Goal: Task Accomplishment & Management: Manage account settings

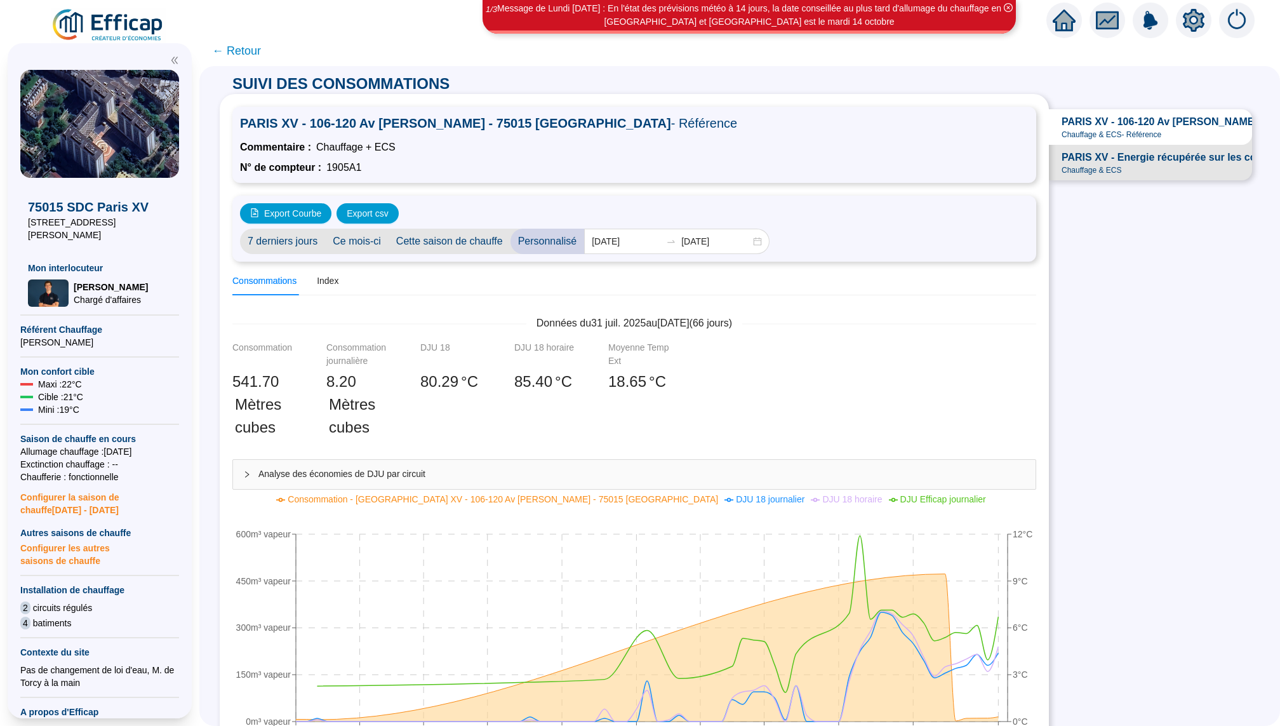
click at [1062, 28] on icon "home" at bounding box center [1064, 20] width 23 height 23
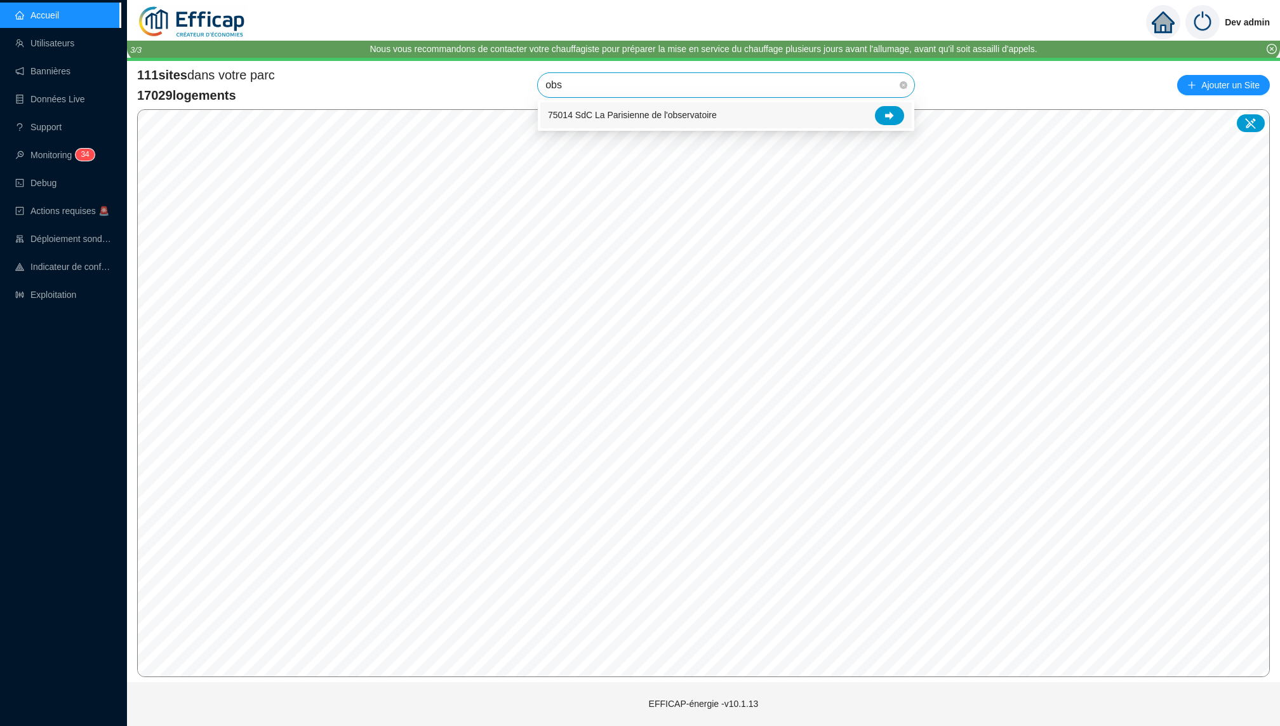
type input "obse"
click at [888, 111] on icon at bounding box center [889, 115] width 9 height 9
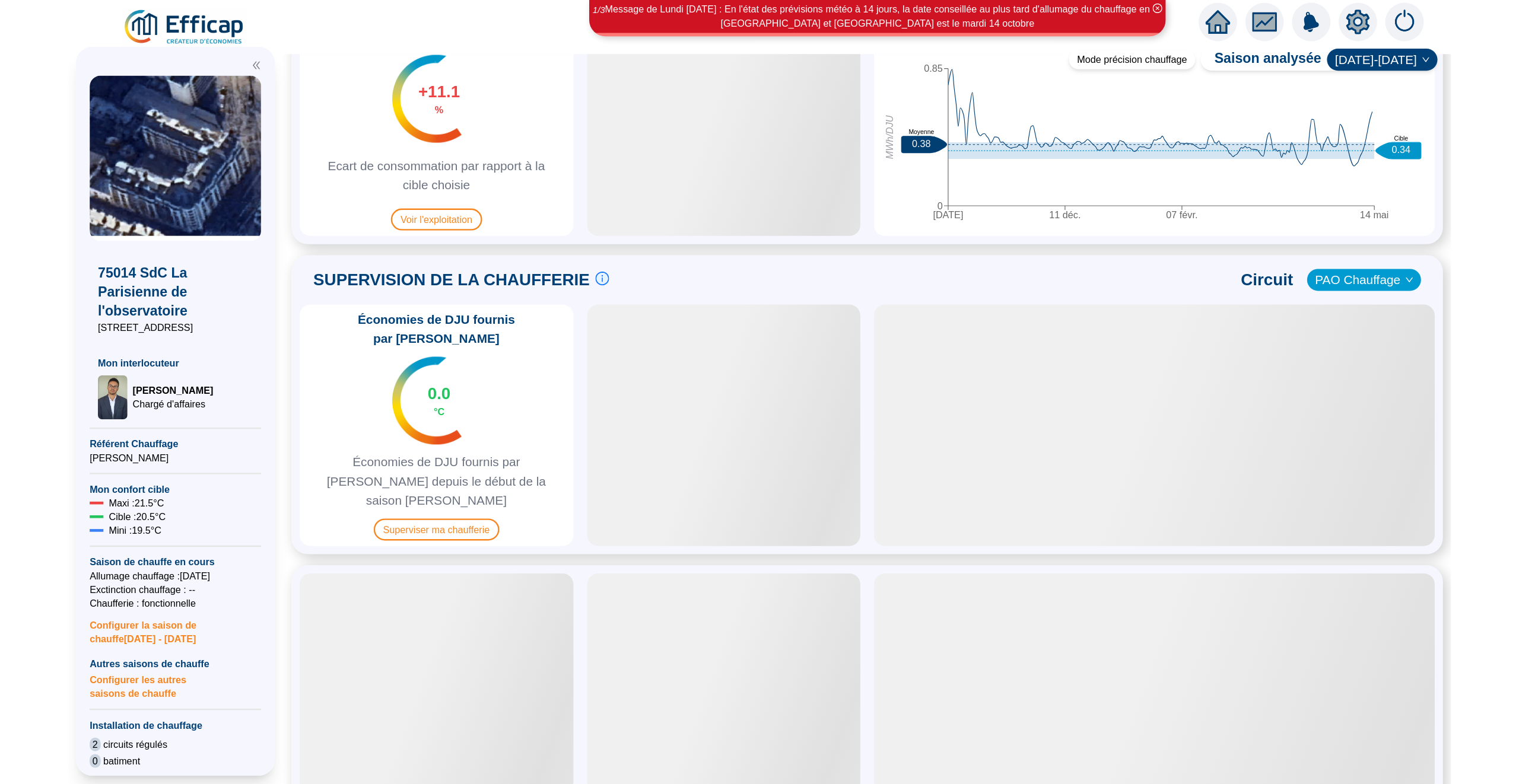
scroll to position [633, 0]
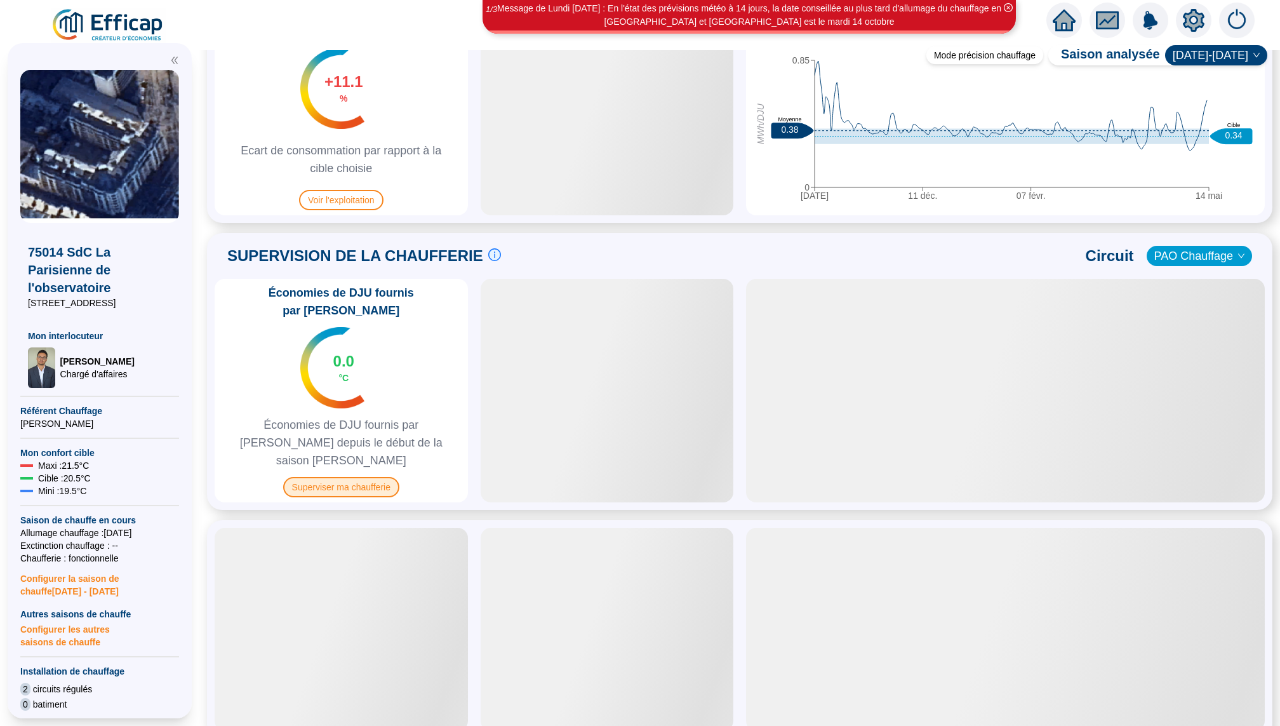
click at [347, 477] on span "Superviser ma chaufferie" at bounding box center [341, 487] width 116 height 20
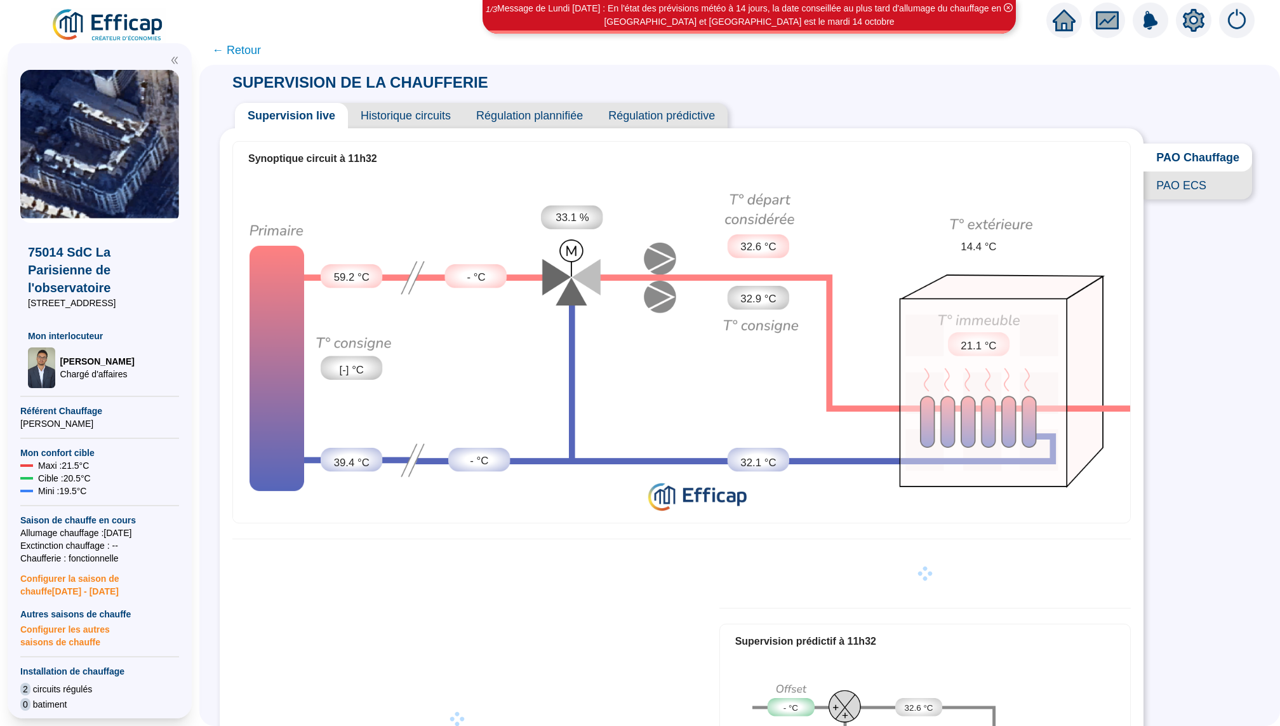
click at [424, 129] on div "Synoptique circuit à 11h32 59.2 °C [-] °C 39.4 °C - °C - °C 33.1 % 32.6 °C 32.9…" at bounding box center [682, 512] width 924 height 768
click at [424, 124] on span "Historique circuits" at bounding box center [406, 115] width 116 height 25
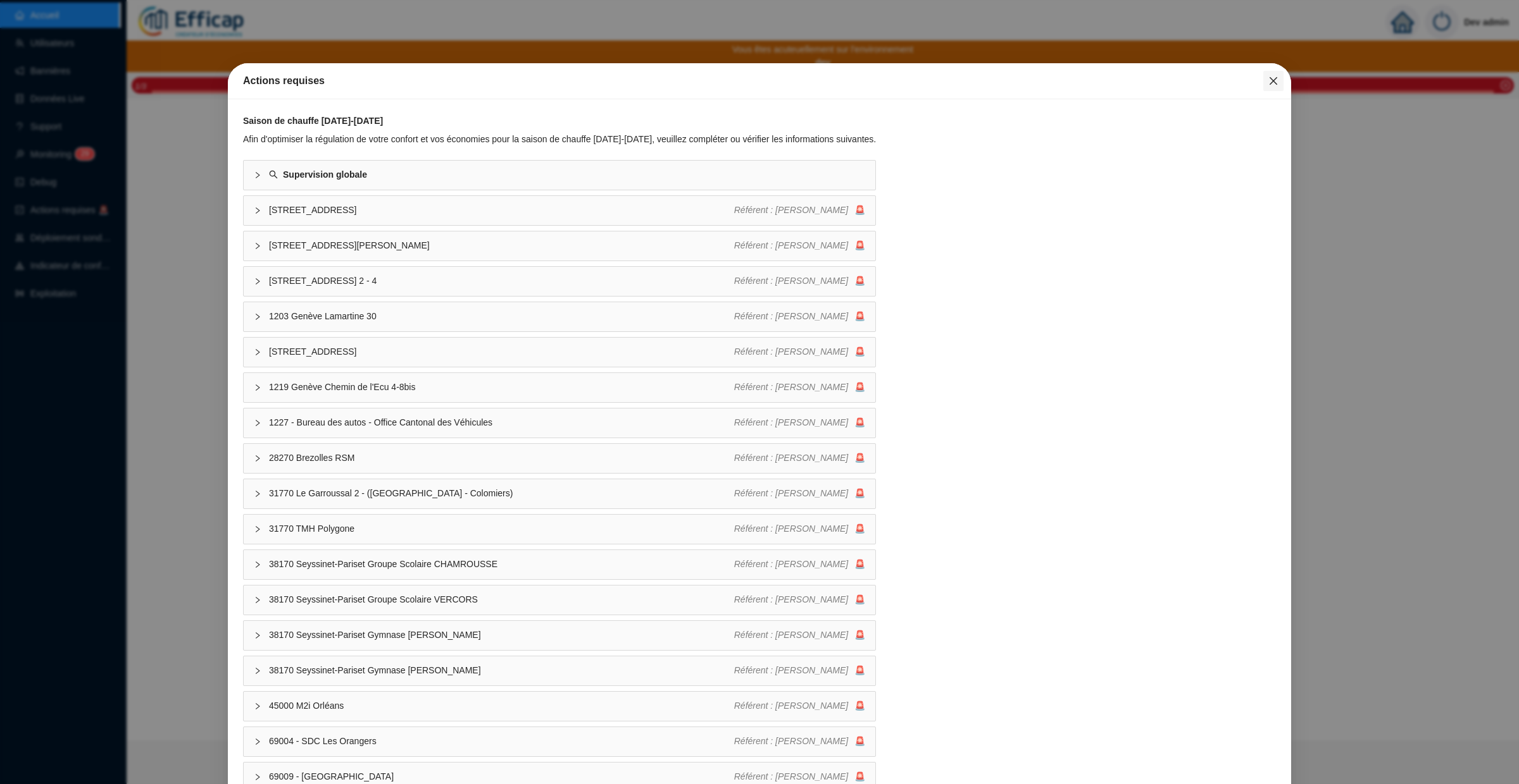
click at [1268, 81] on icon "close" at bounding box center [1273, 81] width 10 height 10
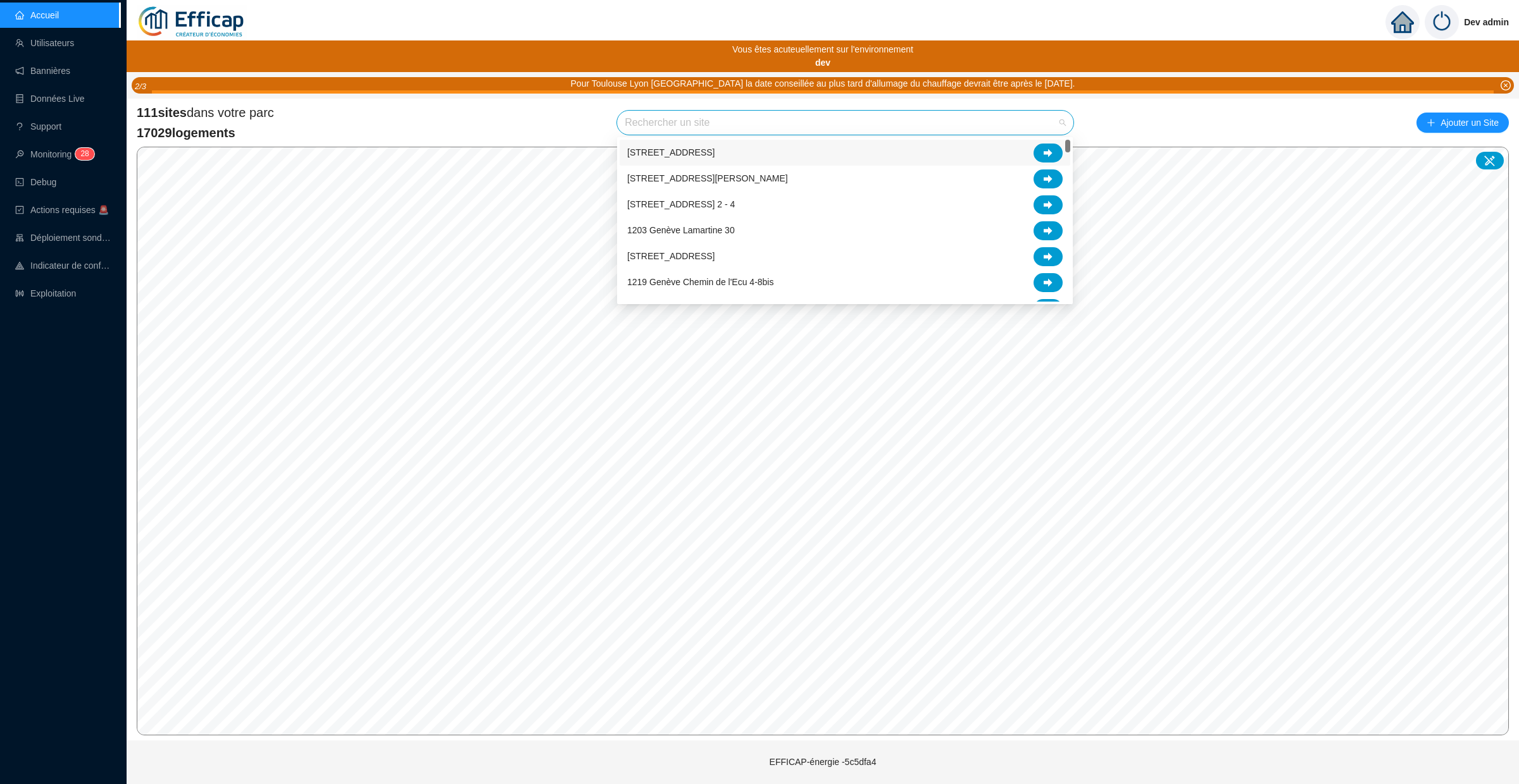
click at [700, 123] on input "search" at bounding box center [839, 123] width 430 height 24
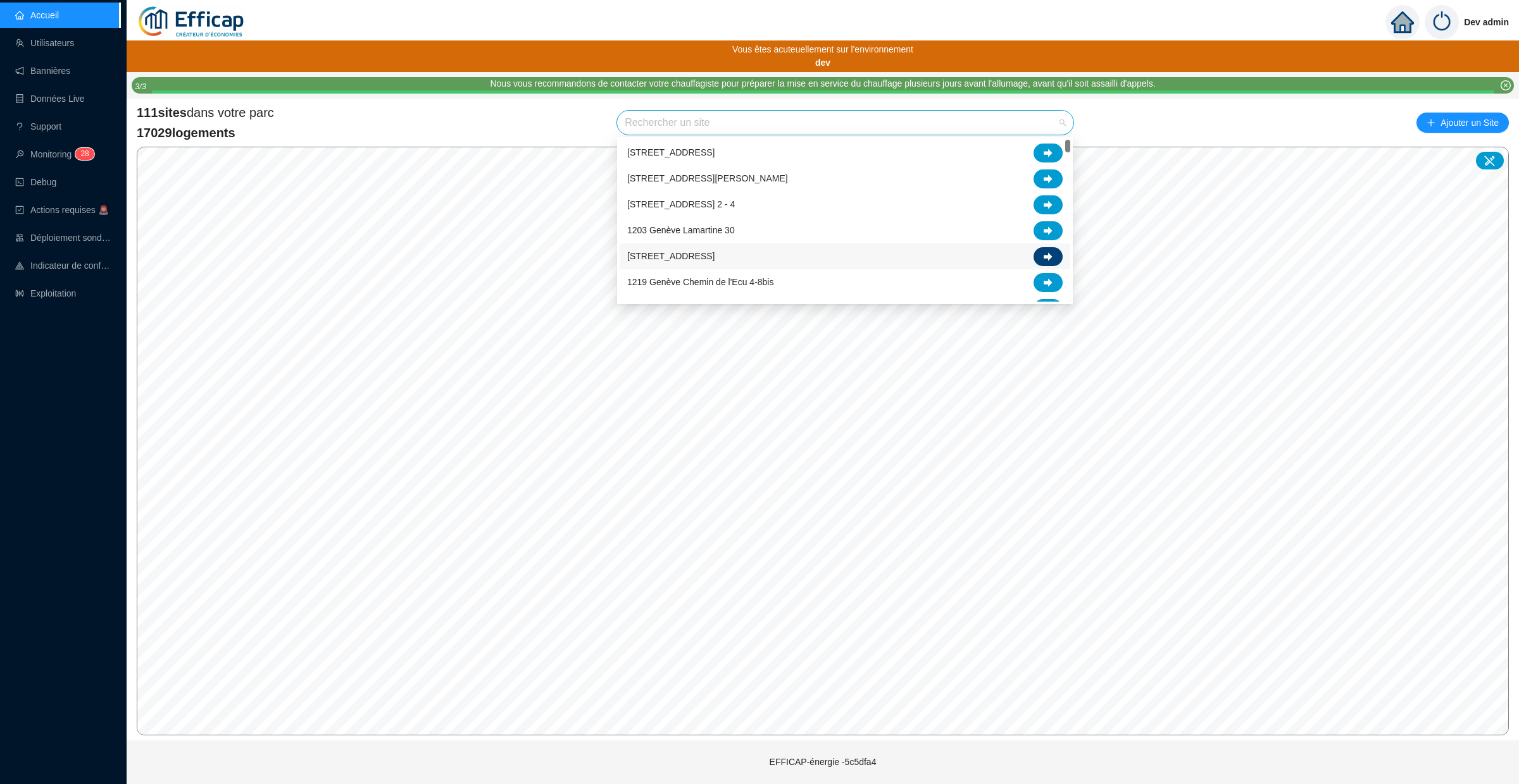
click at [1049, 253] on icon at bounding box center [1048, 256] width 9 height 8
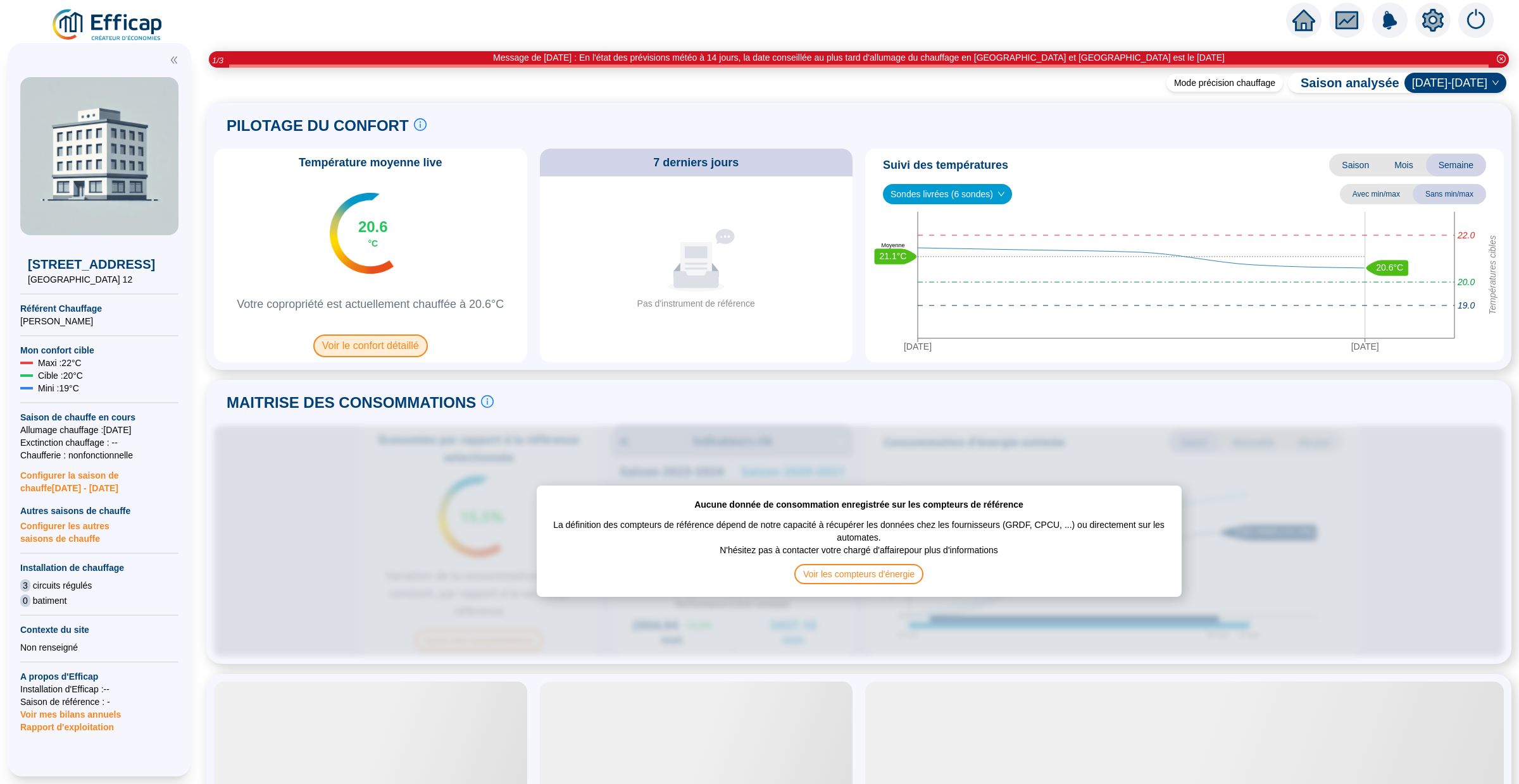
click at [407, 344] on span "Voir le confort détaillé" at bounding box center [370, 346] width 115 height 23
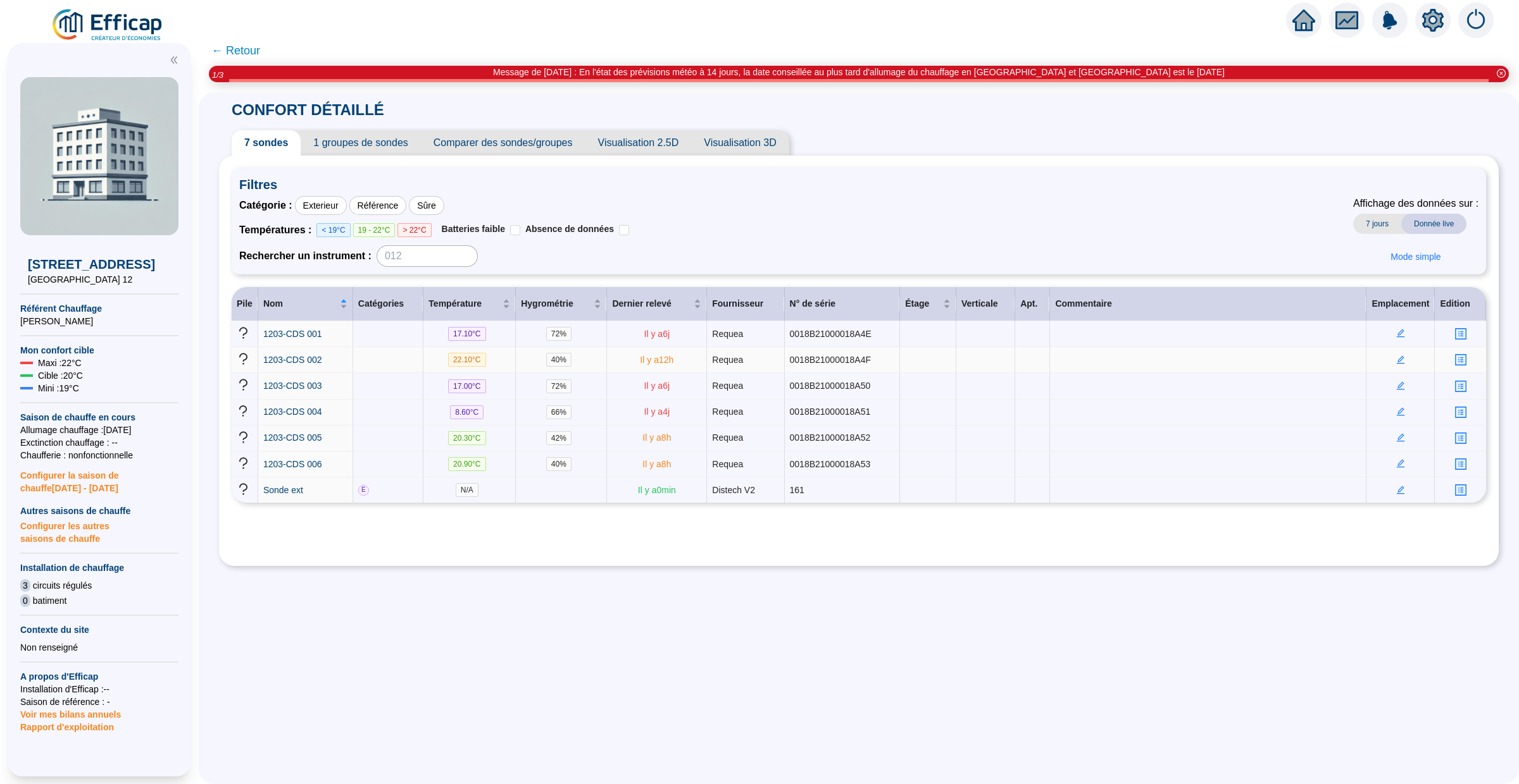
click at [1403, 355] on td at bounding box center [1400, 361] width 69 height 26
click at [1401, 360] on icon "edit" at bounding box center [1400, 360] width 8 height 8
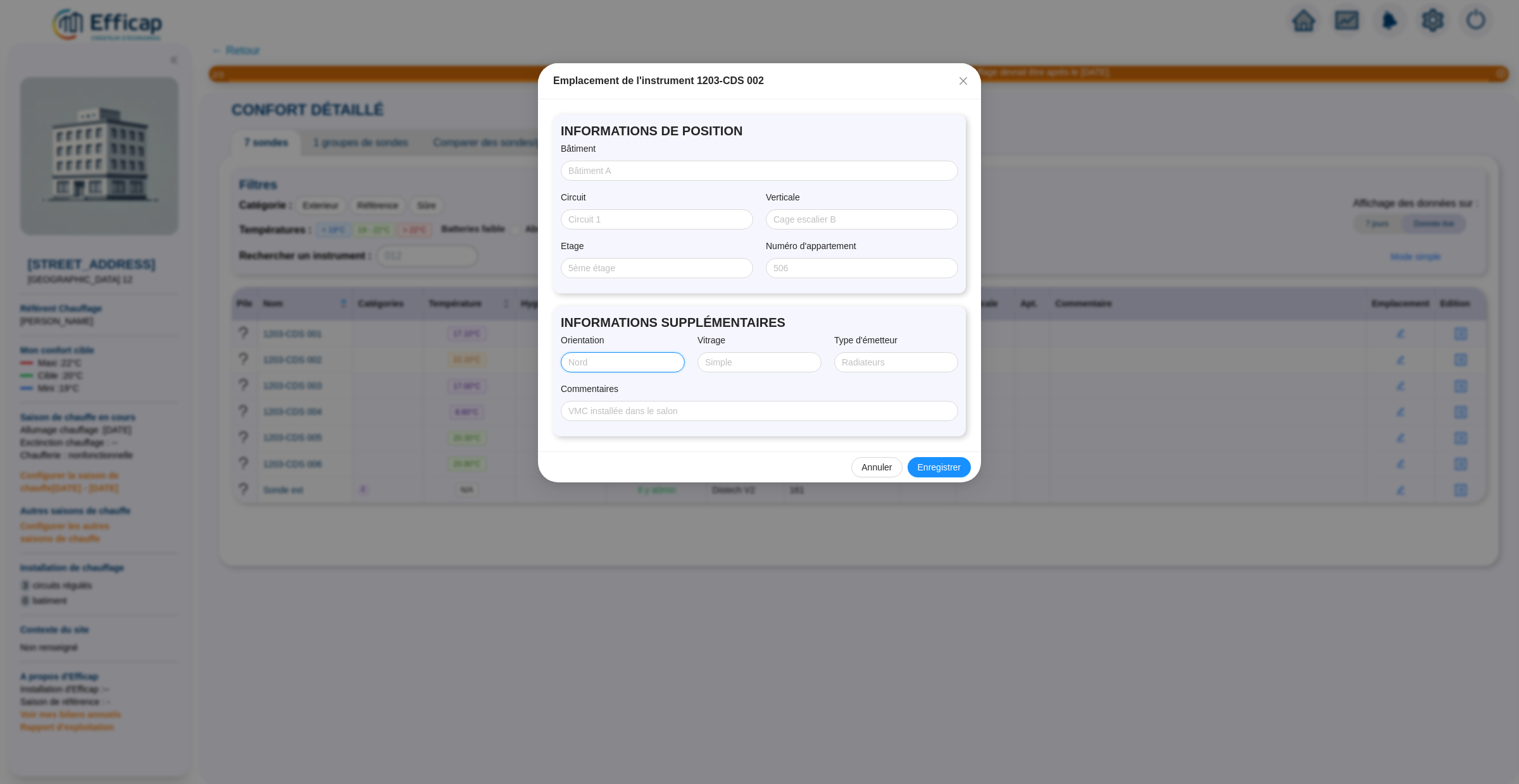
click at [630, 366] on input "Orientation" at bounding box center [621, 362] width 107 height 13
click at [629, 339] on div "Orientation" at bounding box center [622, 343] width 124 height 18
click at [613, 359] on input "Orientation" at bounding box center [621, 362] width 107 height 13
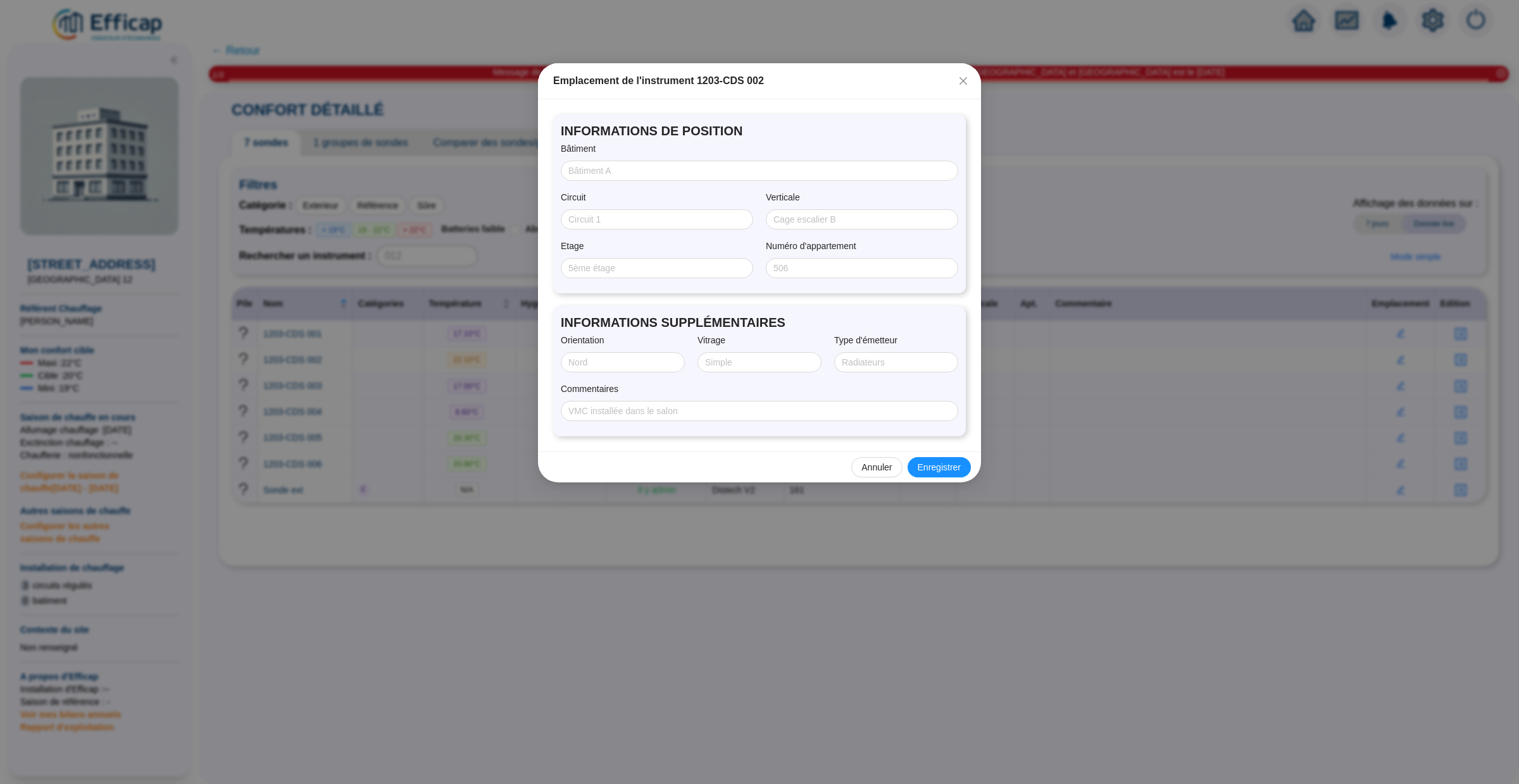
click at [916, 193] on div "Verticale" at bounding box center [861, 200] width 192 height 18
click at [736, 269] on input "Etage" at bounding box center [655, 268] width 174 height 13
click at [693, 216] on input "Circuit" at bounding box center [655, 219] width 174 height 13
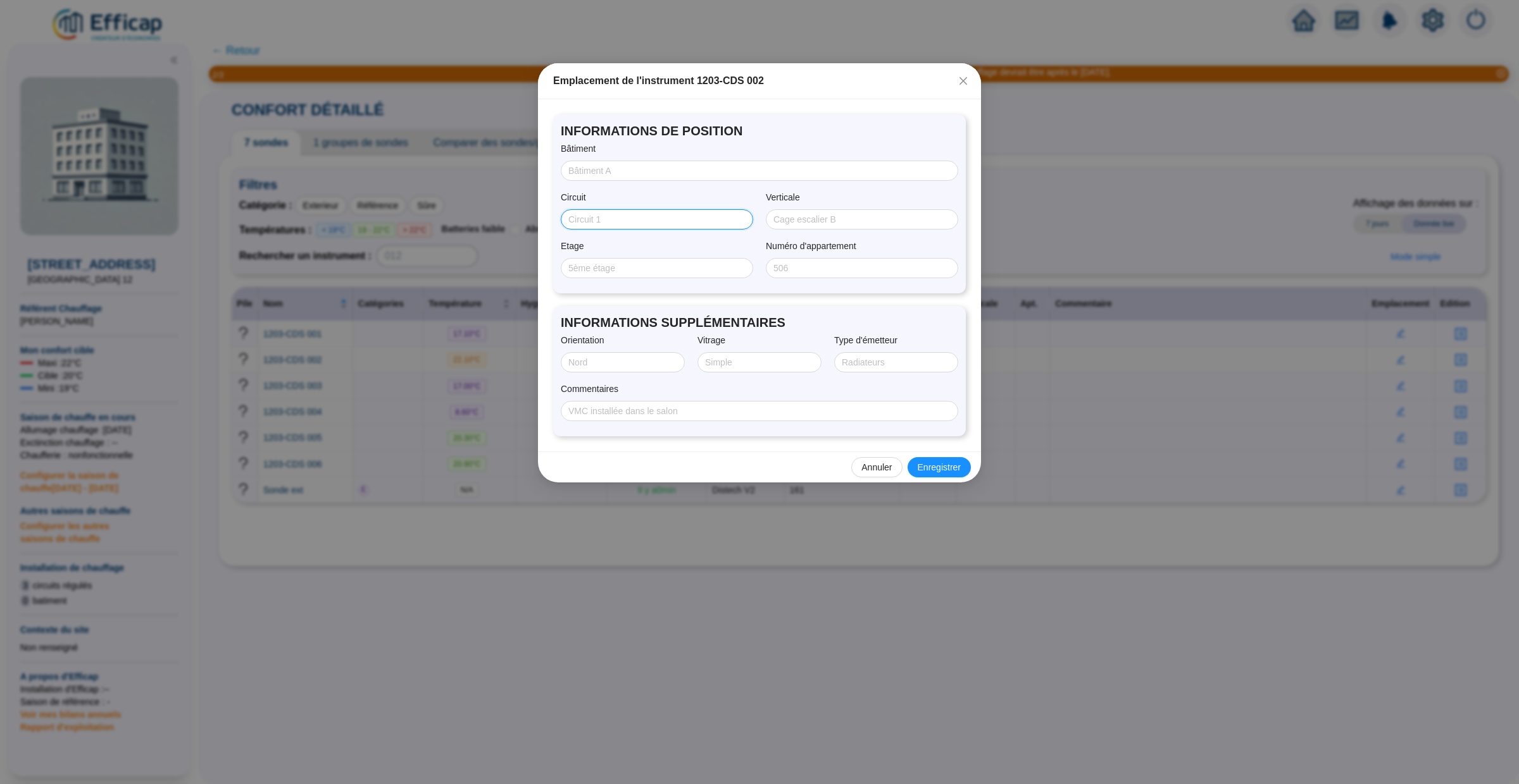
click at [605, 224] on input "Circuit" at bounding box center [655, 219] width 174 height 13
click at [651, 210] on span at bounding box center [656, 219] width 192 height 20
click at [644, 222] on input "Circuit" at bounding box center [655, 219] width 174 height 13
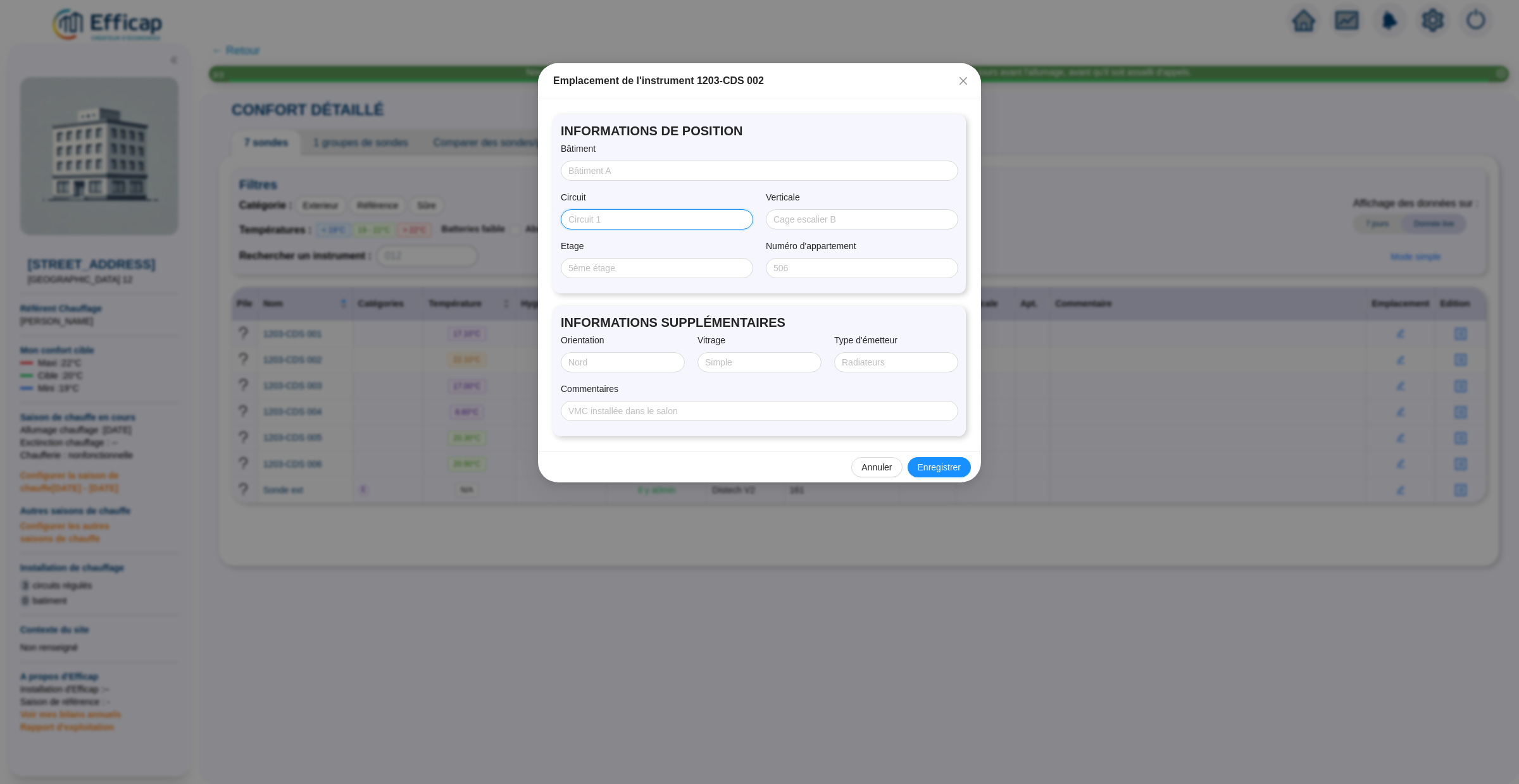
click at [644, 222] on input "Circuit" at bounding box center [655, 219] width 174 height 13
click at [654, 203] on div "Circuit" at bounding box center [656, 200] width 192 height 18
click at [640, 217] on input "Circuit" at bounding box center [655, 219] width 174 height 13
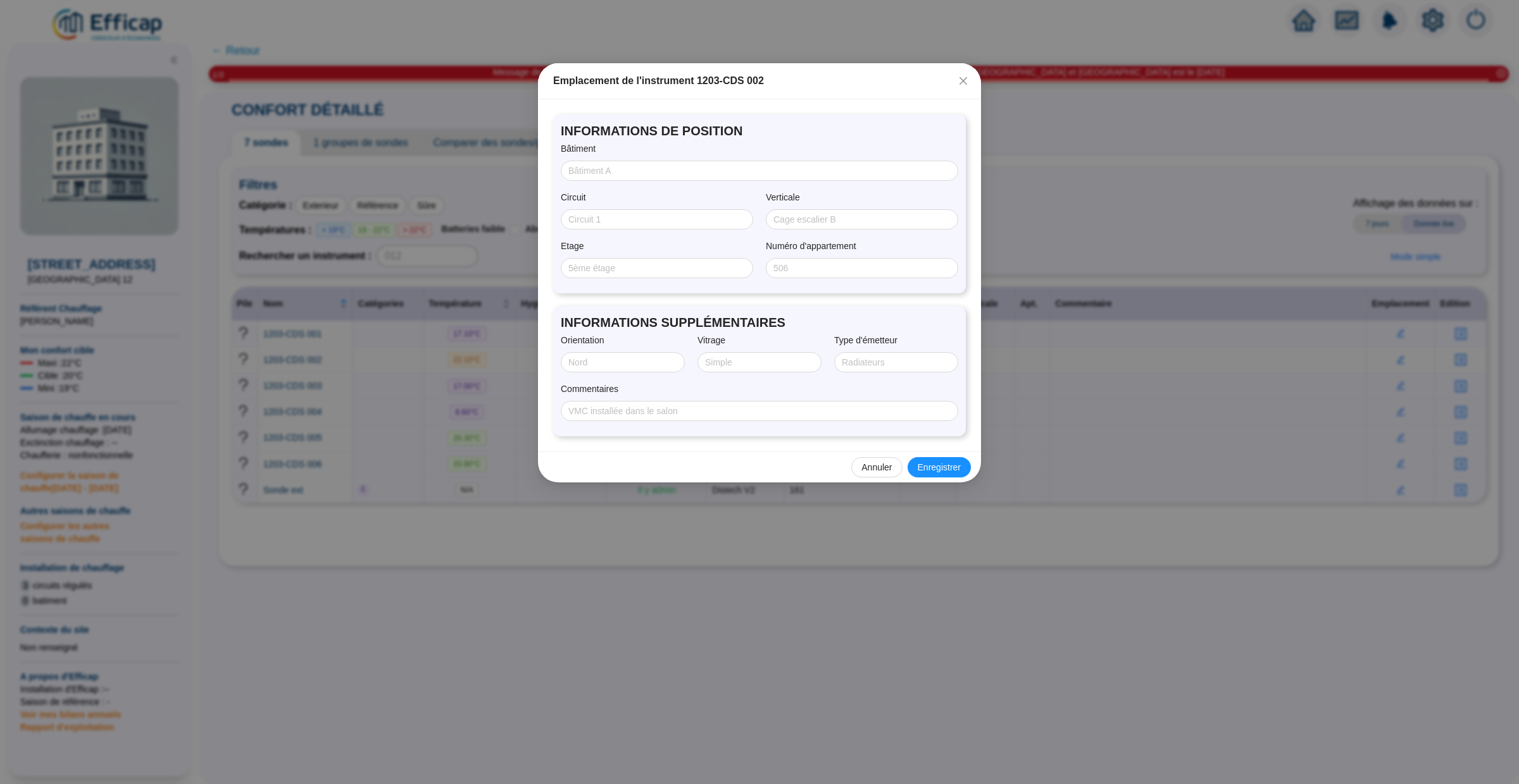
click at [605, 353] on div at bounding box center [622, 363] width 124 height 20
click at [606, 359] on input "Orientation" at bounding box center [621, 362] width 107 height 13
click at [965, 71] on button "Close" at bounding box center [963, 81] width 20 height 20
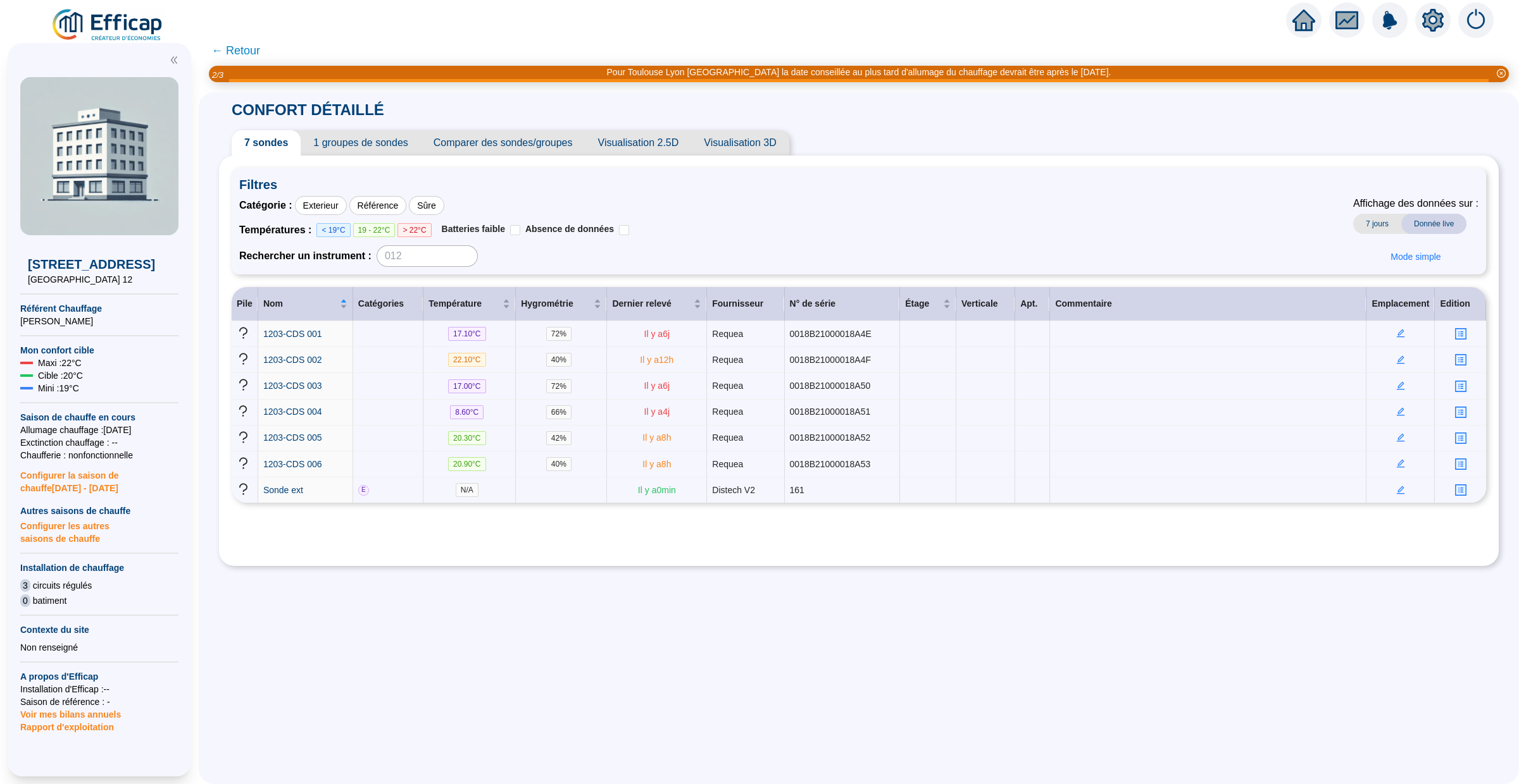
click at [1351, 25] on icon "fund" at bounding box center [1346, 20] width 19 height 15
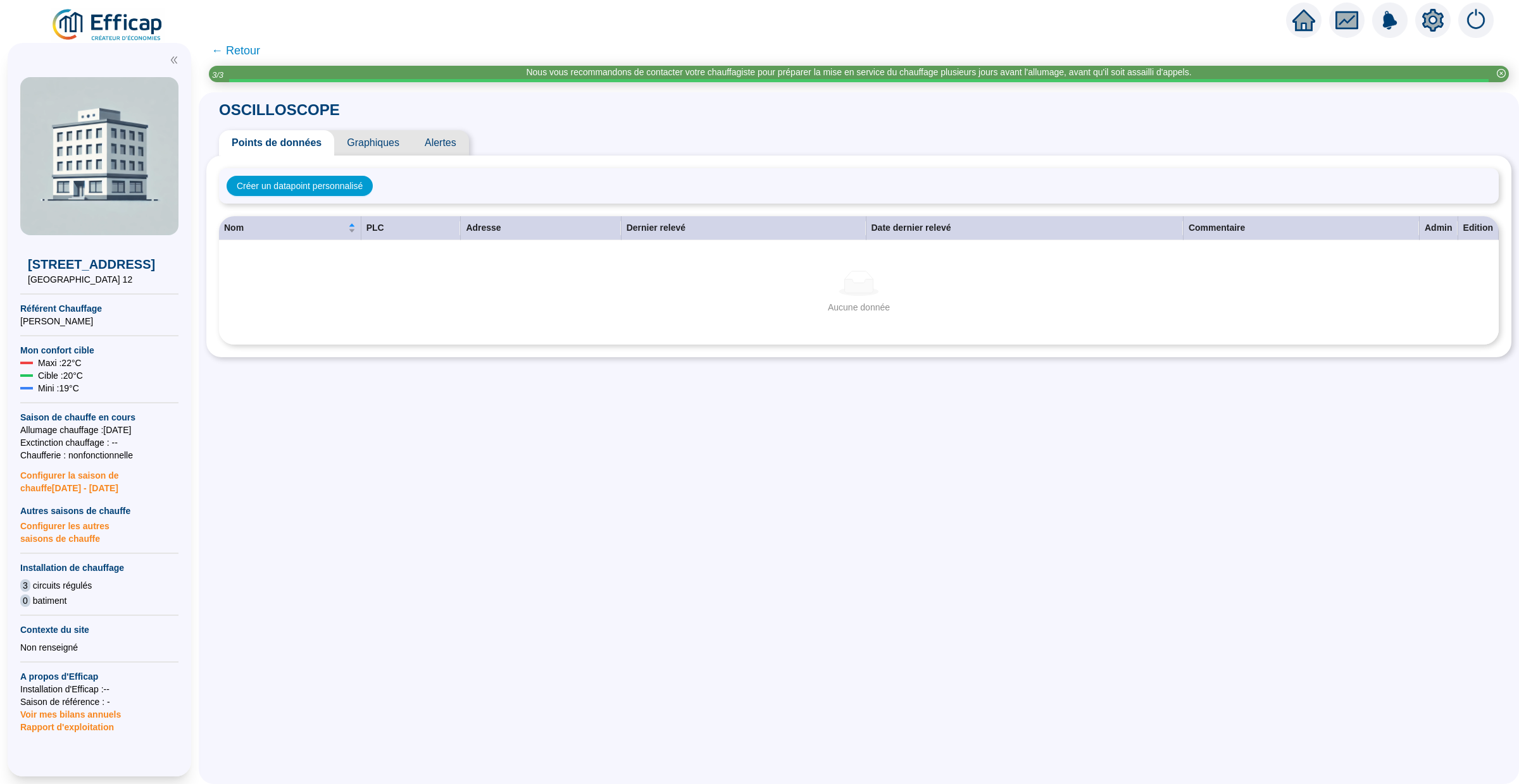
click at [379, 144] on span "Graphiques" at bounding box center [373, 142] width 78 height 25
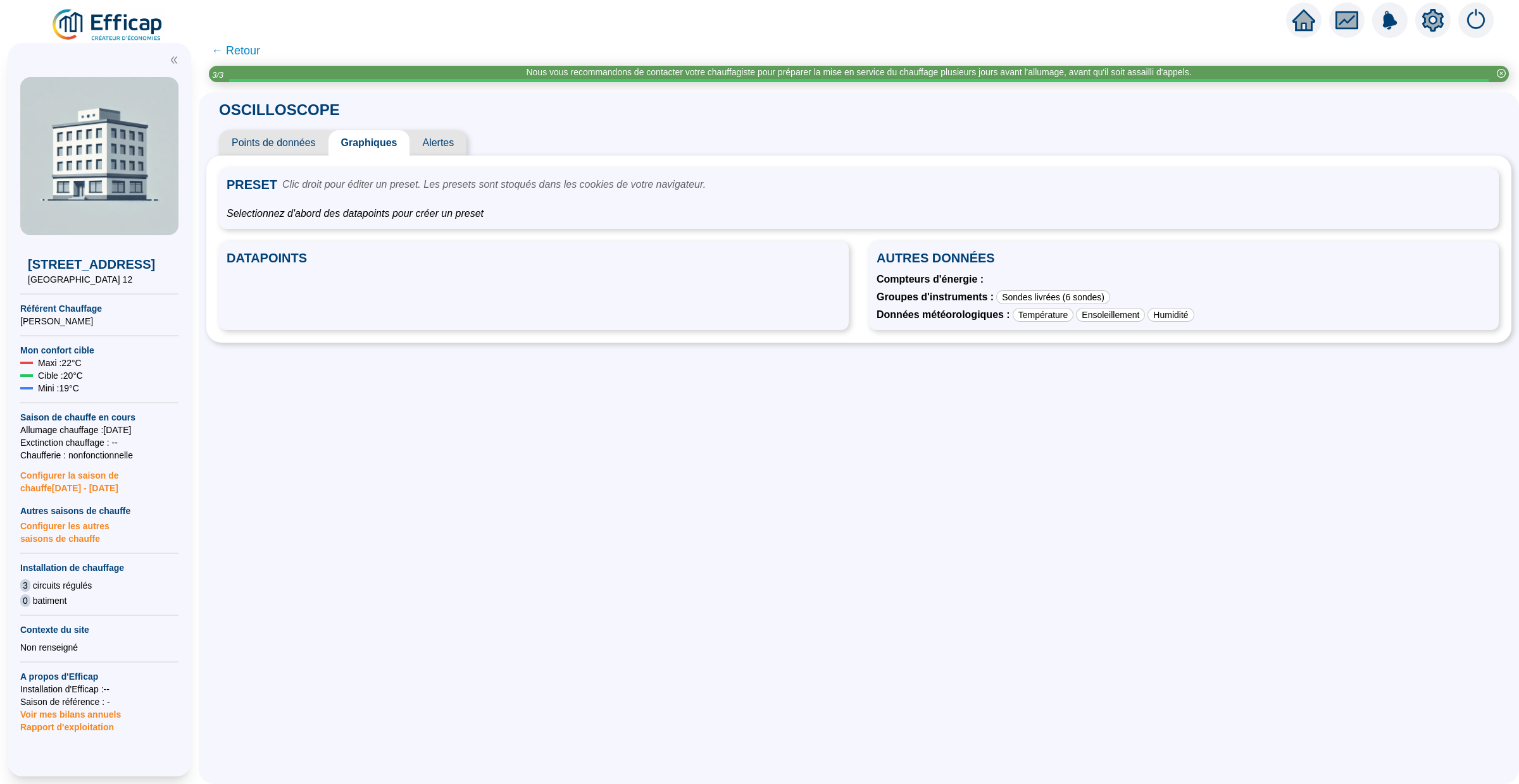
click at [1309, 11] on icon "home" at bounding box center [1303, 20] width 23 height 23
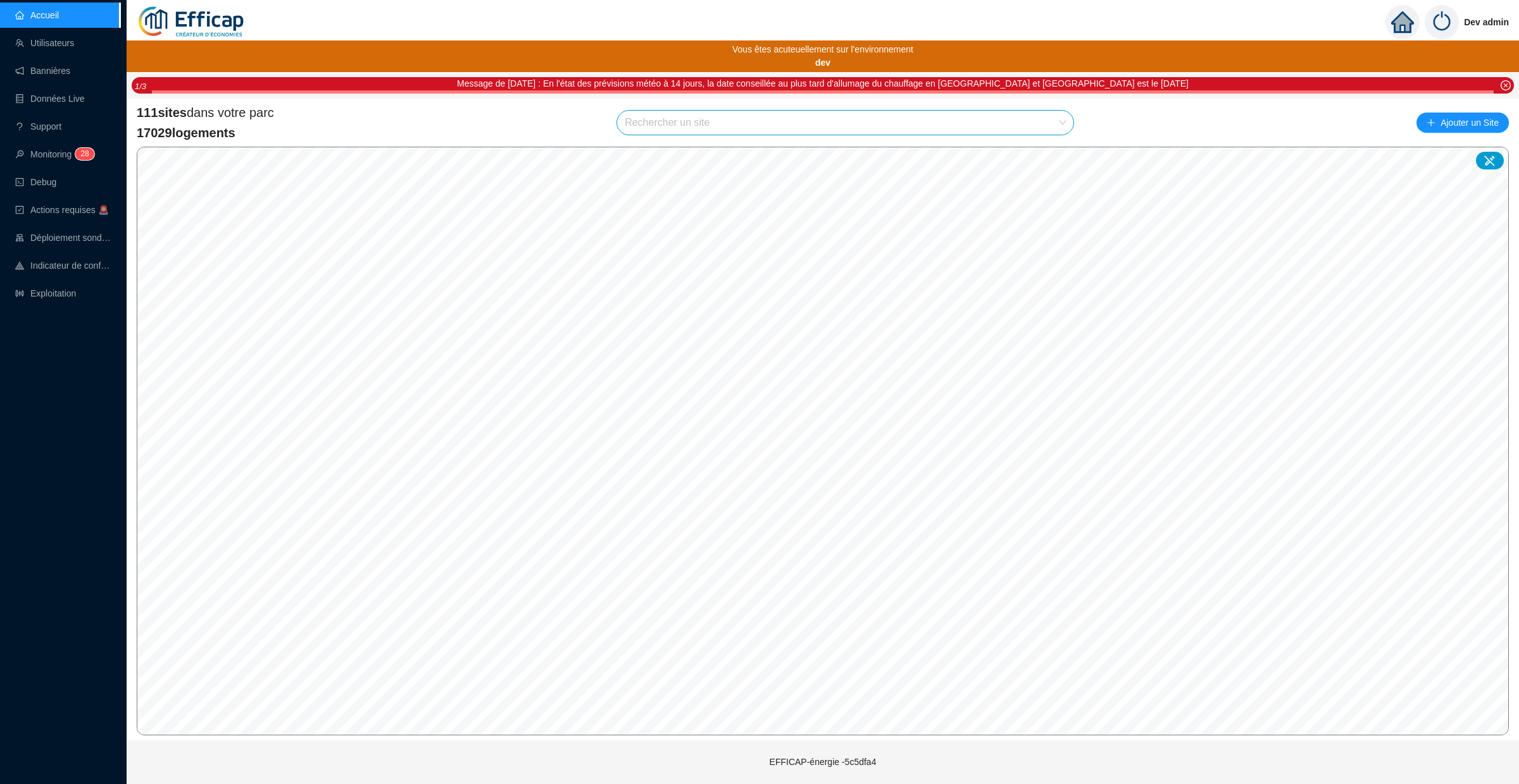
click at [625, 130] on input "search" at bounding box center [839, 123] width 430 height 24
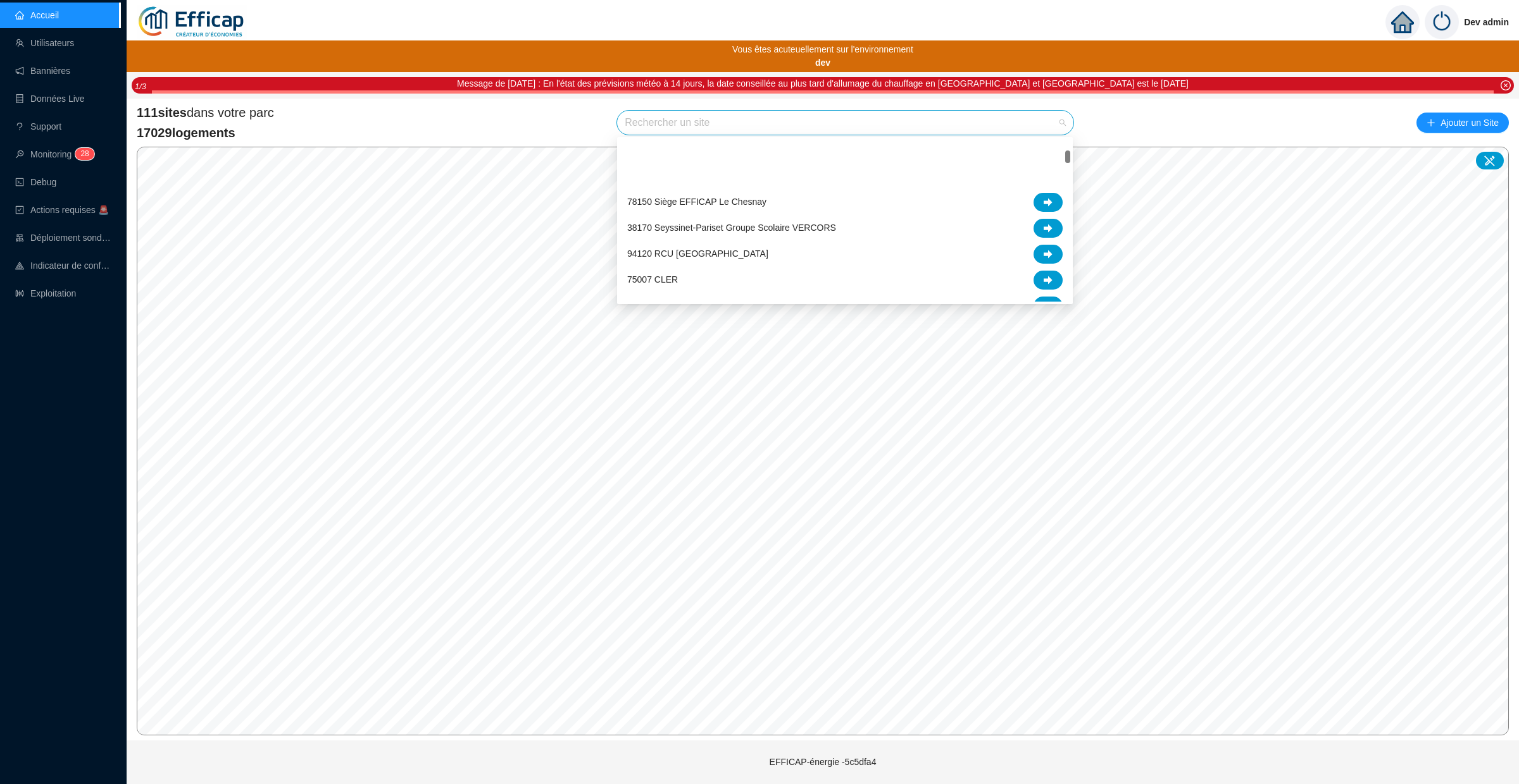
scroll to position [184, 0]
click at [1046, 205] on icon at bounding box center [1048, 201] width 9 height 9
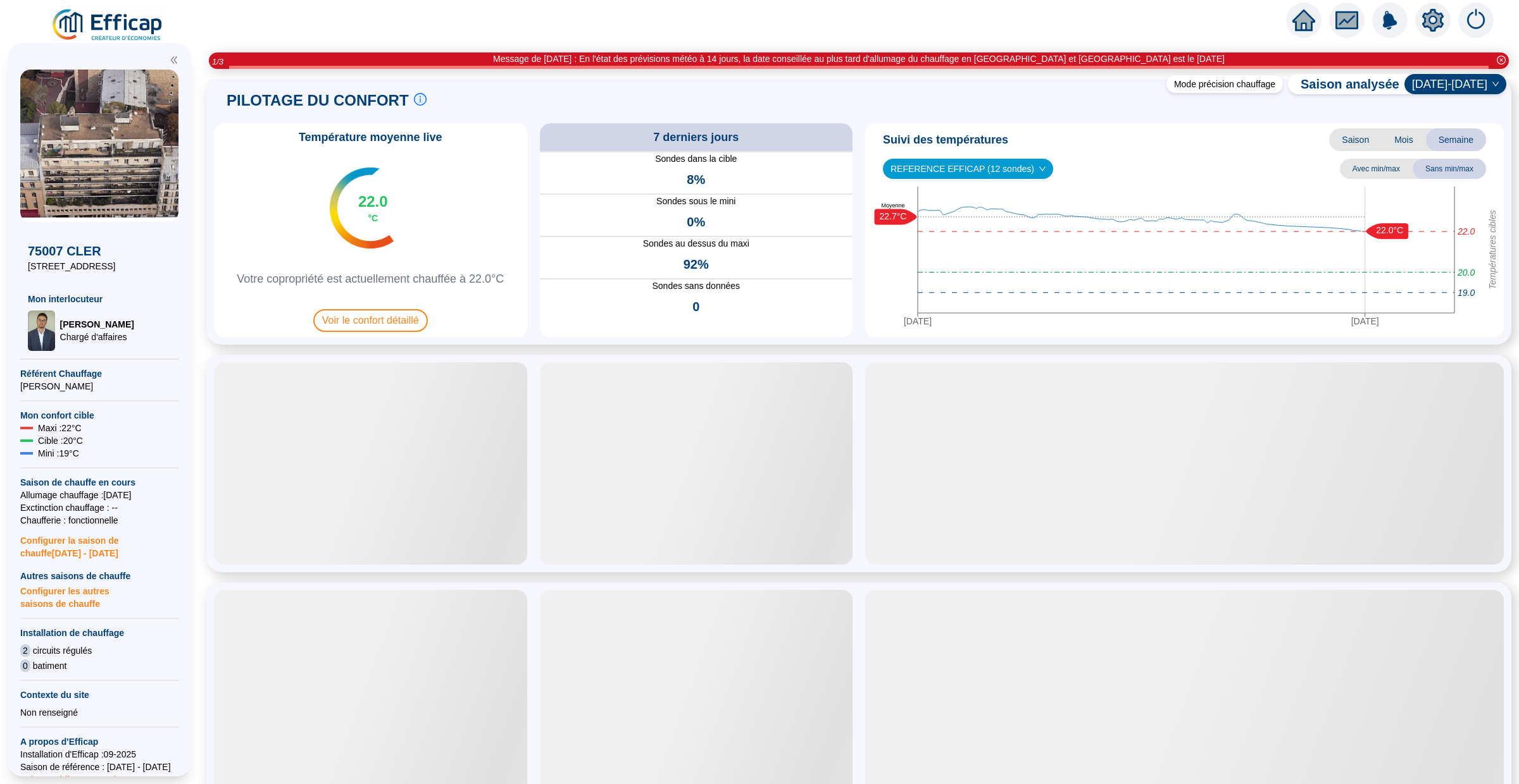
scroll to position [33, 0]
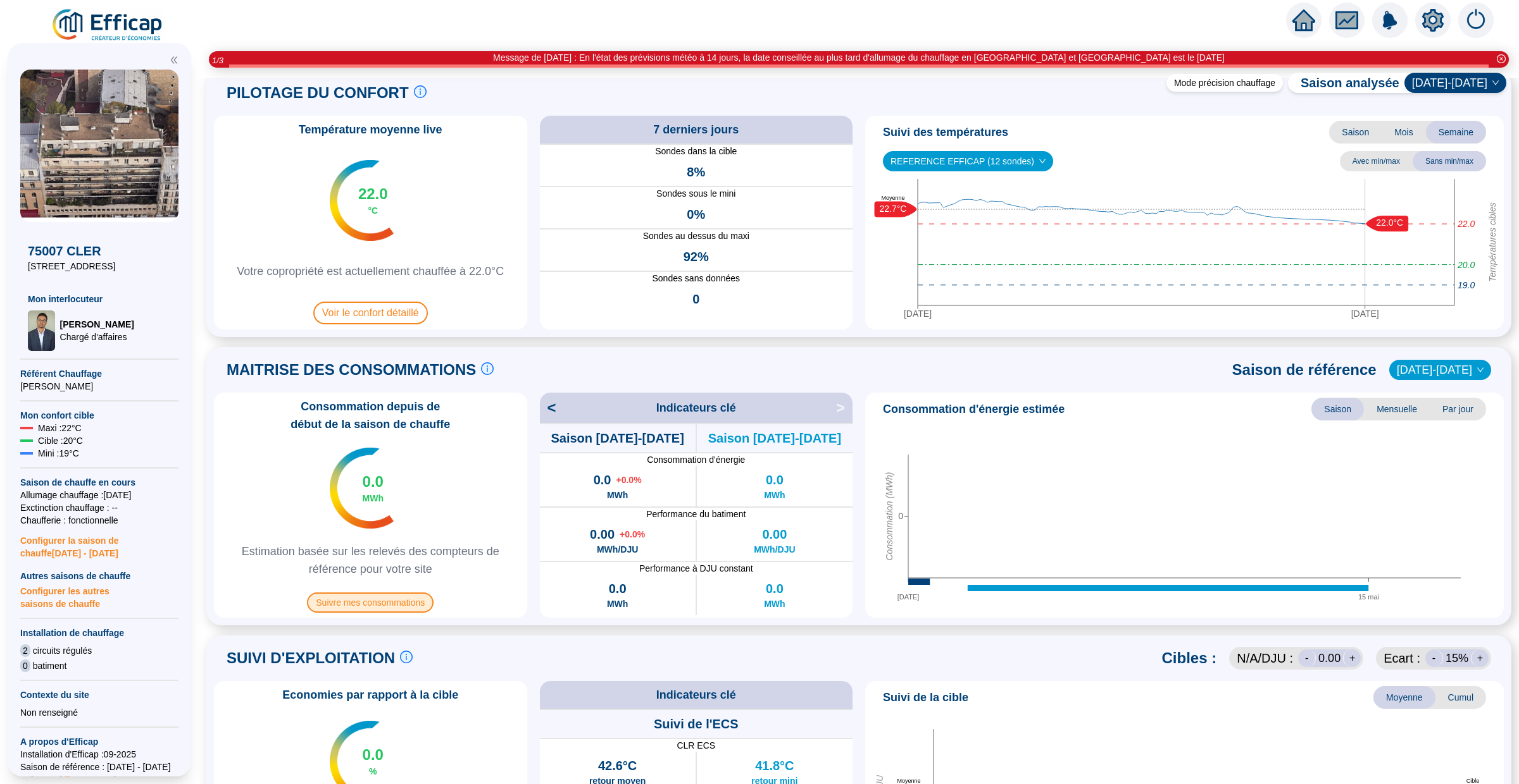
click at [397, 599] on span "Suivre mes consommations" at bounding box center [370, 603] width 127 height 20
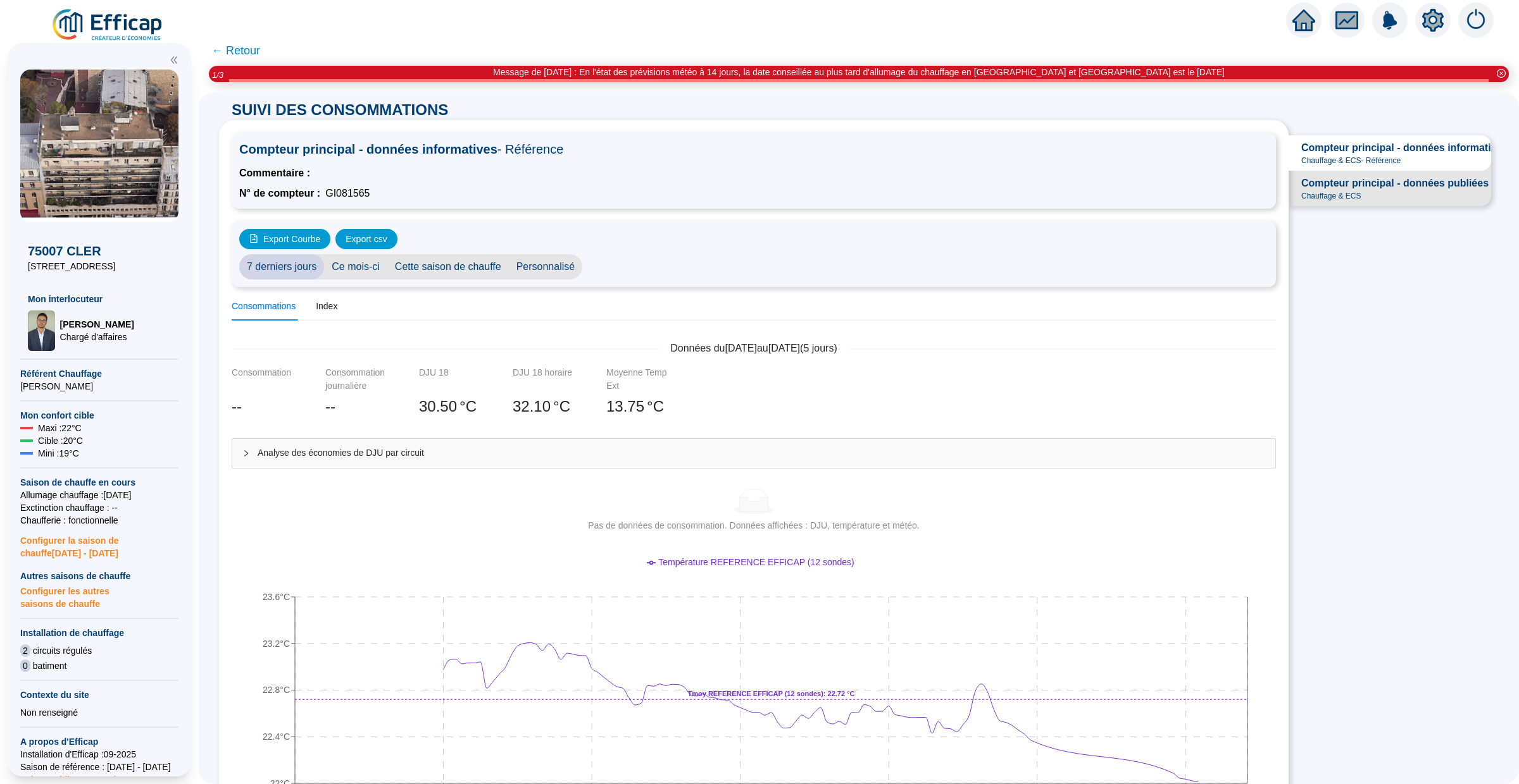
click at [1303, 20] on icon "home" at bounding box center [1303, 20] width 23 height 18
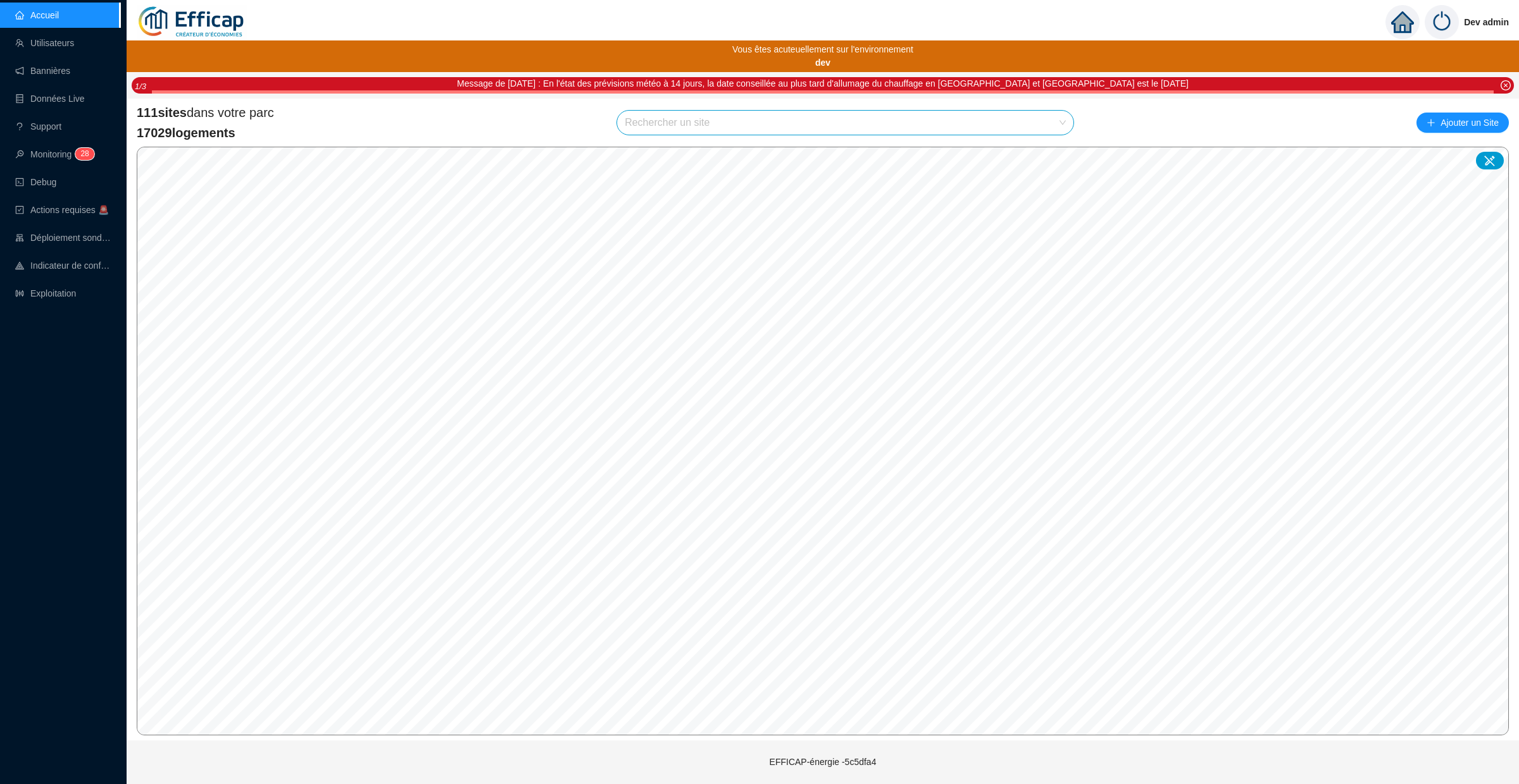
click at [698, 124] on input "search" at bounding box center [839, 123] width 430 height 24
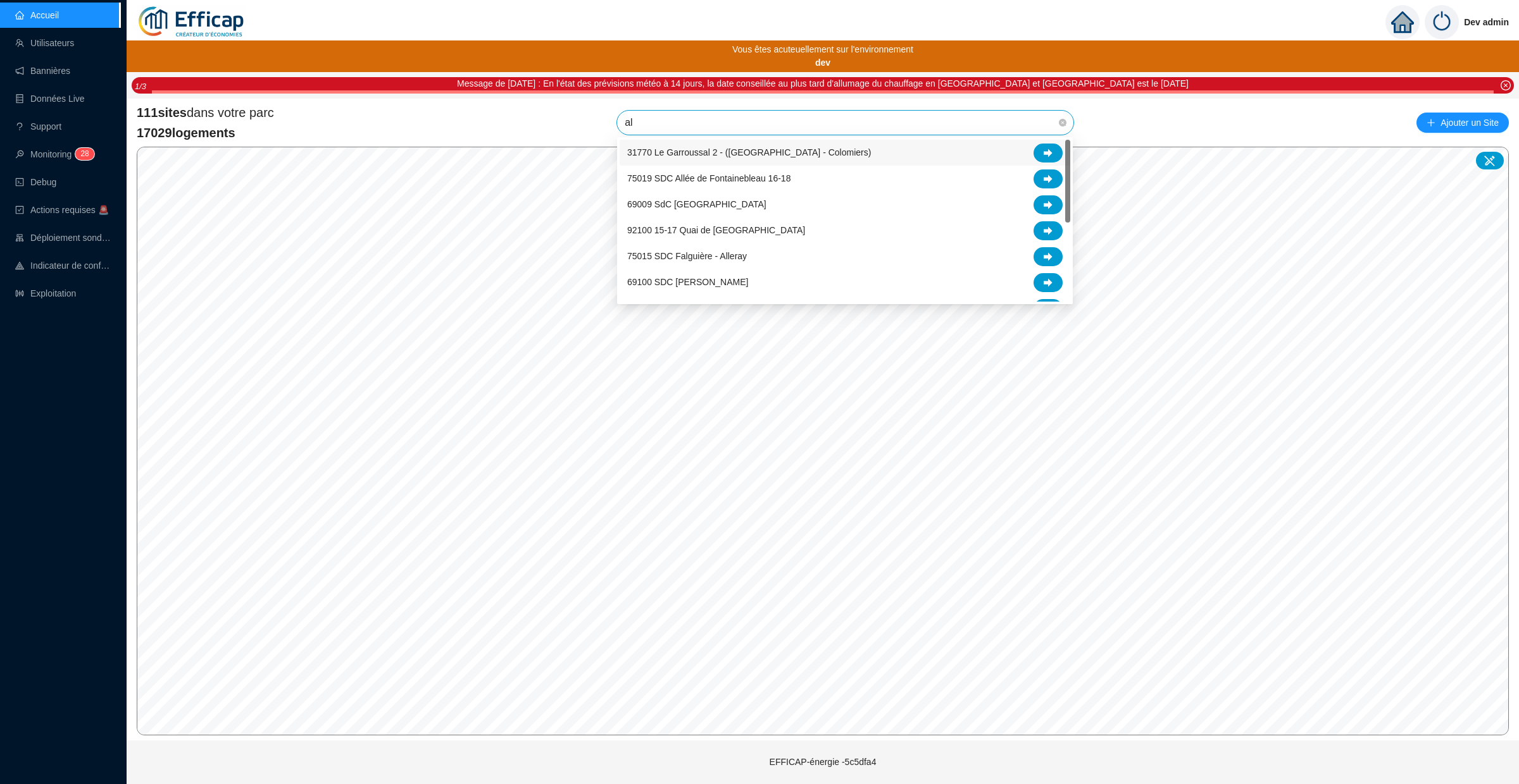
type input "alb"
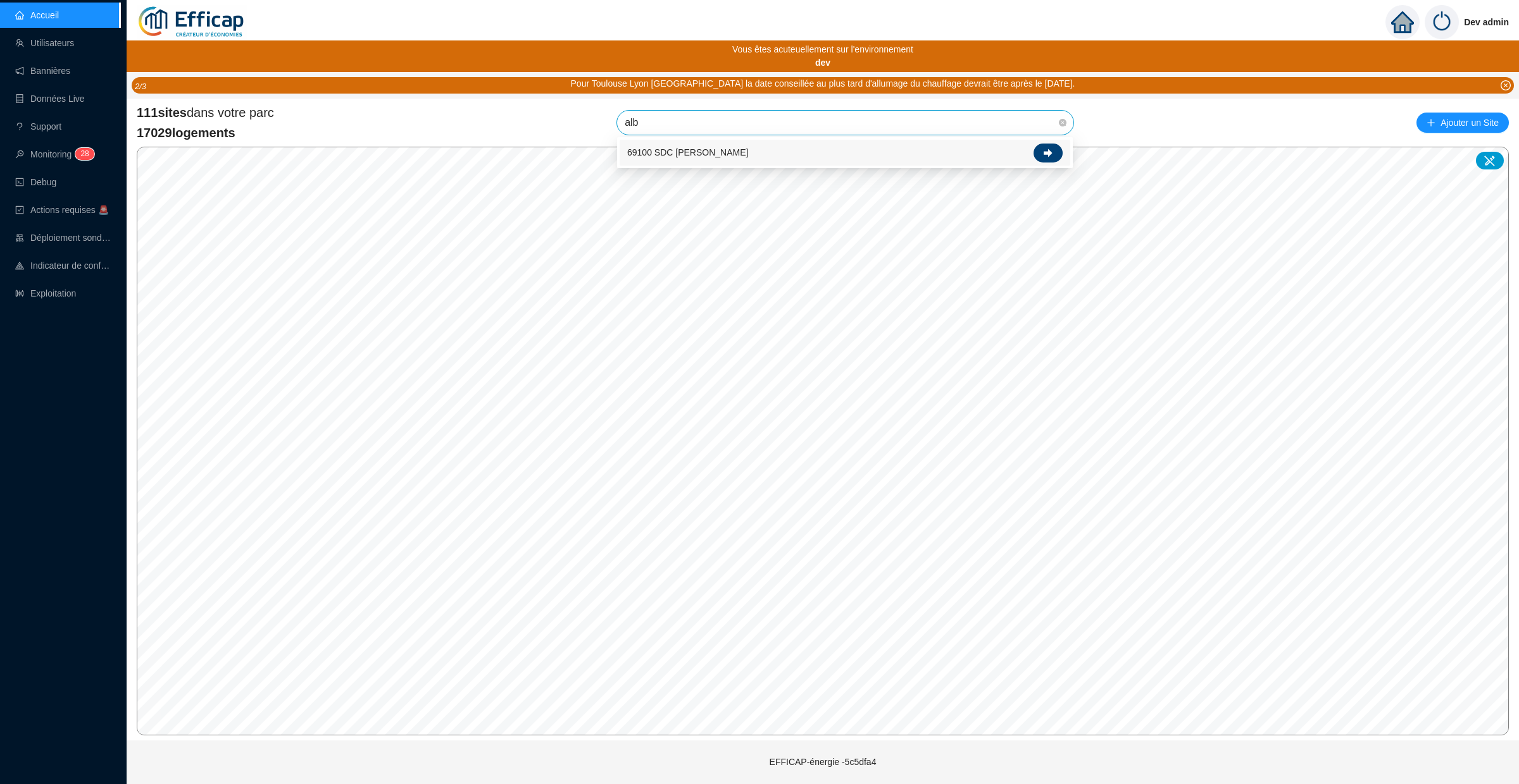
click at [1047, 144] on div at bounding box center [1048, 152] width 29 height 19
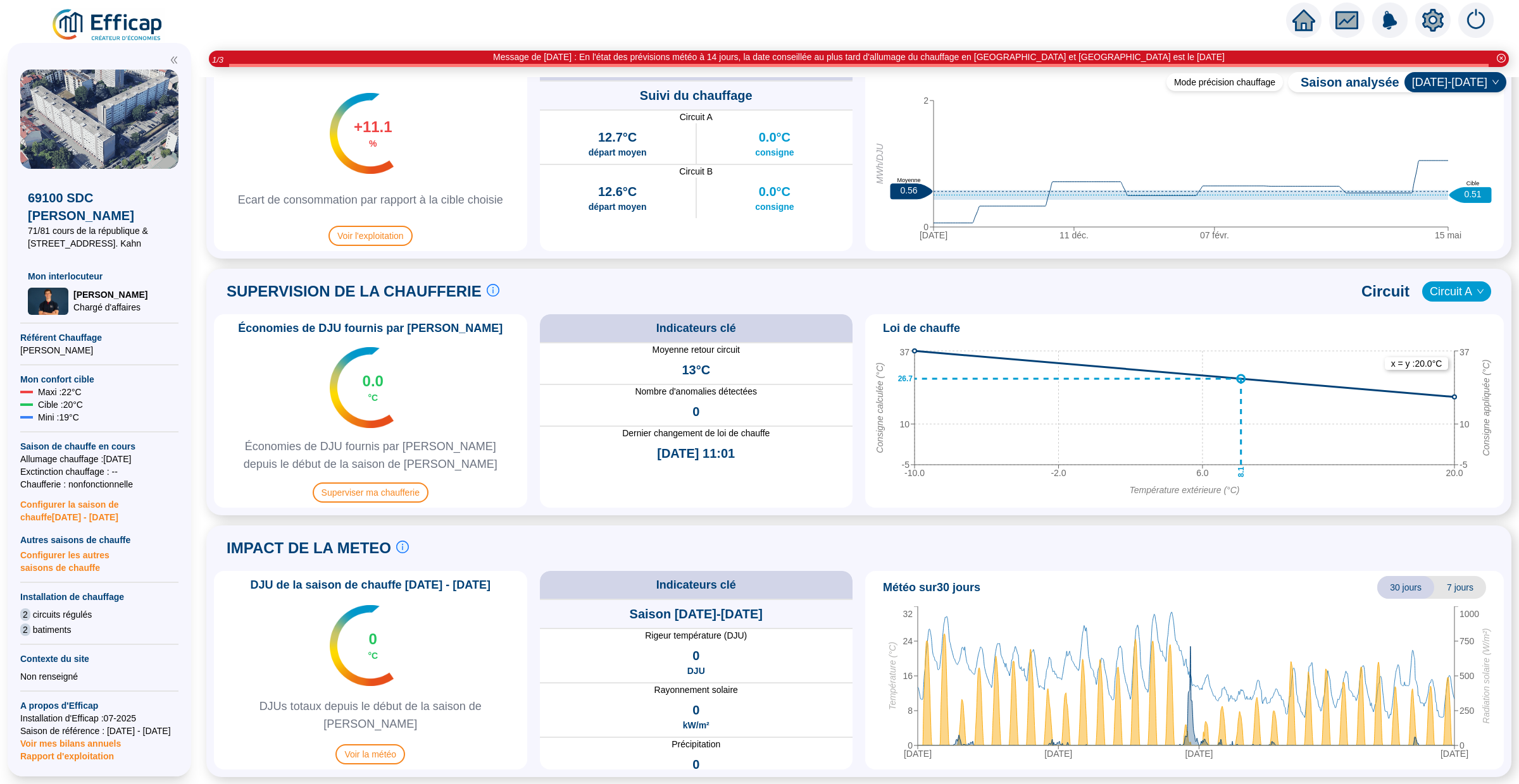
scroll to position [661, 0]
click at [377, 493] on span "Superviser ma chaufferie" at bounding box center [371, 492] width 116 height 20
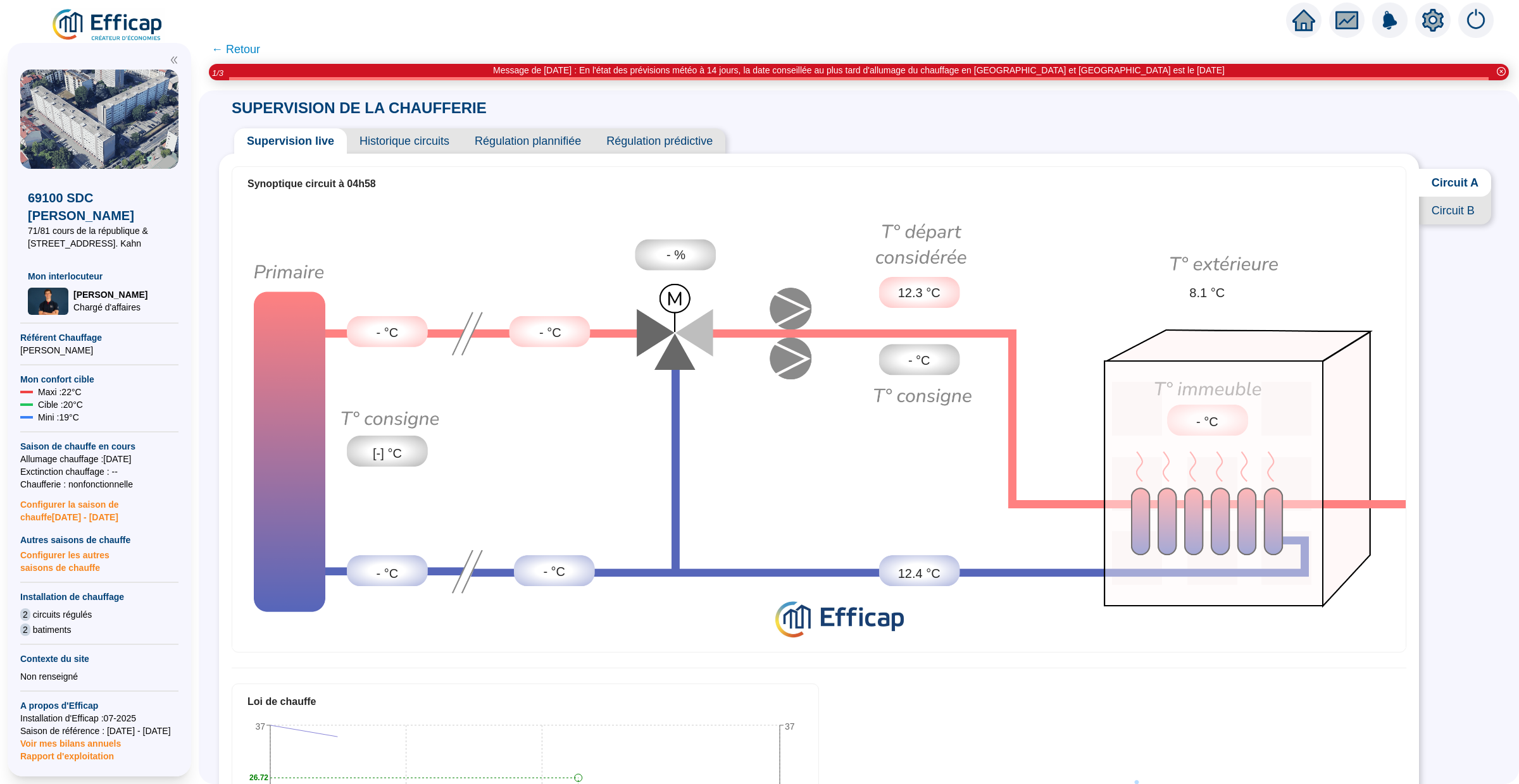
click at [389, 135] on span "Historique circuits" at bounding box center [405, 140] width 116 height 25
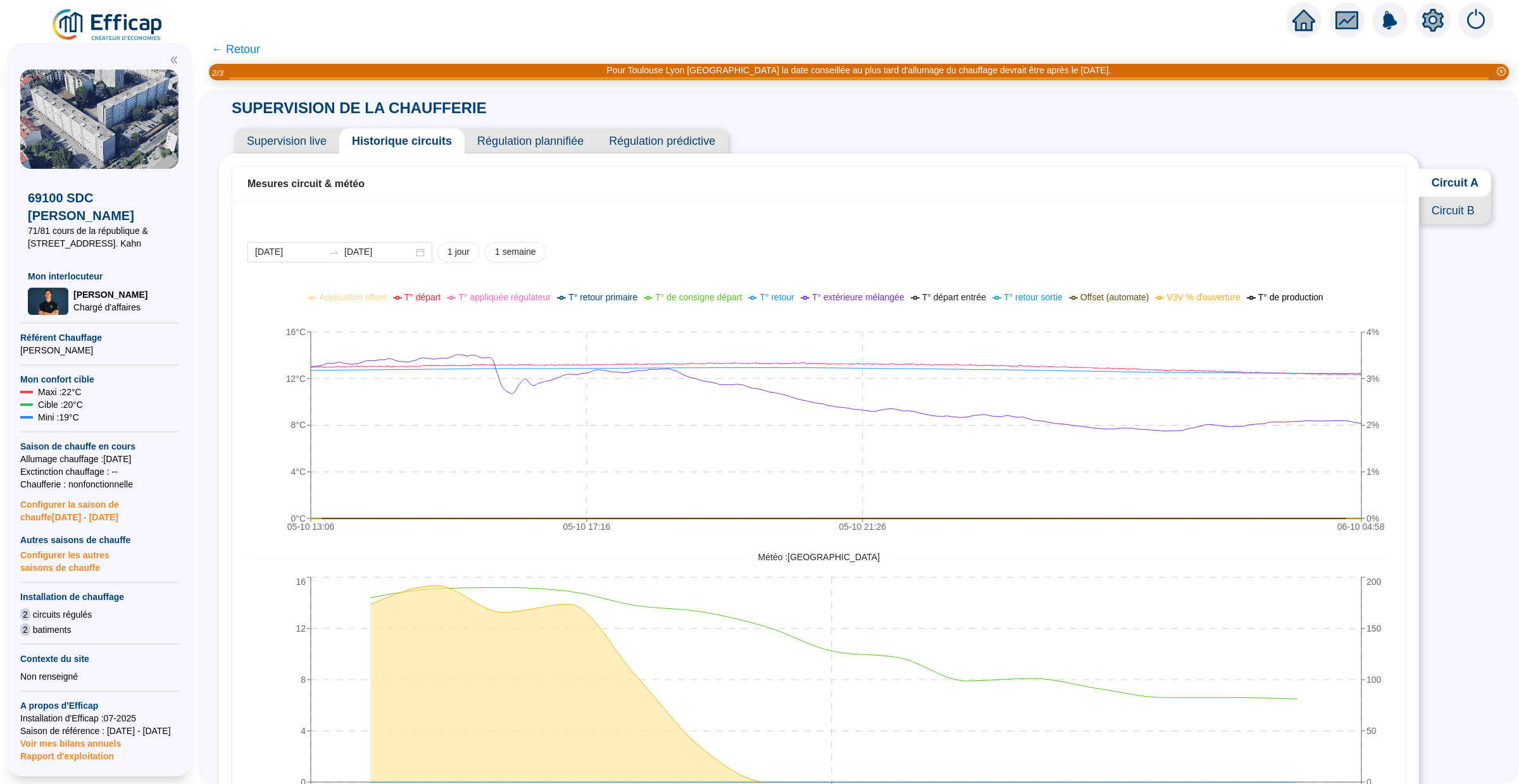
click at [708, 296] on span "T° de consigne départ" at bounding box center [698, 297] width 87 height 10
click at [708, 301] on span "T° de consigne départ" at bounding box center [698, 297] width 87 height 10
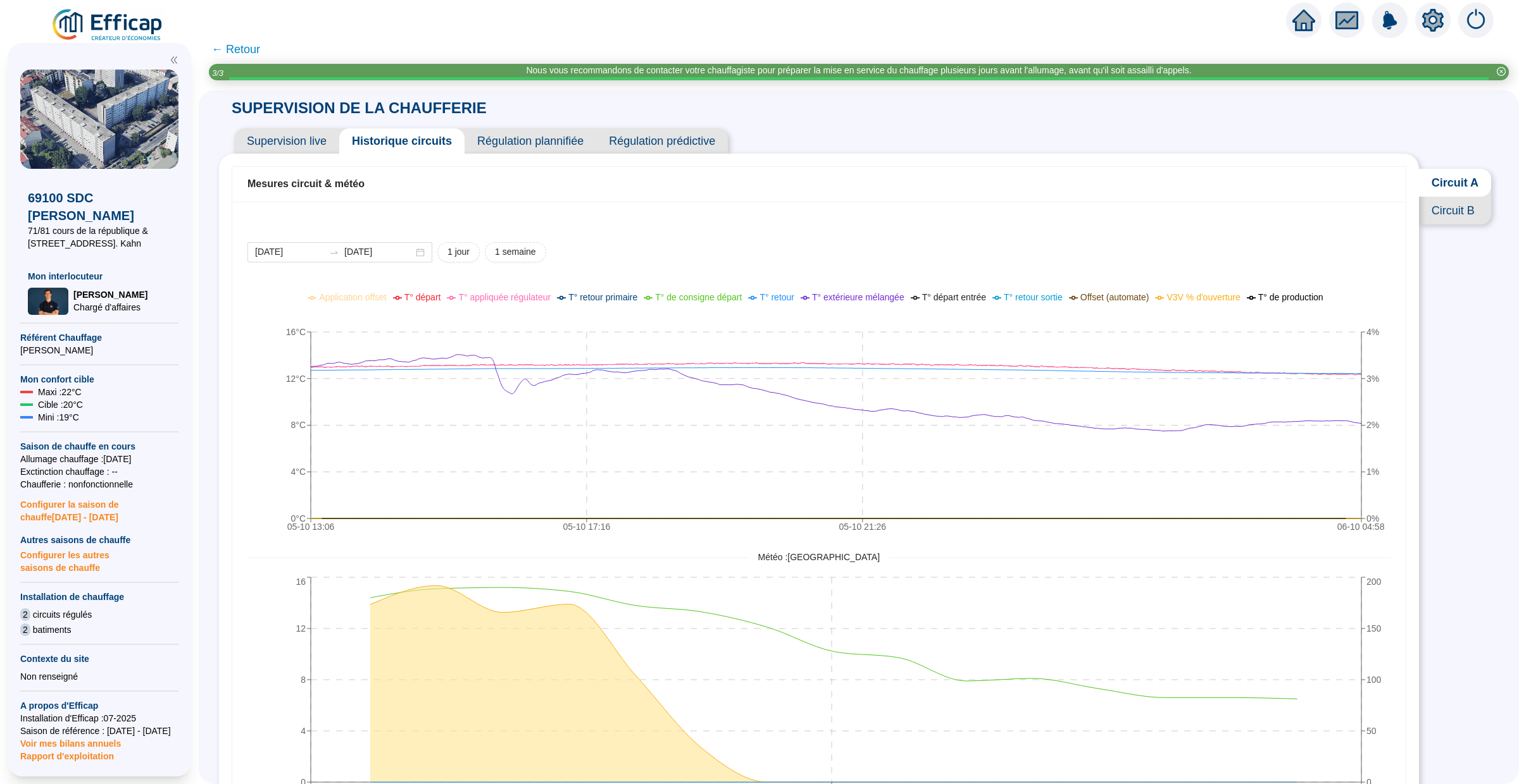
click at [315, 142] on span "Supervision live" at bounding box center [286, 140] width 105 height 25
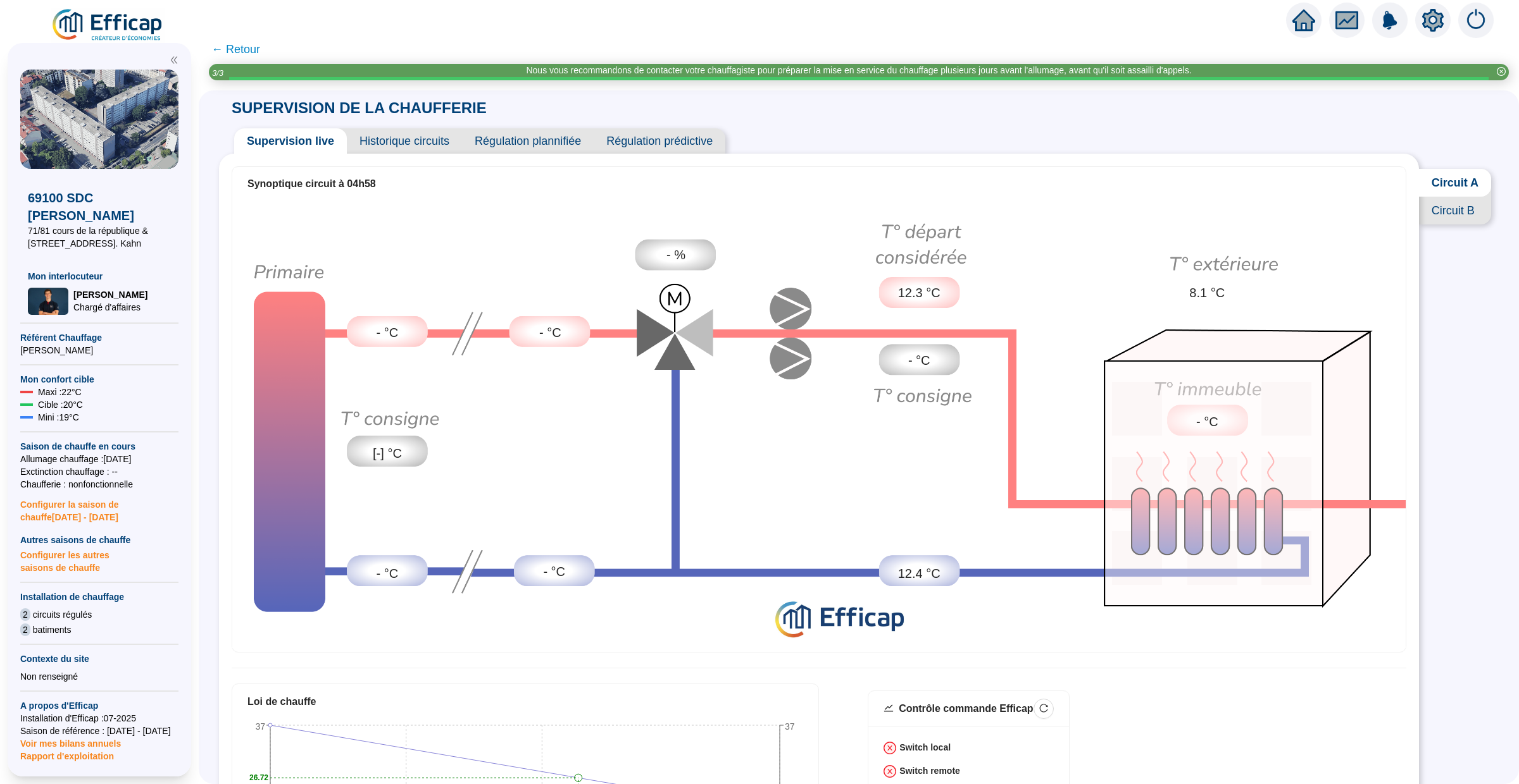
click at [429, 147] on span "Historique circuits" at bounding box center [405, 140] width 116 height 25
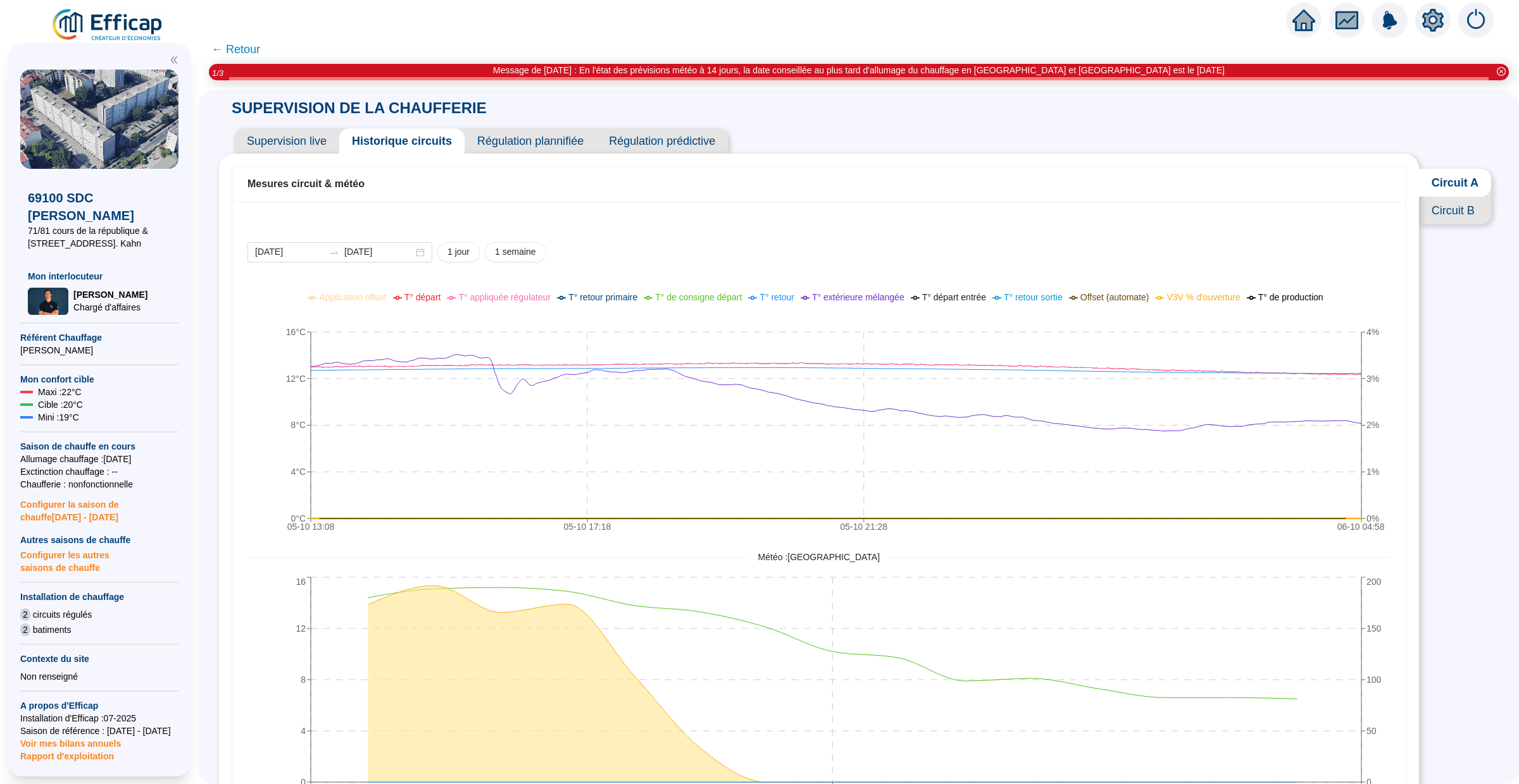
click at [1189, 295] on span "V3V % d'ouverture" at bounding box center [1203, 297] width 74 height 10
click at [1190, 297] on span "V3V % d'ouverture" at bounding box center [1203, 297] width 74 height 10
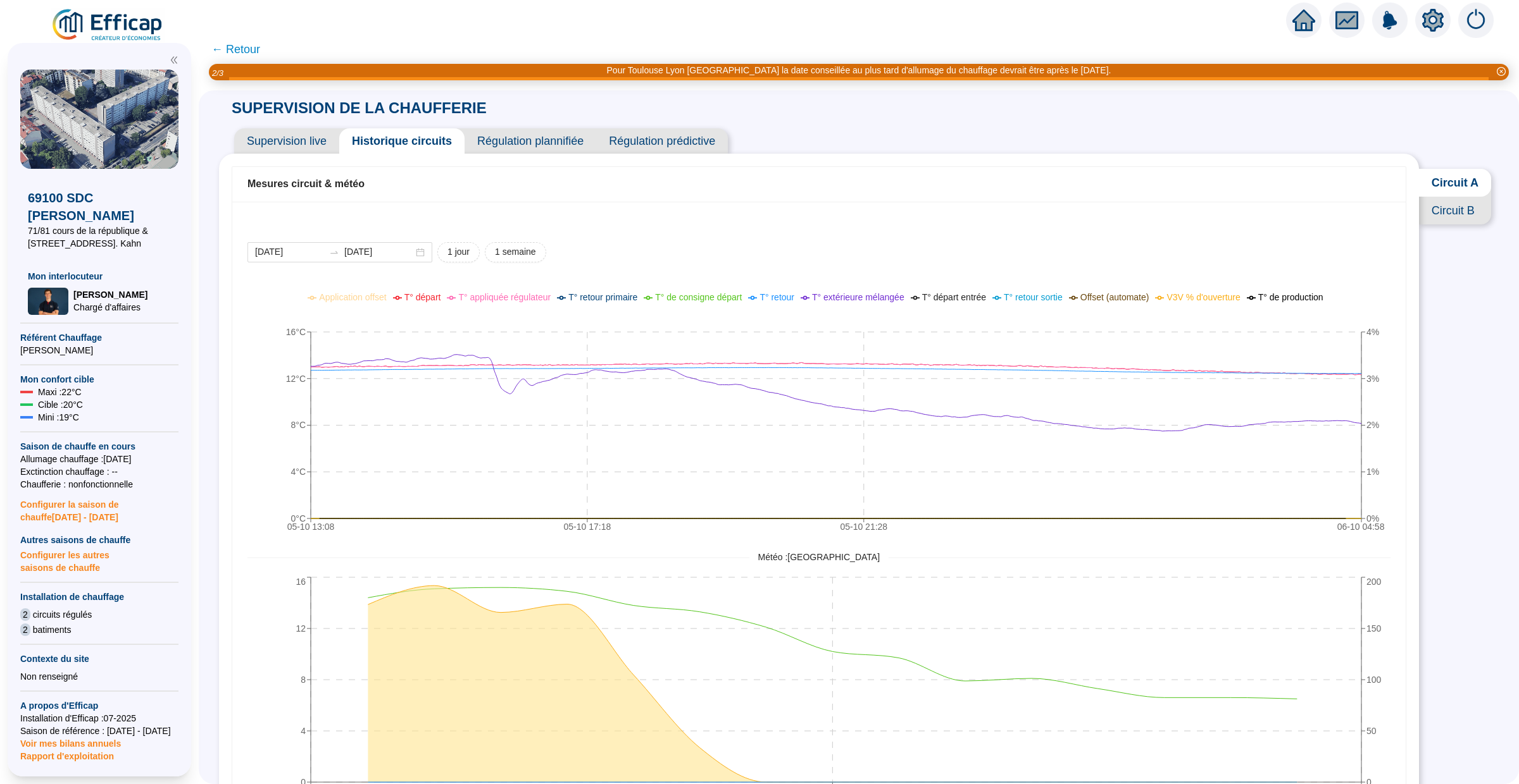
click at [1465, 215] on span "Circuit B" at bounding box center [1454, 210] width 72 height 28
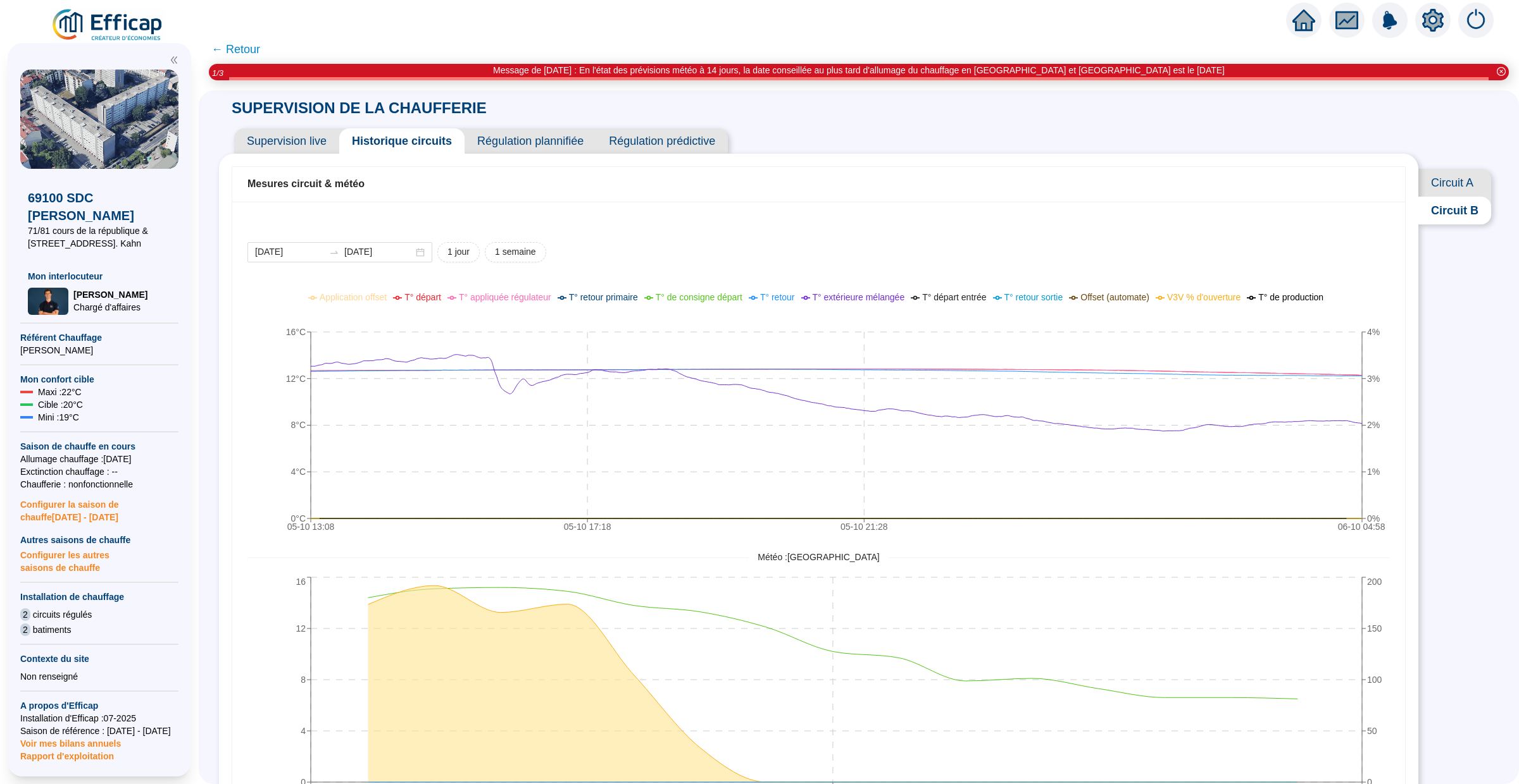
click at [983, 297] on span "T° départ entrée" at bounding box center [954, 297] width 64 height 10
click at [963, 297] on span "T° départ entrée" at bounding box center [954, 297] width 64 height 10
click at [1446, 174] on span "Circuit A" at bounding box center [1454, 183] width 73 height 28
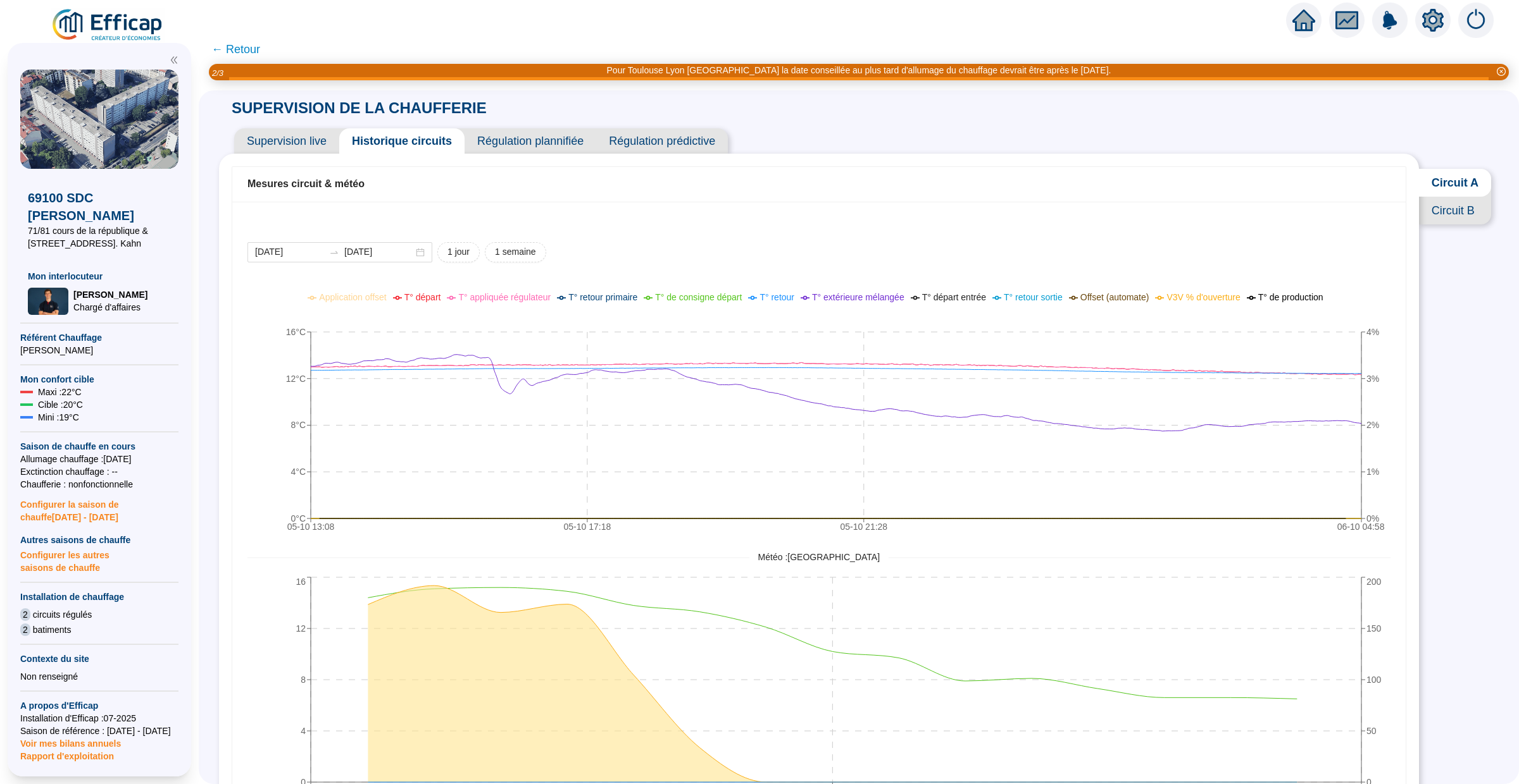
click at [287, 141] on span "Supervision live" at bounding box center [286, 140] width 105 height 25
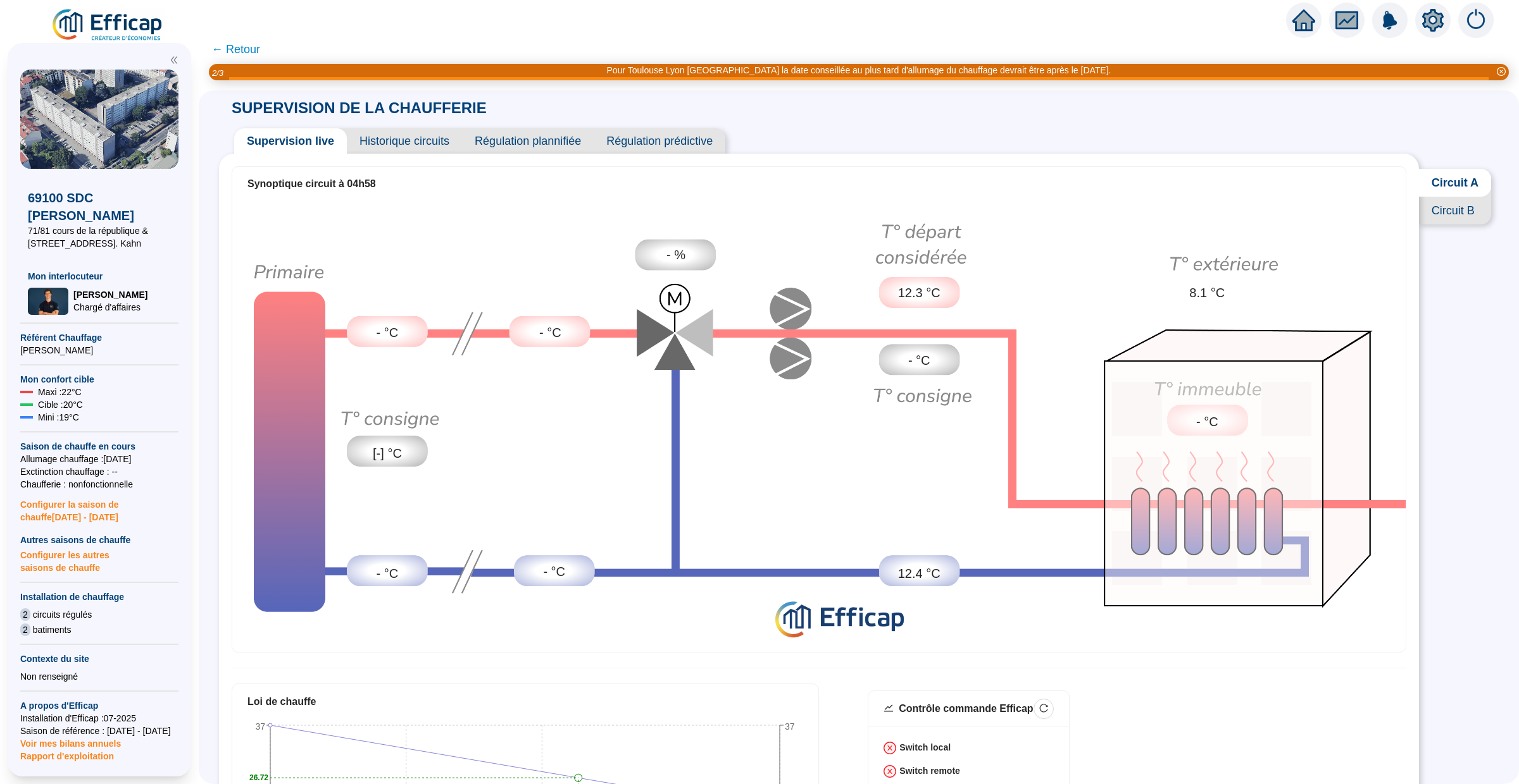
click at [419, 151] on span "Historique circuits" at bounding box center [405, 140] width 116 height 25
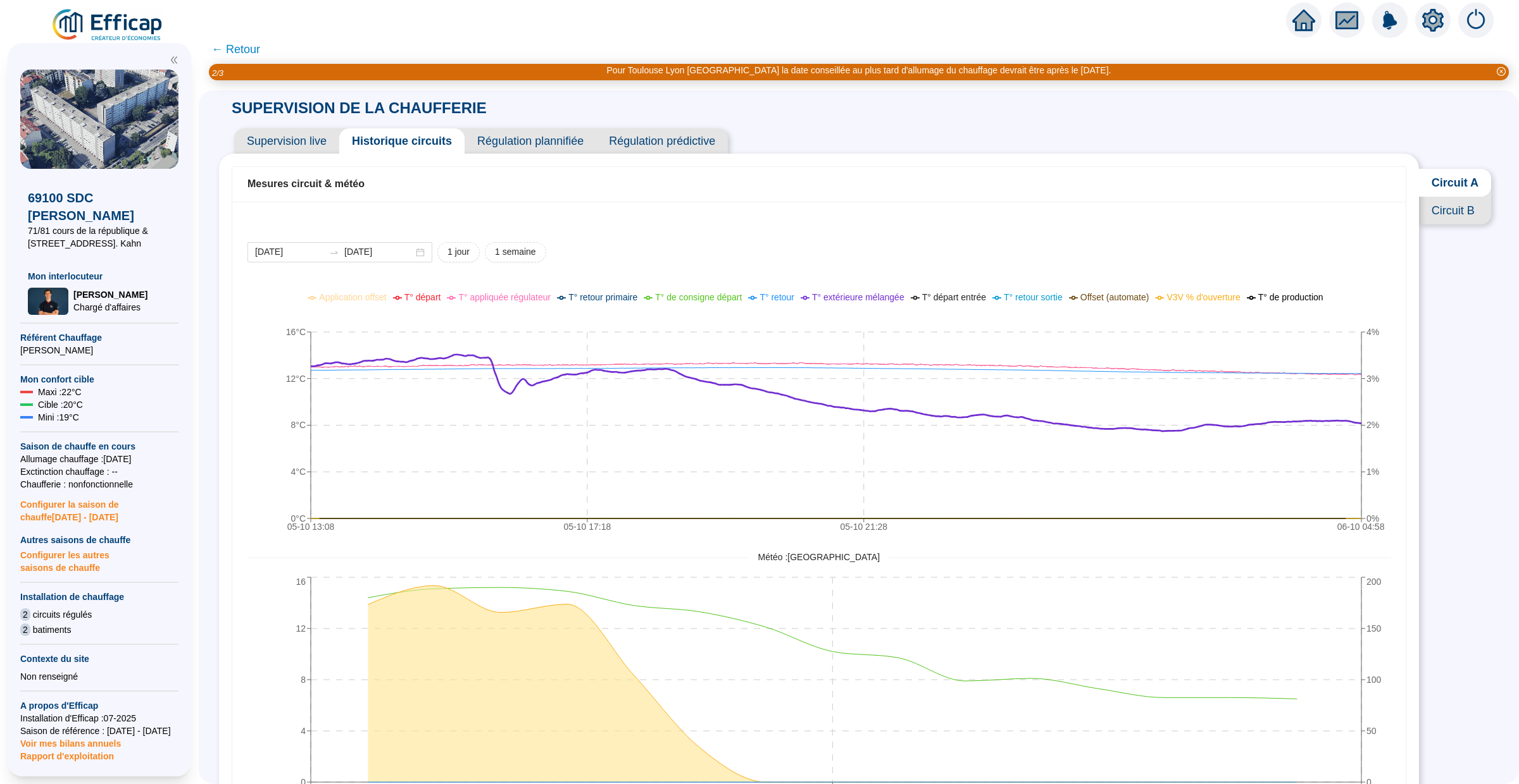
click at [846, 299] on span "T° extérieure mélangée" at bounding box center [858, 297] width 93 height 10
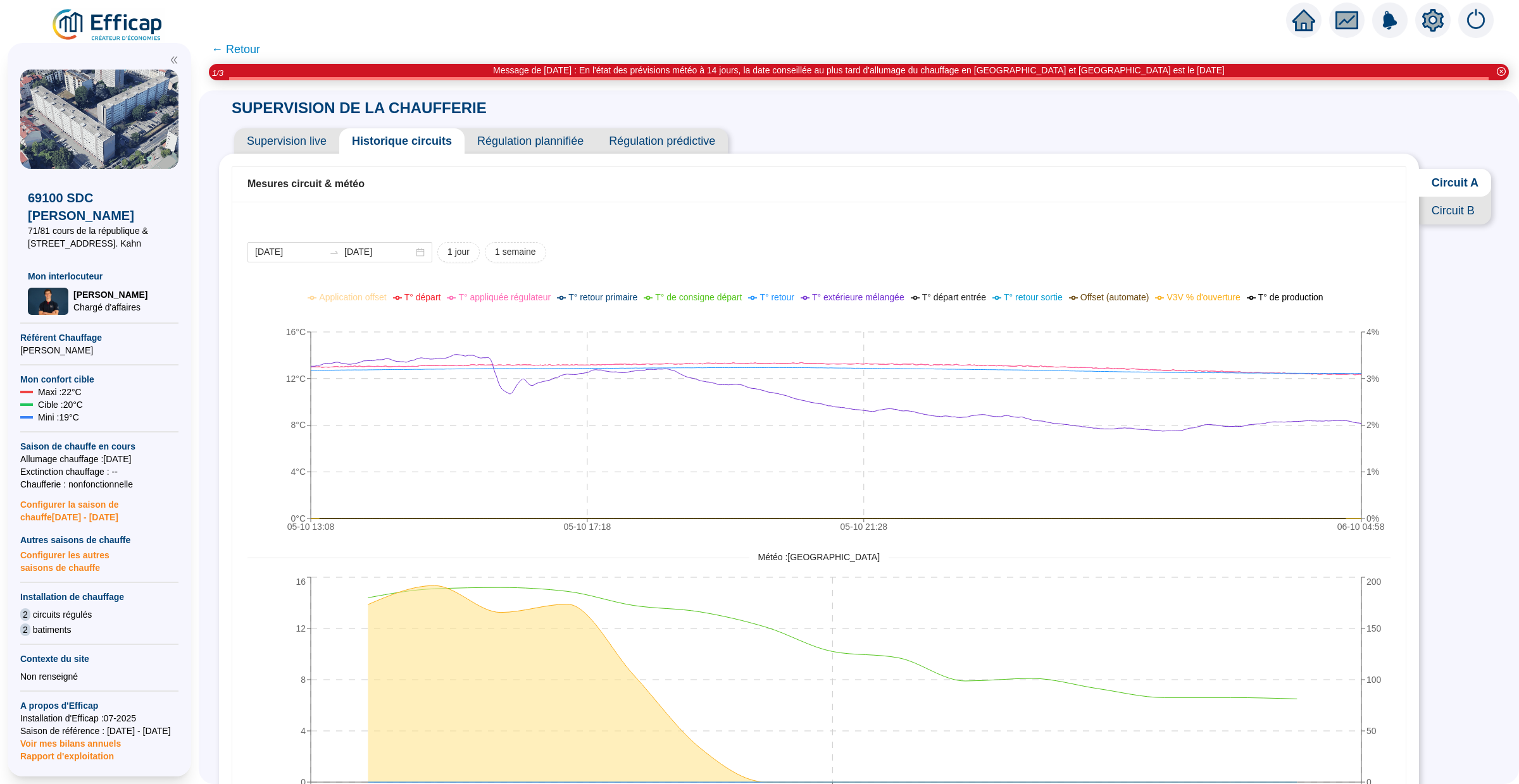
click at [1449, 215] on span "Circuit B" at bounding box center [1454, 210] width 72 height 28
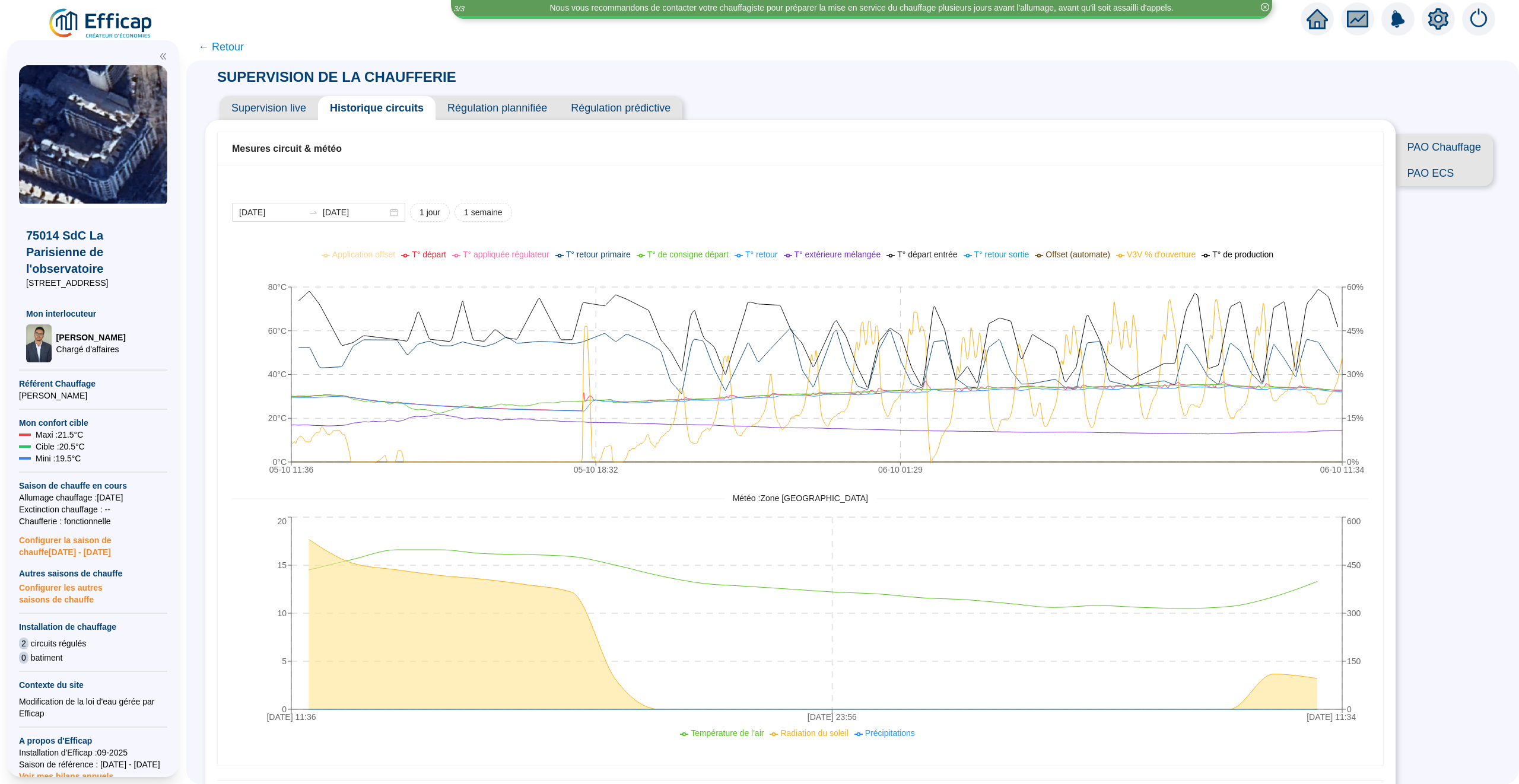
click at [1314, 17] on icon "home" at bounding box center [1317, 19] width 21 height 17
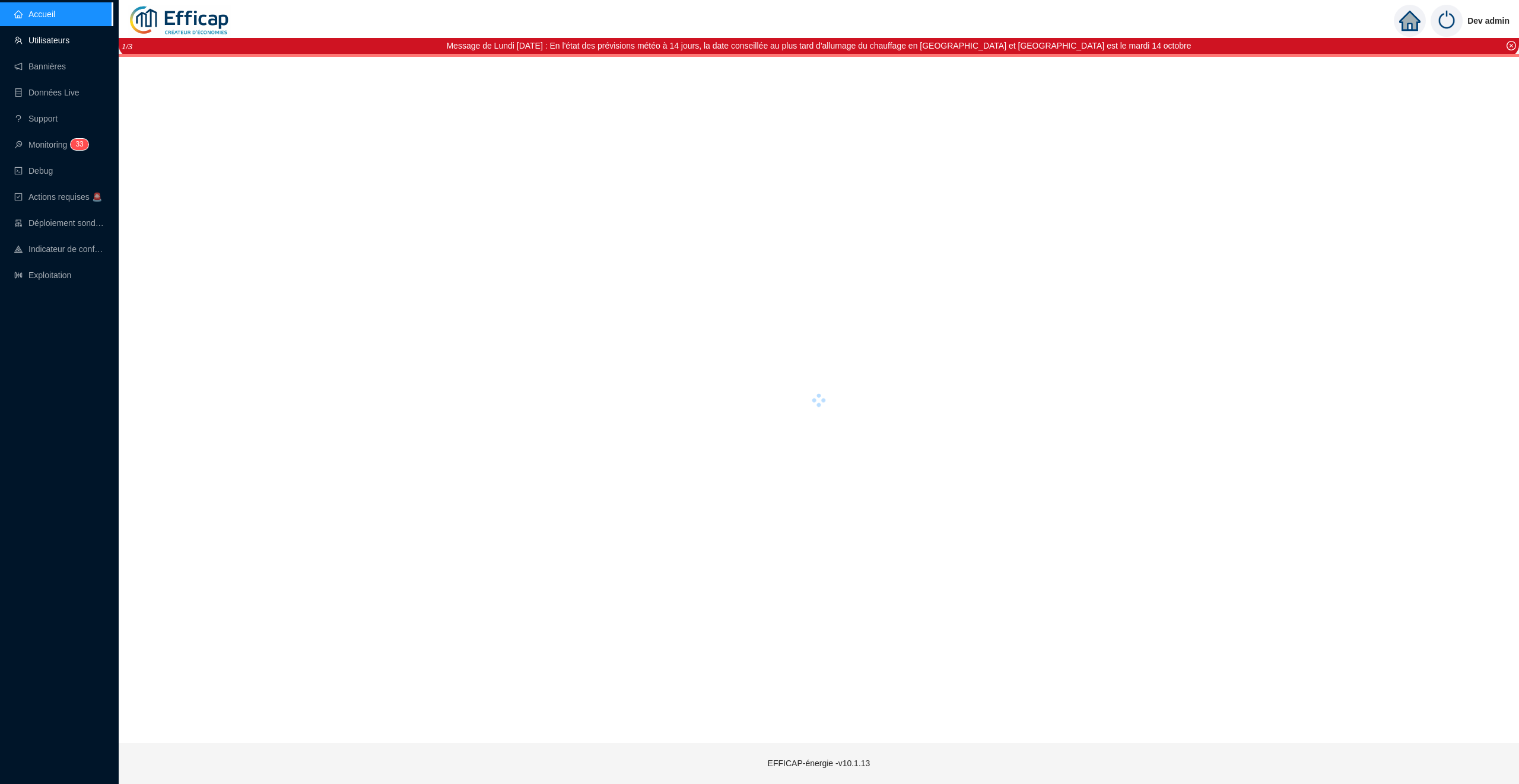
click at [50, 45] on link "Utilisateurs" at bounding box center [41, 40] width 55 height 9
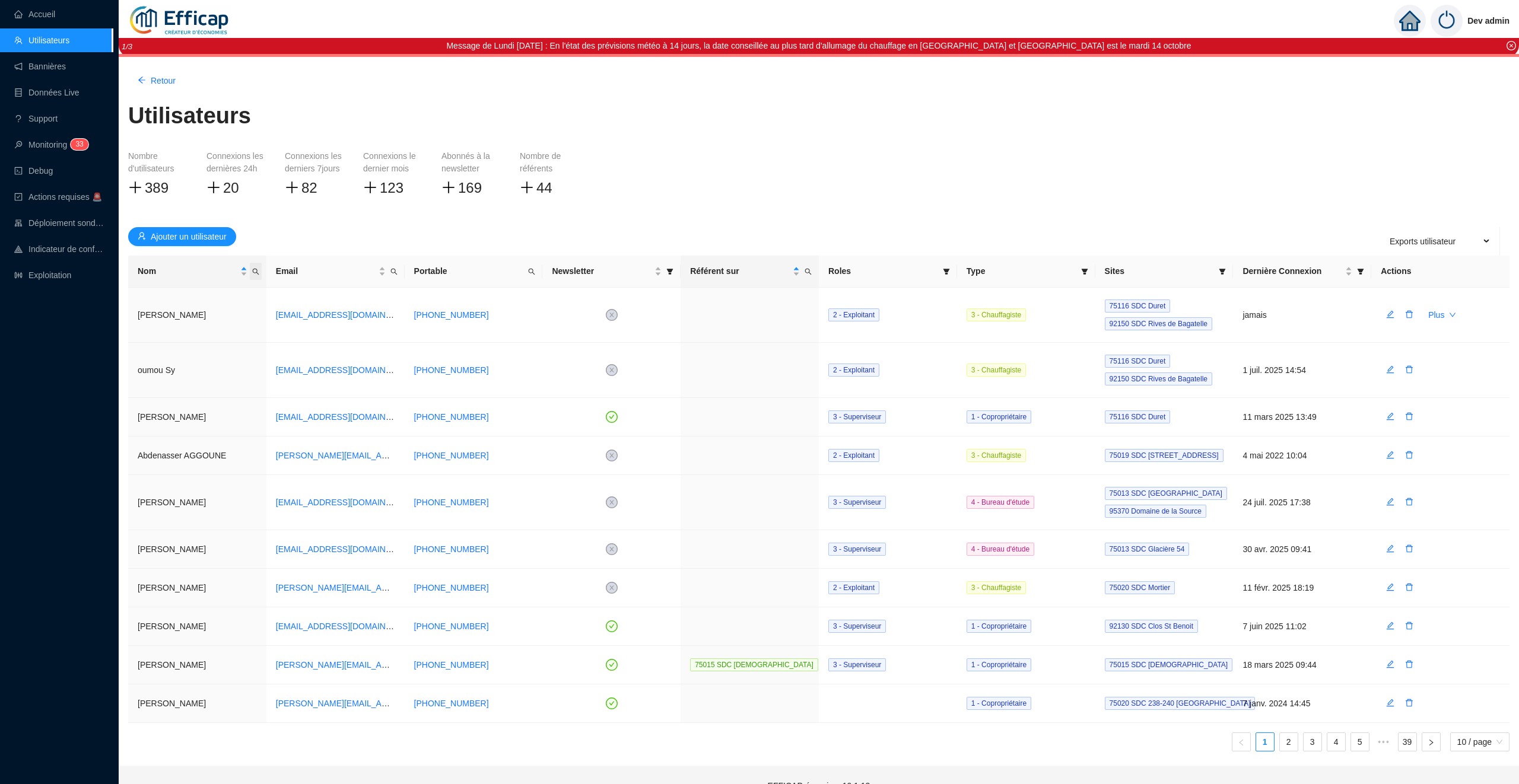
click at [258, 273] on icon "search" at bounding box center [256, 272] width 7 height 7
type input "jonat"
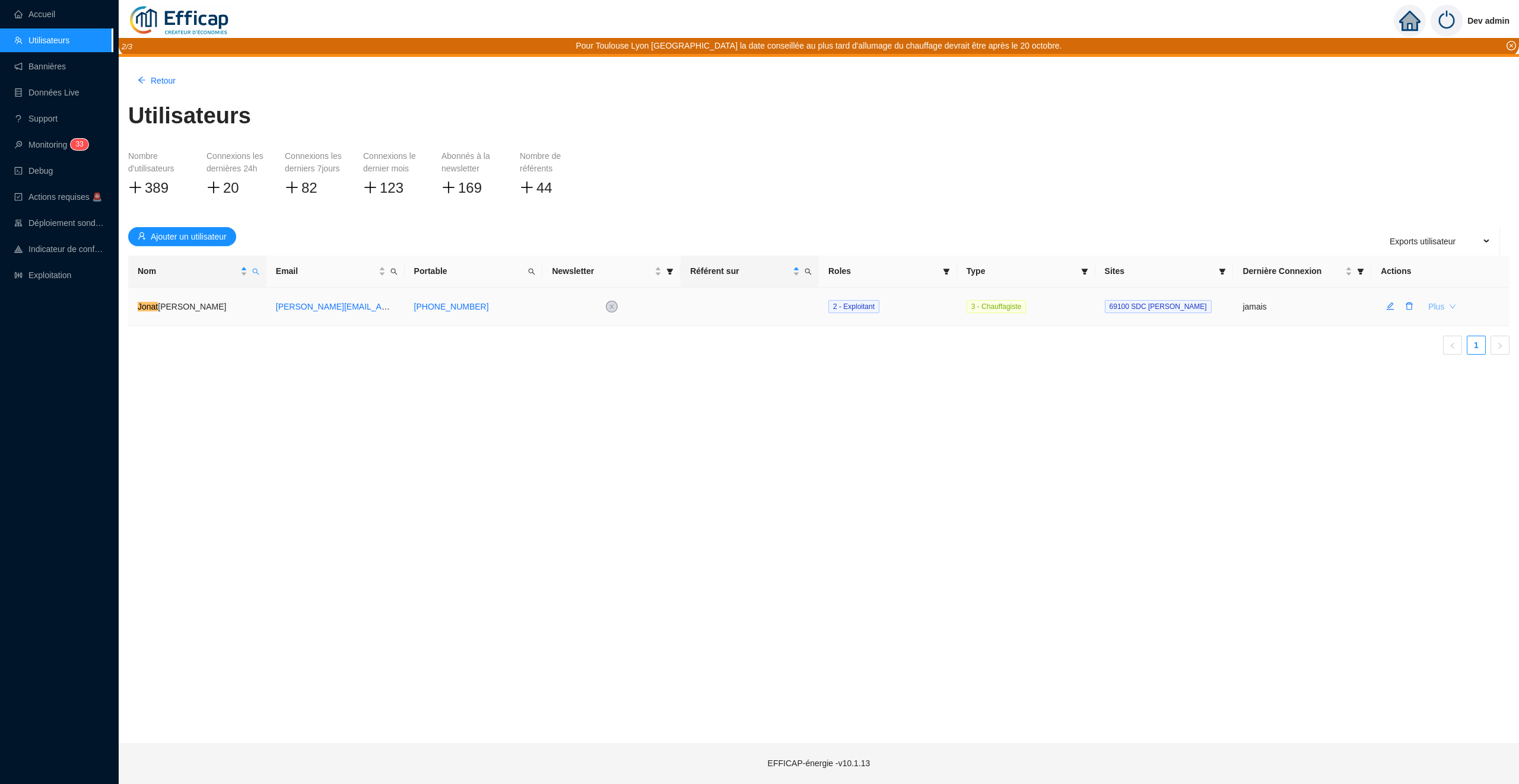
click at [1441, 305] on span "Plus" at bounding box center [1436, 306] width 16 height 12
click at [256, 272] on icon "search" at bounding box center [255, 271] width 7 height 7
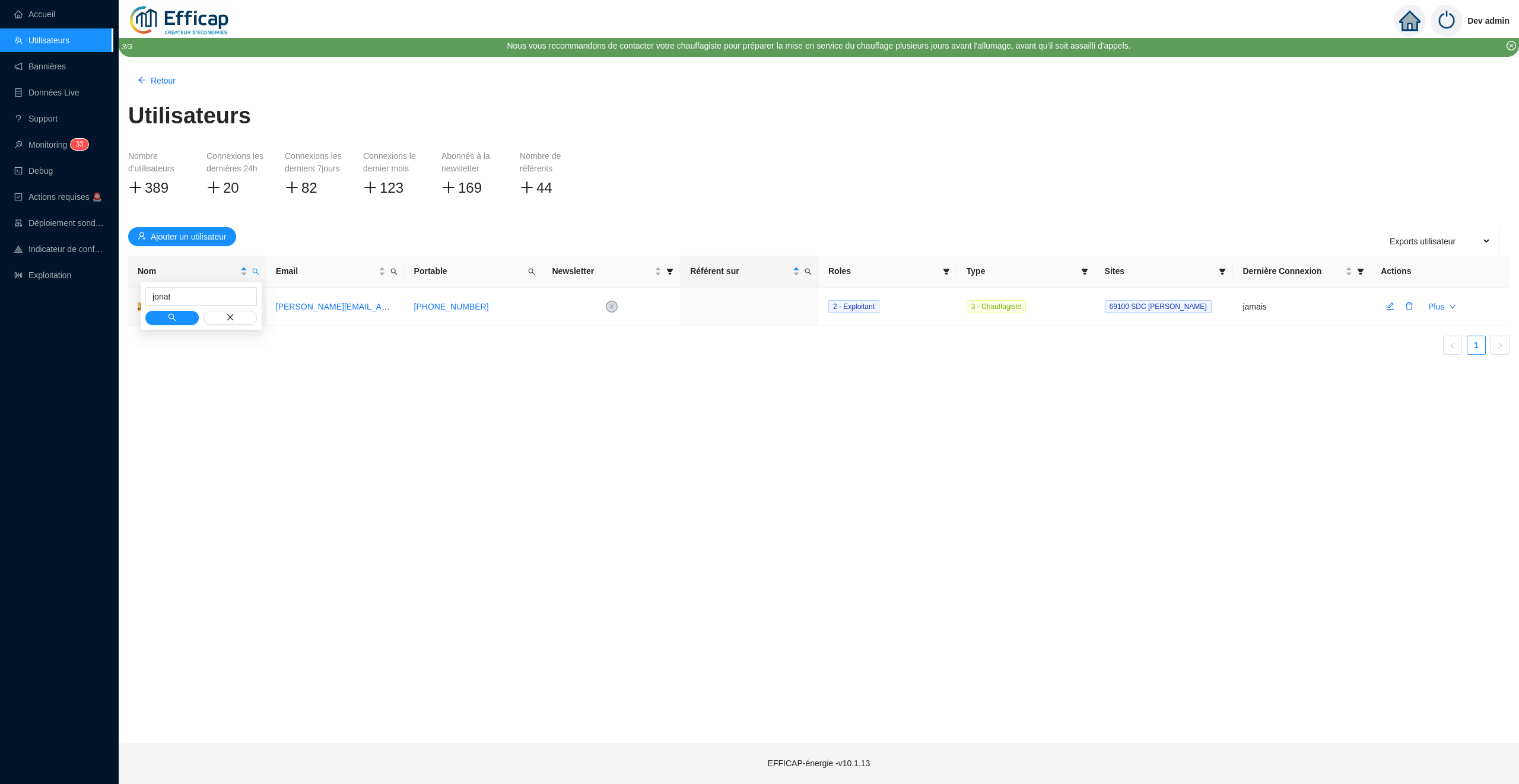
click at [336, 406] on div "Retour Utilisateurs Nombre d'utilisateurs 389 Connexions les dernières 24h 20 C…" at bounding box center [819, 400] width 1400 height 687
click at [1445, 308] on button "Plus" at bounding box center [1442, 306] width 47 height 19
click at [1402, 335] on span "Initialisation du mot de passe" at bounding box center [1394, 333] width 107 height 12
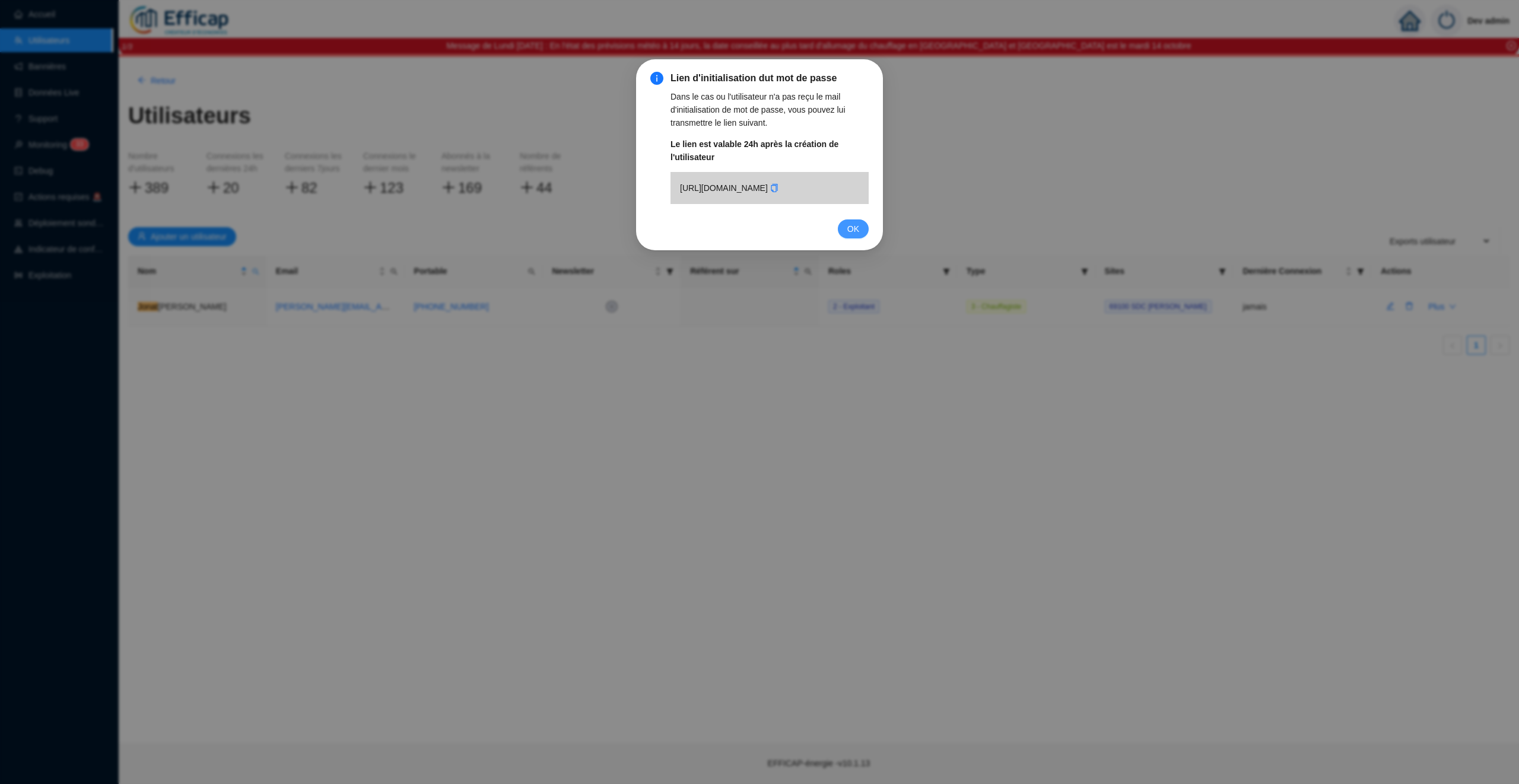
click at [858, 235] on span "OK" at bounding box center [853, 229] width 12 height 13
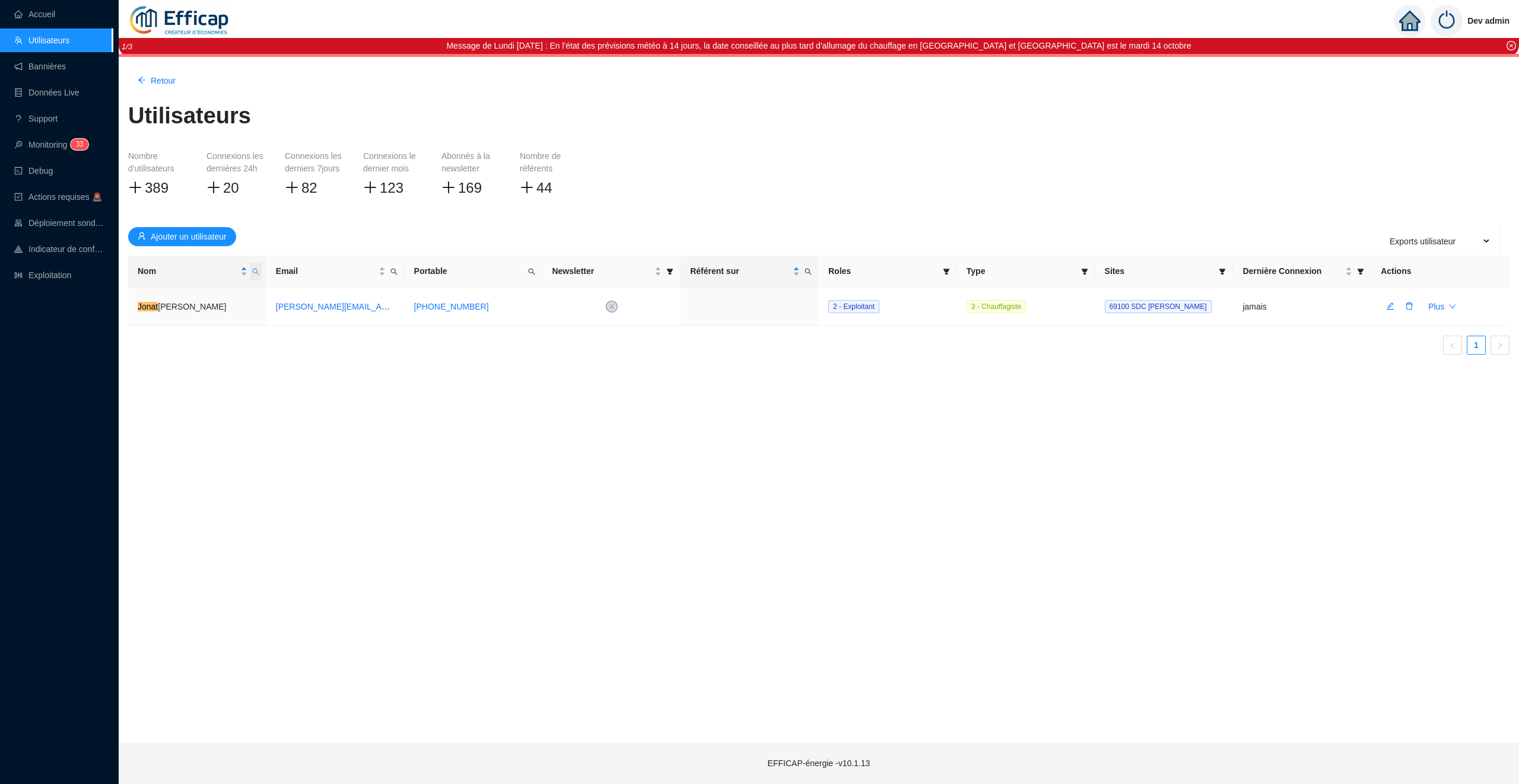
click at [256, 268] on icon "search" at bounding box center [256, 272] width 7 height 7
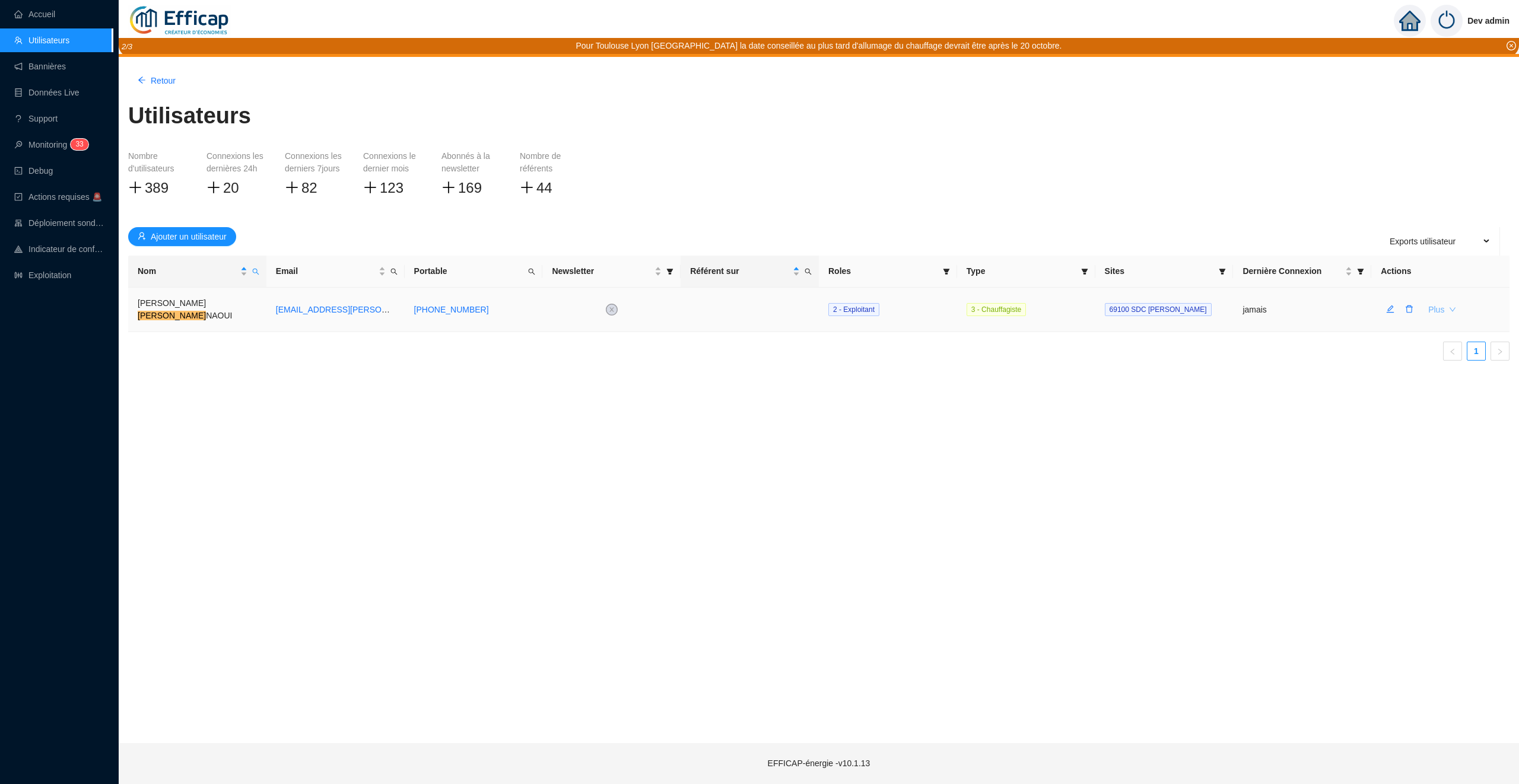
click at [1444, 306] on button "Plus" at bounding box center [1442, 309] width 47 height 19
click at [1410, 331] on span "Initialisation du mot de passe" at bounding box center [1394, 333] width 107 height 12
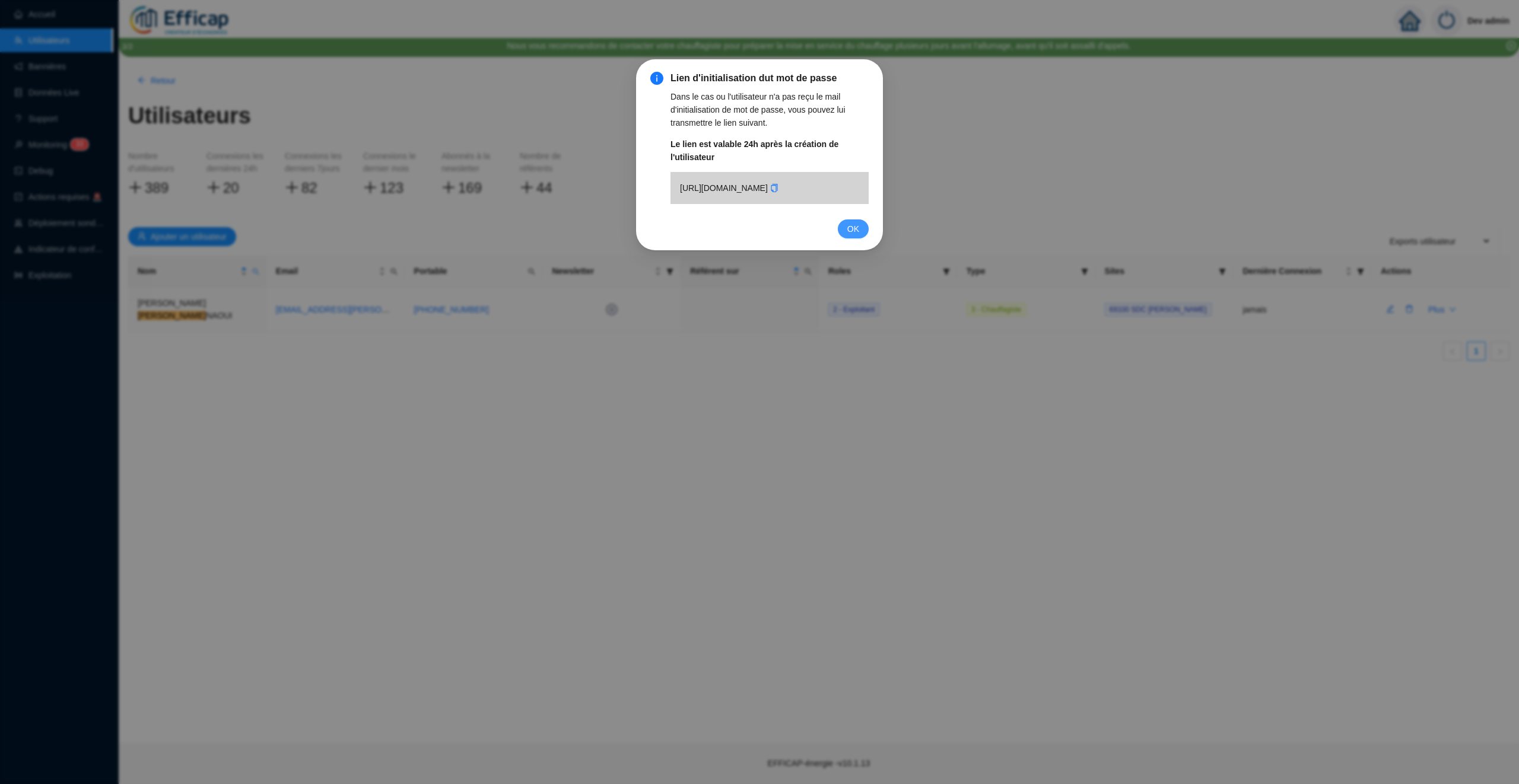
click at [857, 235] on span "OK" at bounding box center [853, 229] width 12 height 13
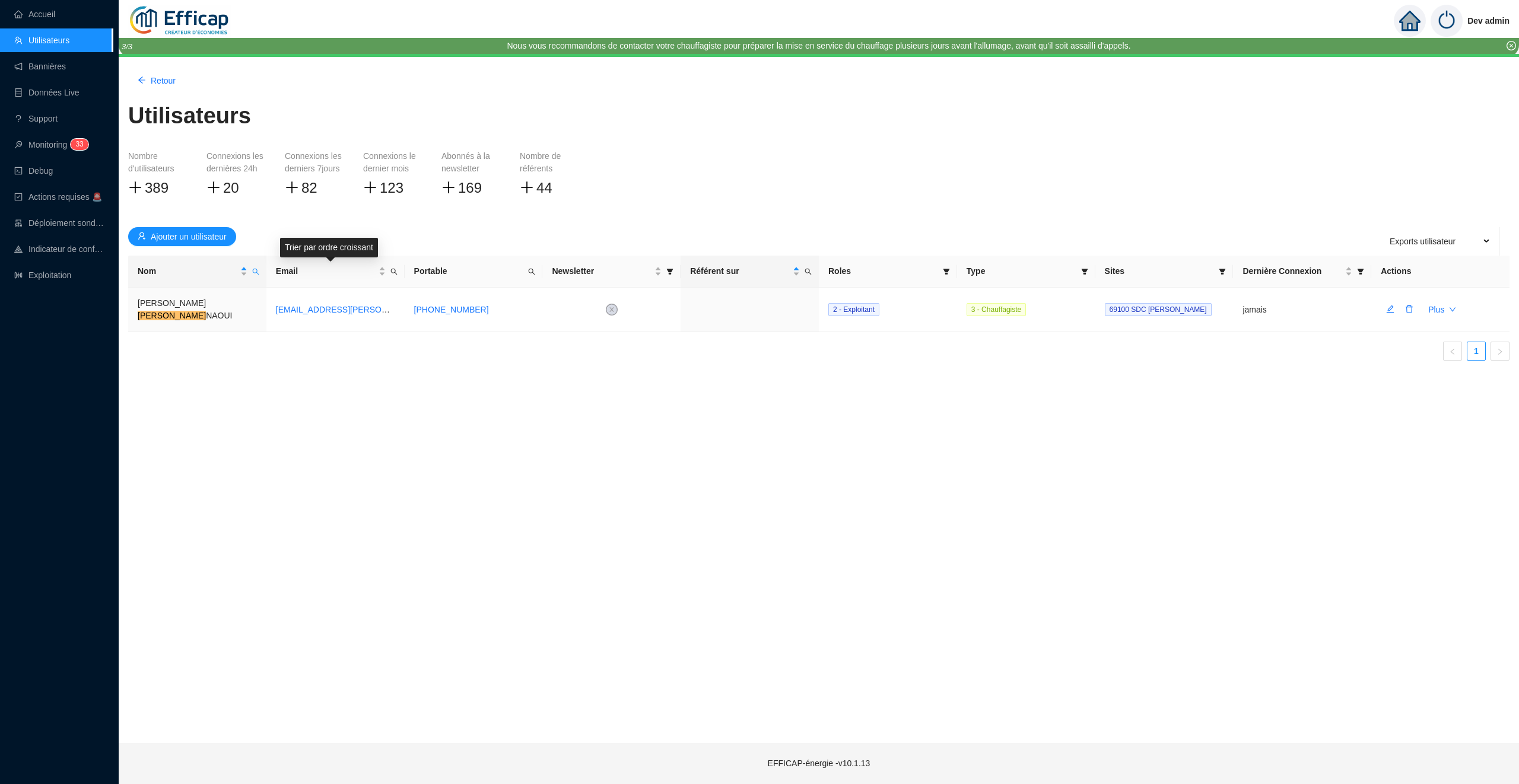
click at [257, 281] on th "Nom" at bounding box center [197, 272] width 138 height 32
click at [257, 276] on span "Nom" at bounding box center [255, 271] width 12 height 17
type input "a"
type input "verbo"
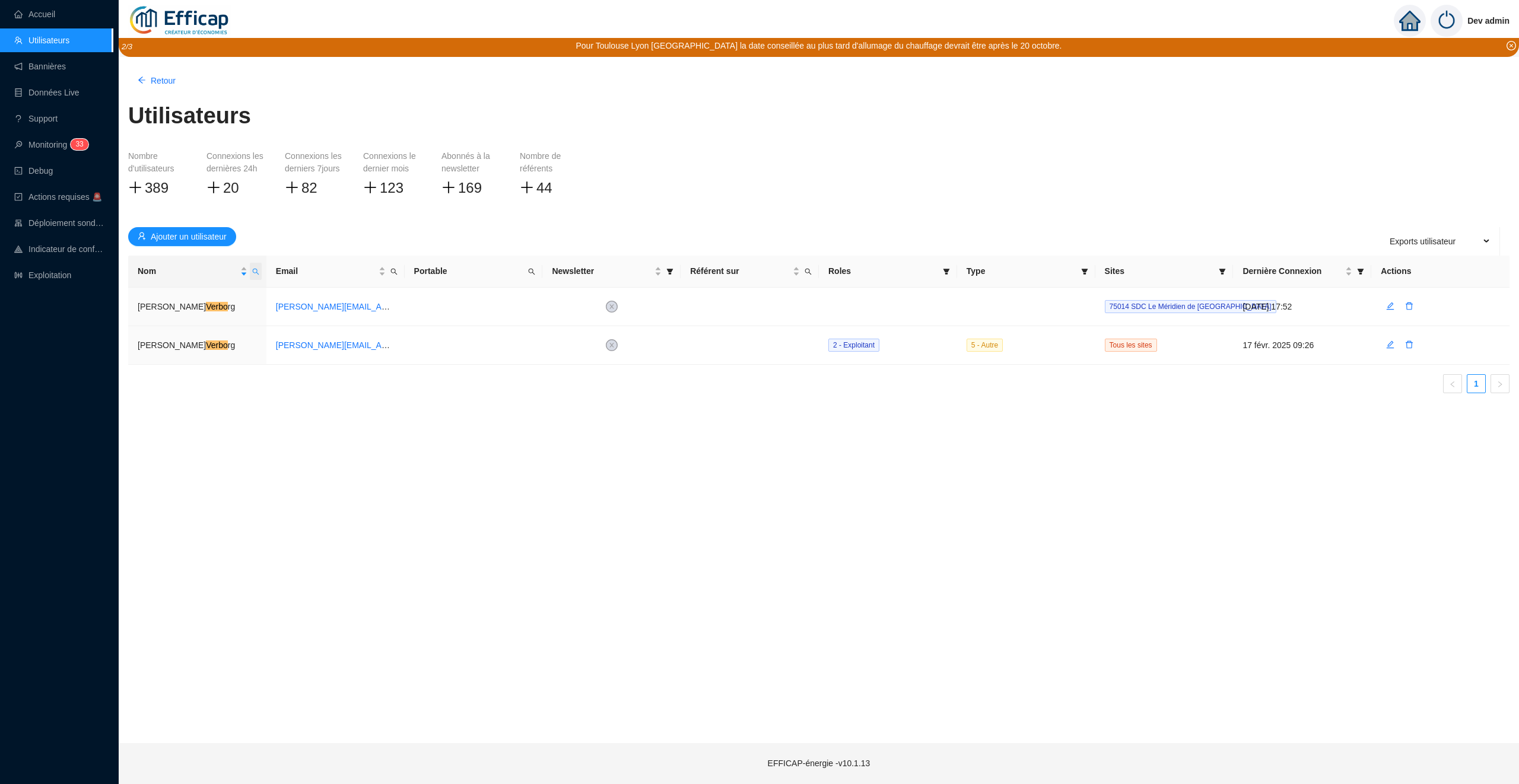
click at [254, 268] on icon "search" at bounding box center [256, 272] width 7 height 7
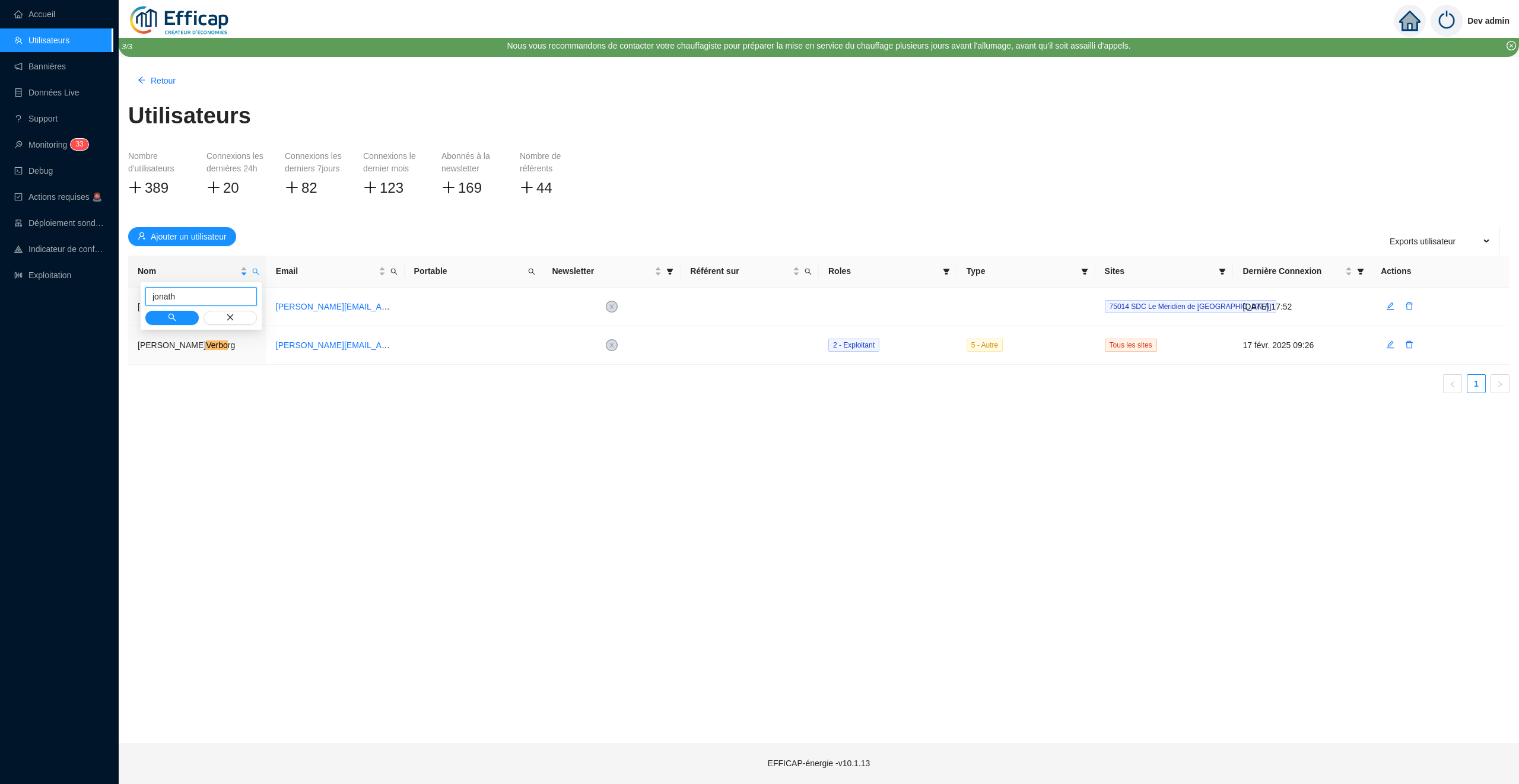
type input "jonath"
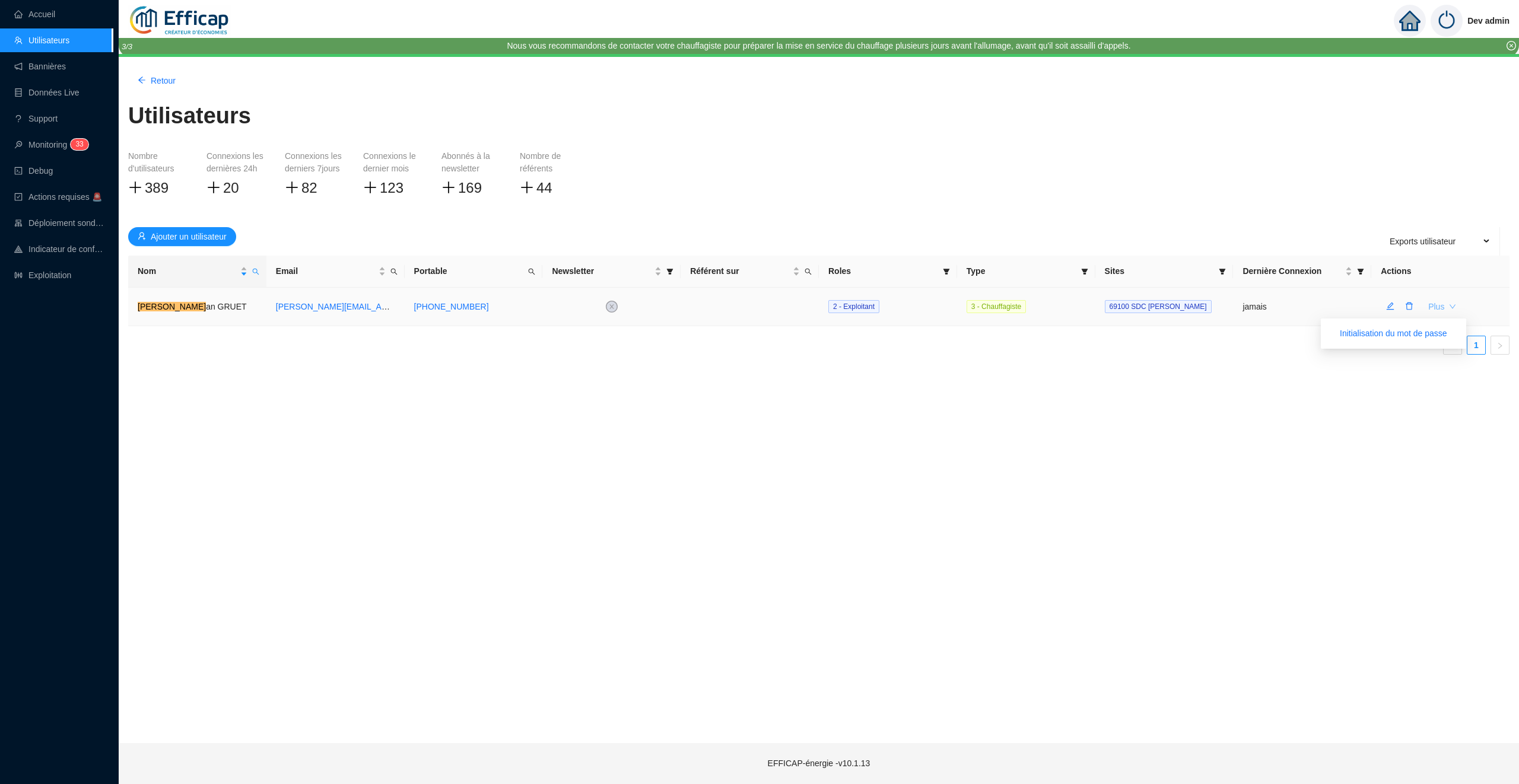
click at [1440, 301] on span "Plus" at bounding box center [1436, 306] width 16 height 12
click at [256, 274] on icon "search" at bounding box center [256, 272] width 7 height 7
type input "b"
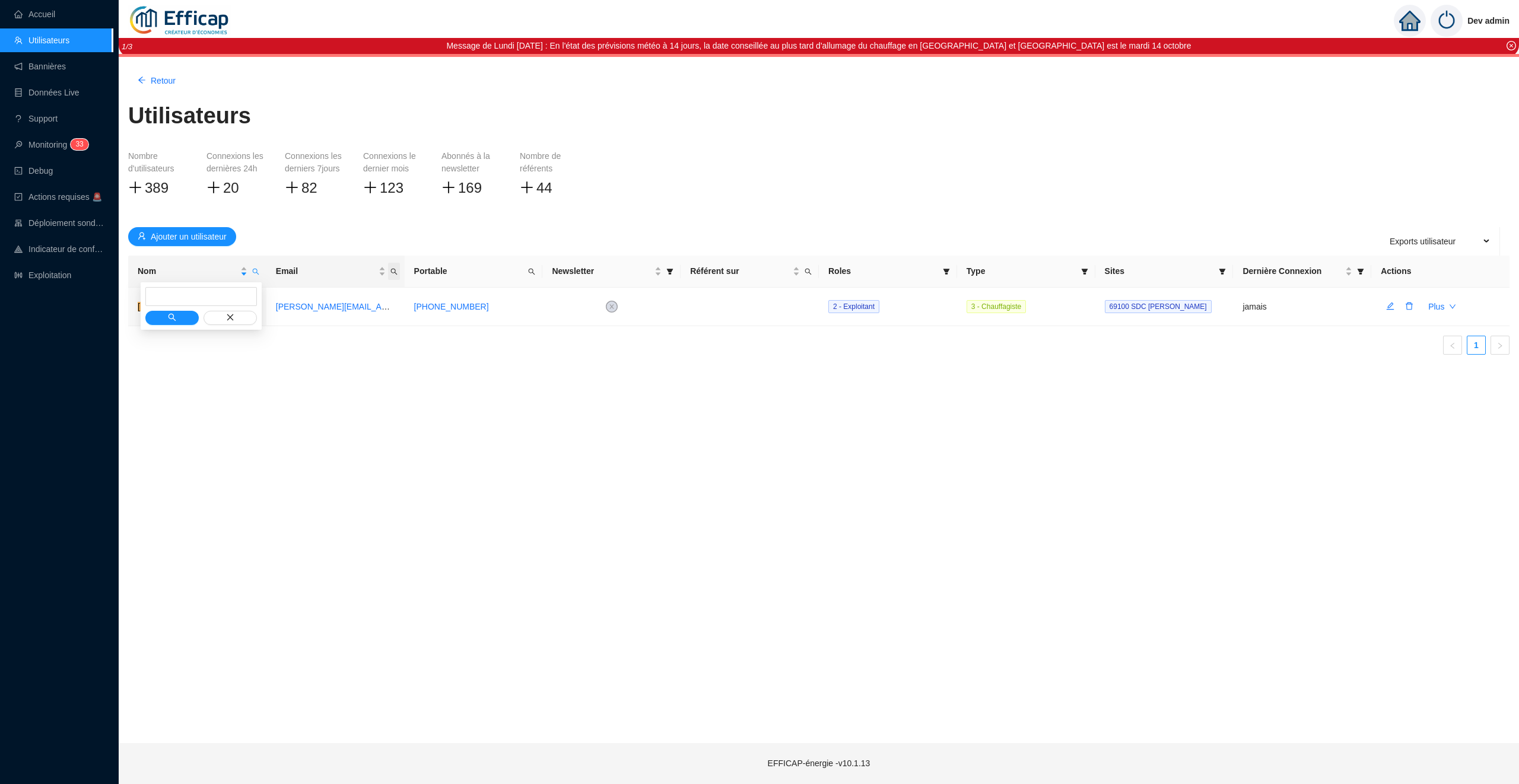
click at [394, 276] on span "Email" at bounding box center [394, 271] width 12 height 17
click at [397, 272] on span "Email" at bounding box center [394, 271] width 12 height 17
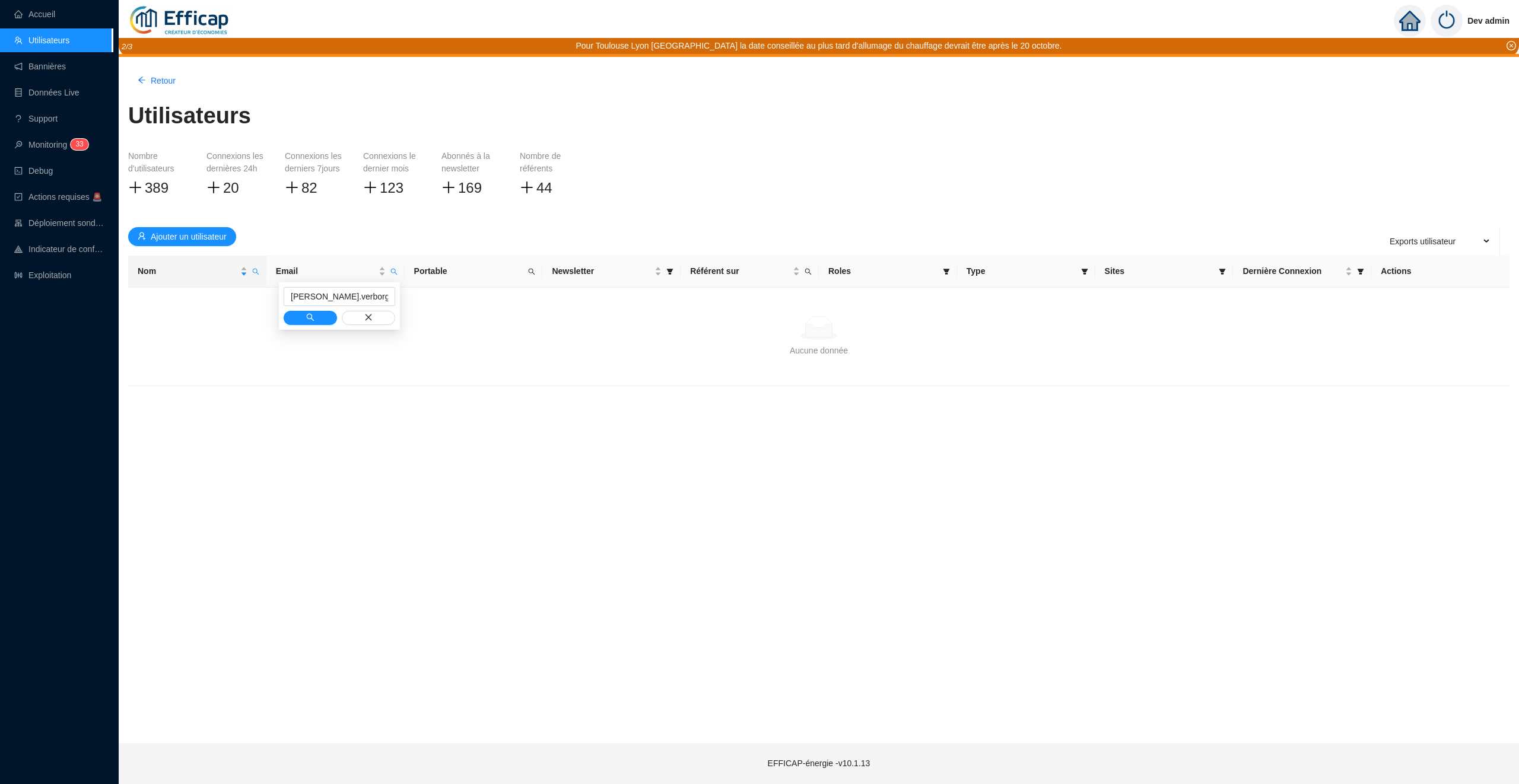
click at [305, 327] on div "paul.verborg78" at bounding box center [339, 306] width 122 height 48
click at [307, 318] on icon "search" at bounding box center [310, 317] width 8 height 8
click at [395, 269] on icon "search" at bounding box center [394, 272] width 7 height 7
click at [361, 295] on input "paul.verborg78" at bounding box center [338, 296] width 111 height 19
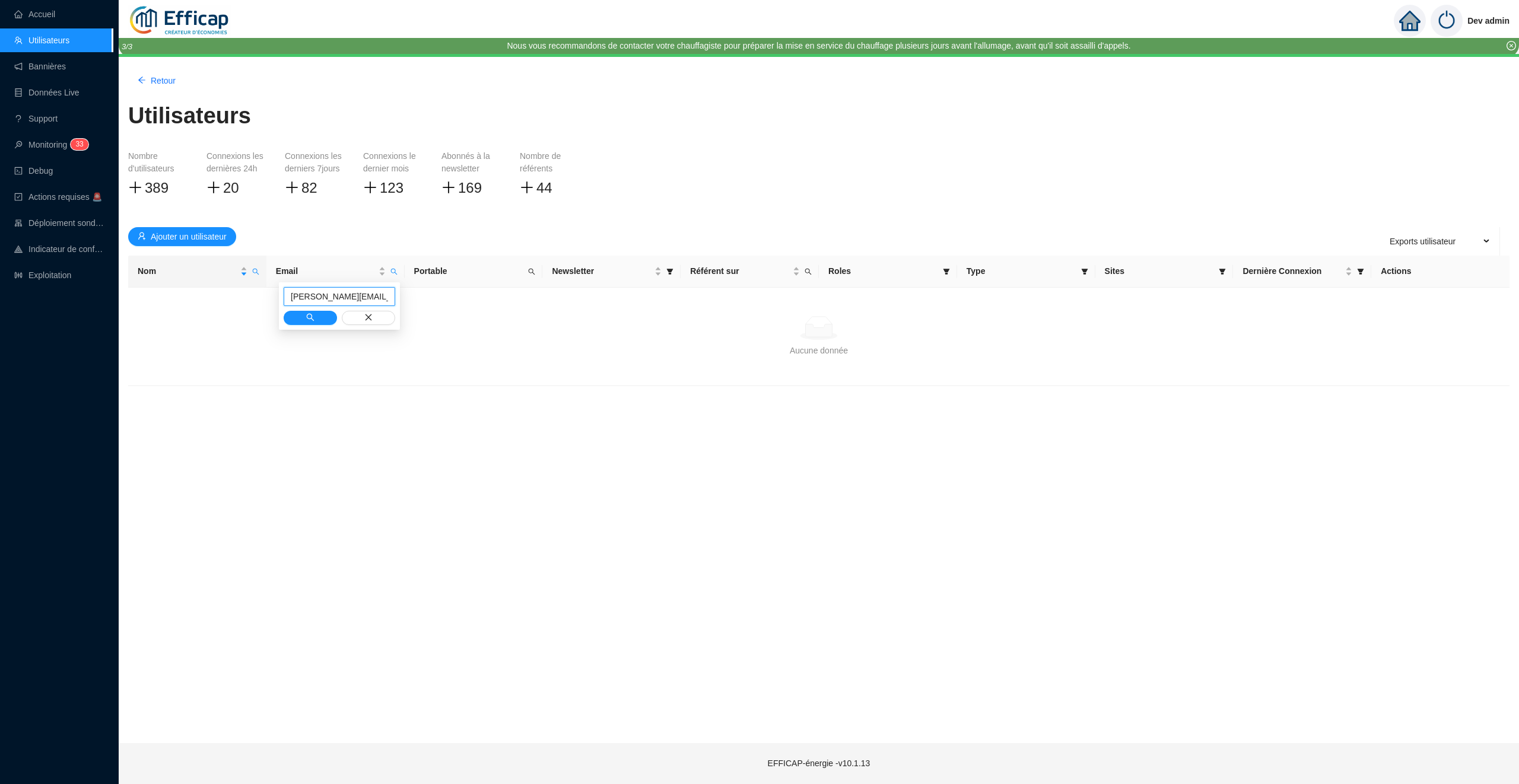
scroll to position [0, 7]
type input "paul.verborg78@gmail.com"
click at [398, 274] on span "Email" at bounding box center [394, 271] width 12 height 17
click at [316, 315] on button "button" at bounding box center [309, 318] width 53 height 14
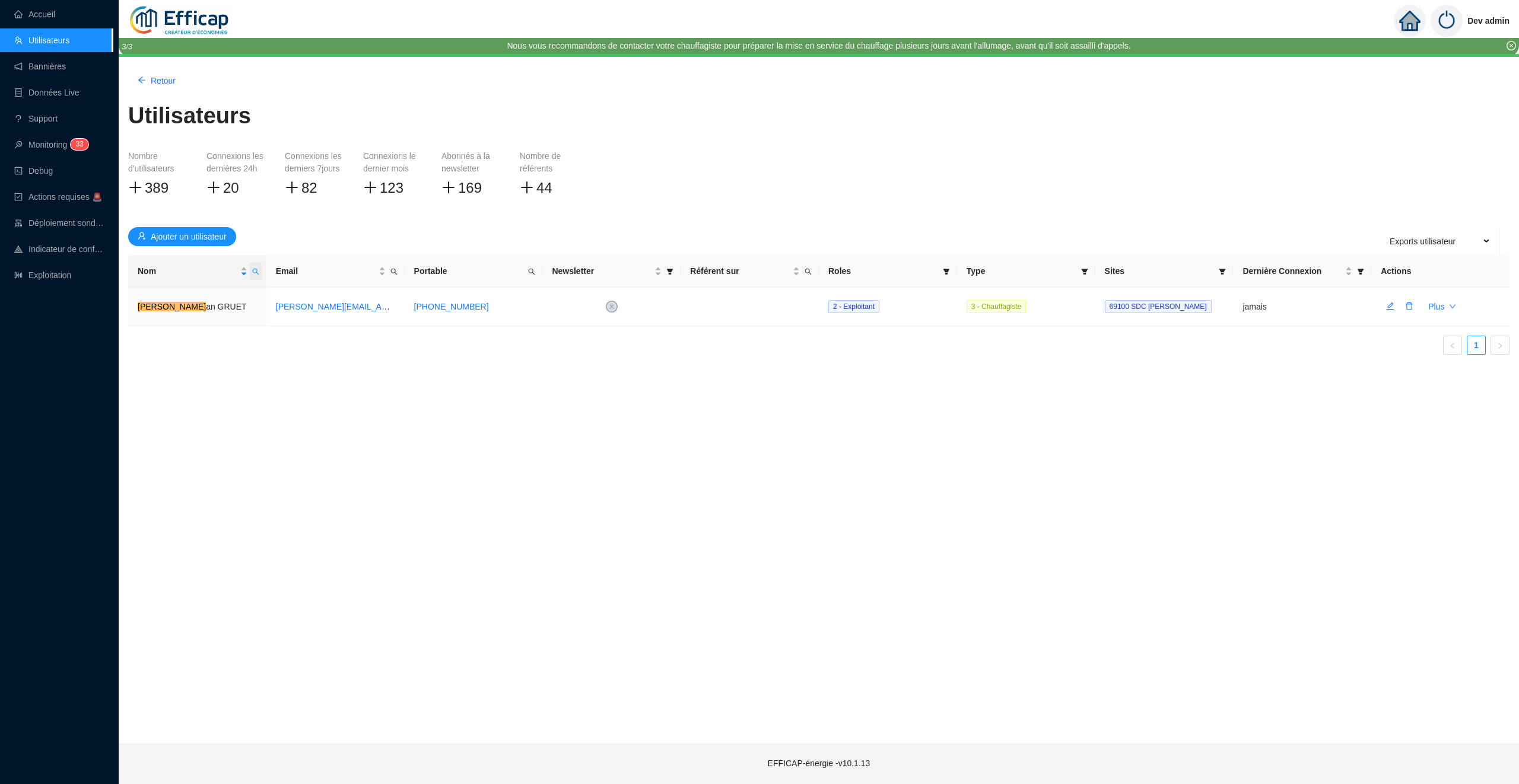
click at [252, 271] on icon "search" at bounding box center [256, 272] width 7 height 7
click at [175, 328] on div at bounding box center [201, 306] width 122 height 48
click at [175, 316] on icon "search" at bounding box center [172, 317] width 8 height 8
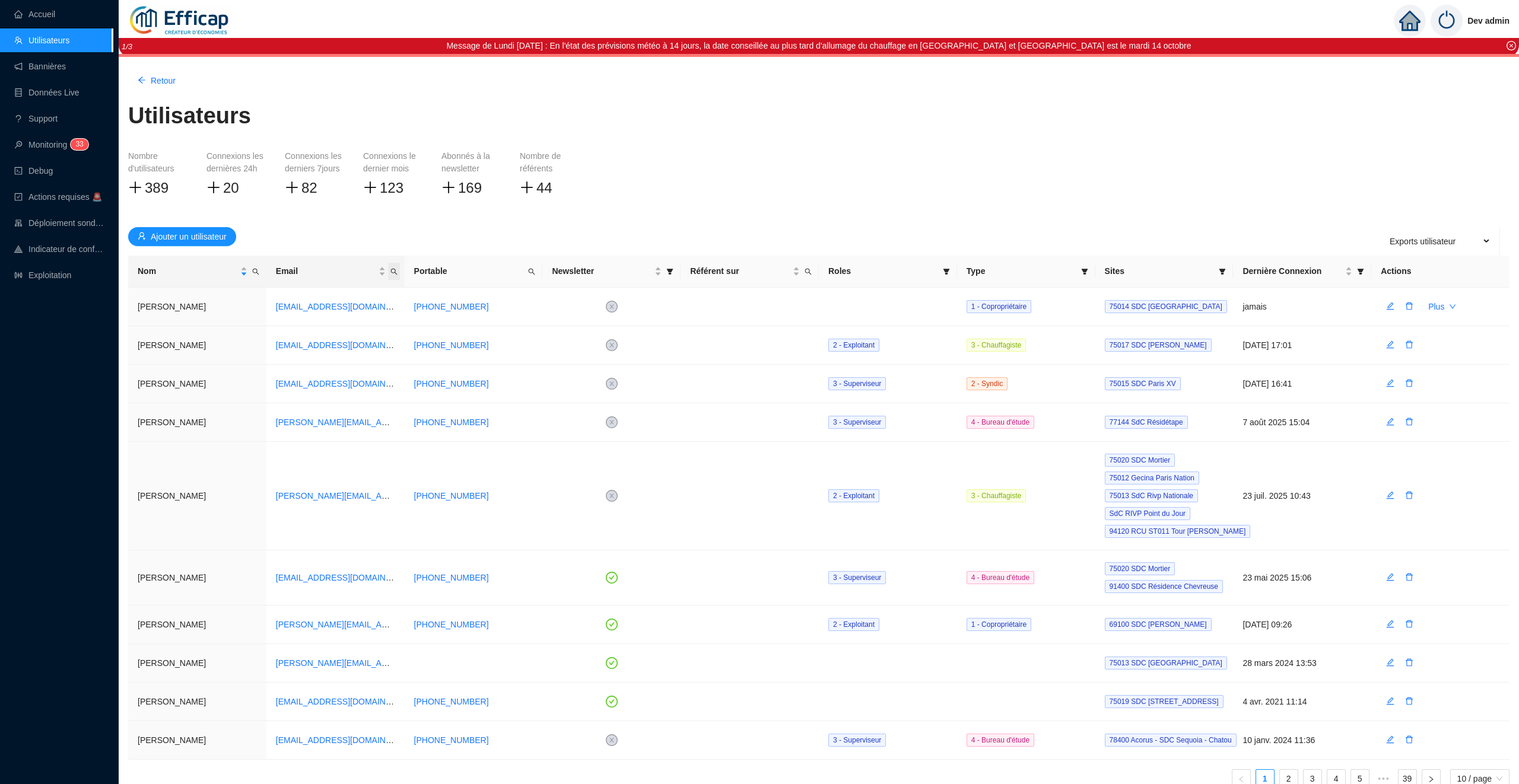
click at [395, 269] on icon "search" at bounding box center [394, 272] width 7 height 7
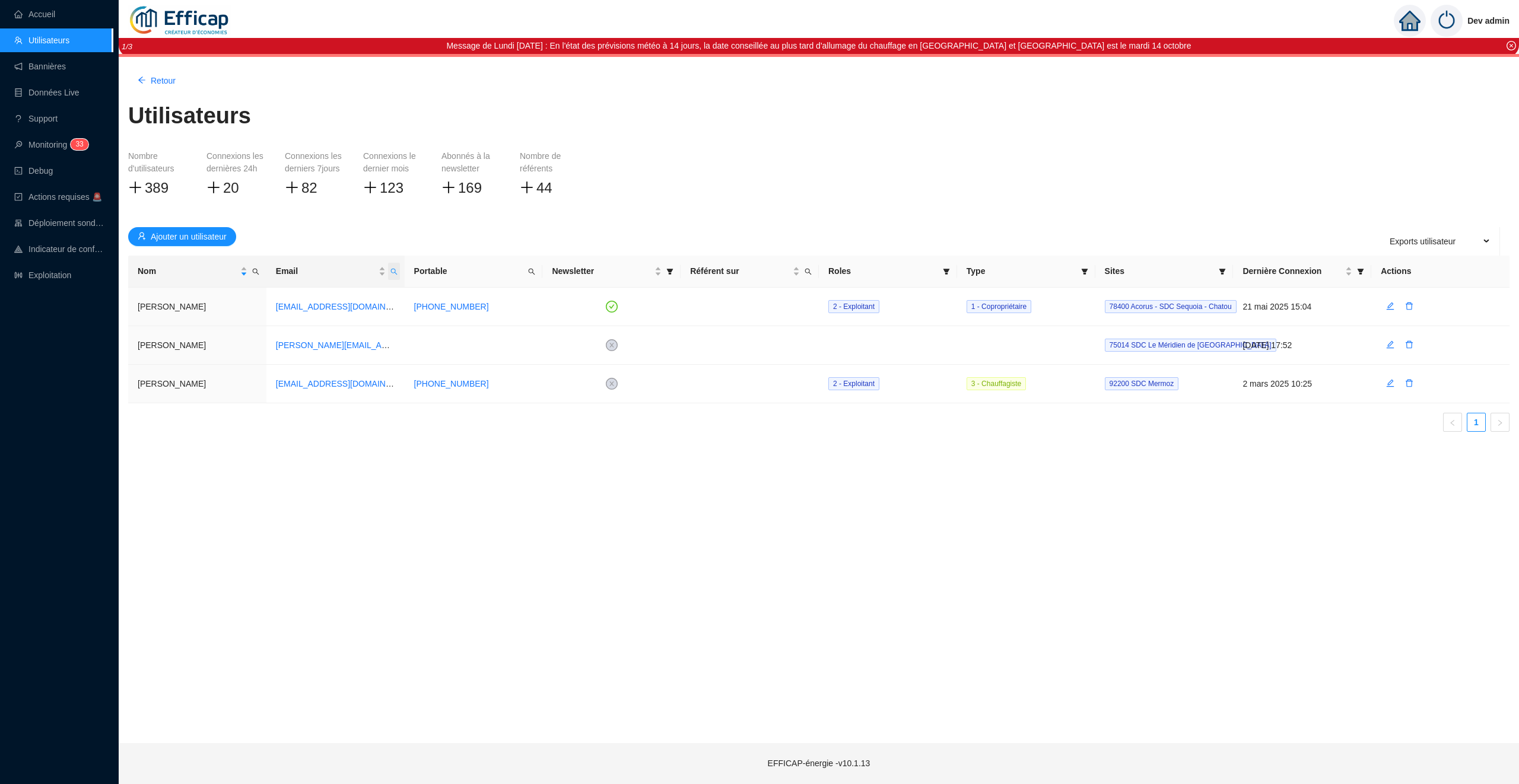
click at [394, 271] on icon "search" at bounding box center [394, 272] width 7 height 7
click at [285, 300] on input "78" at bounding box center [338, 296] width 111 height 19
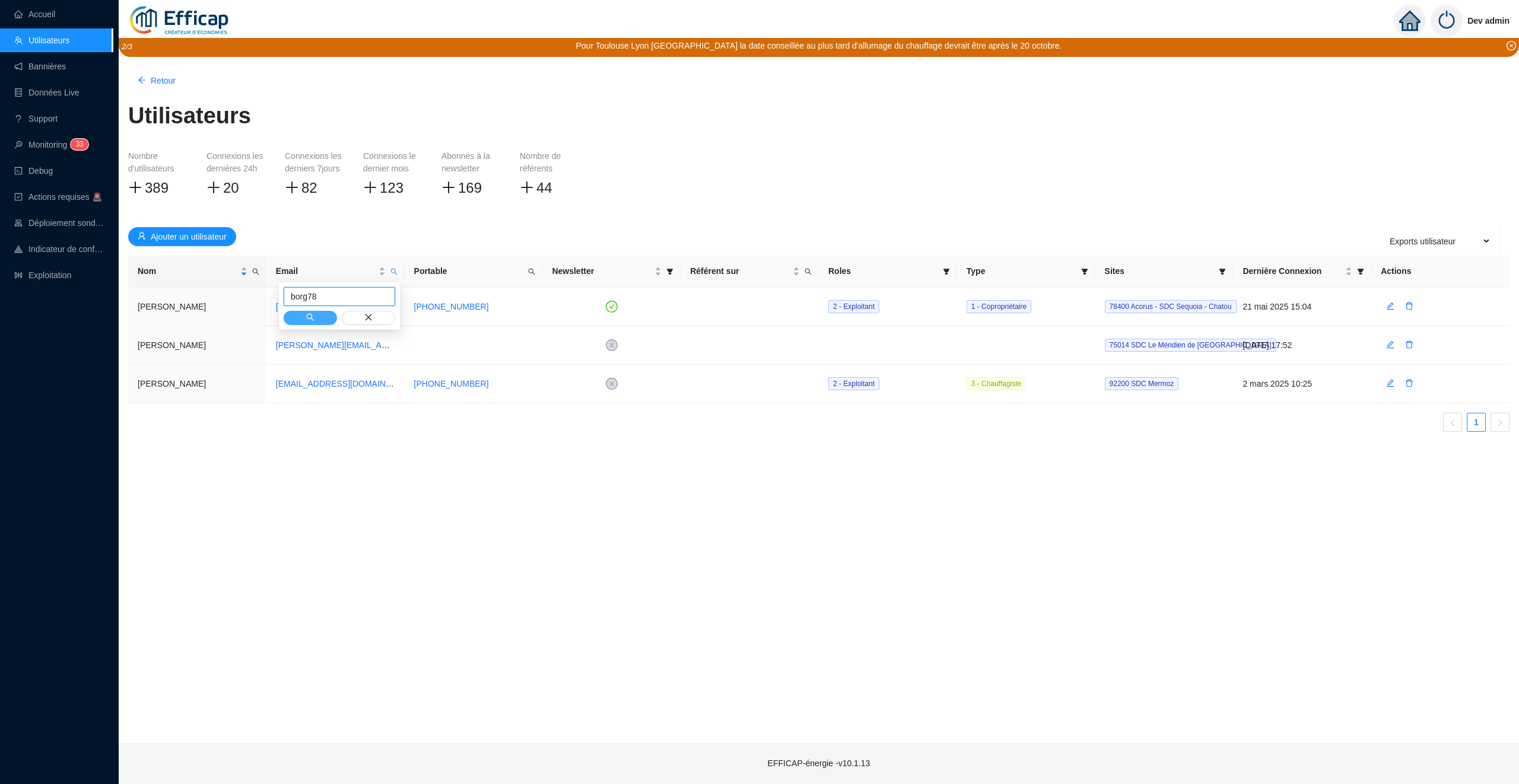
type input "borg78"
click at [315, 321] on button "button" at bounding box center [309, 318] width 53 height 14
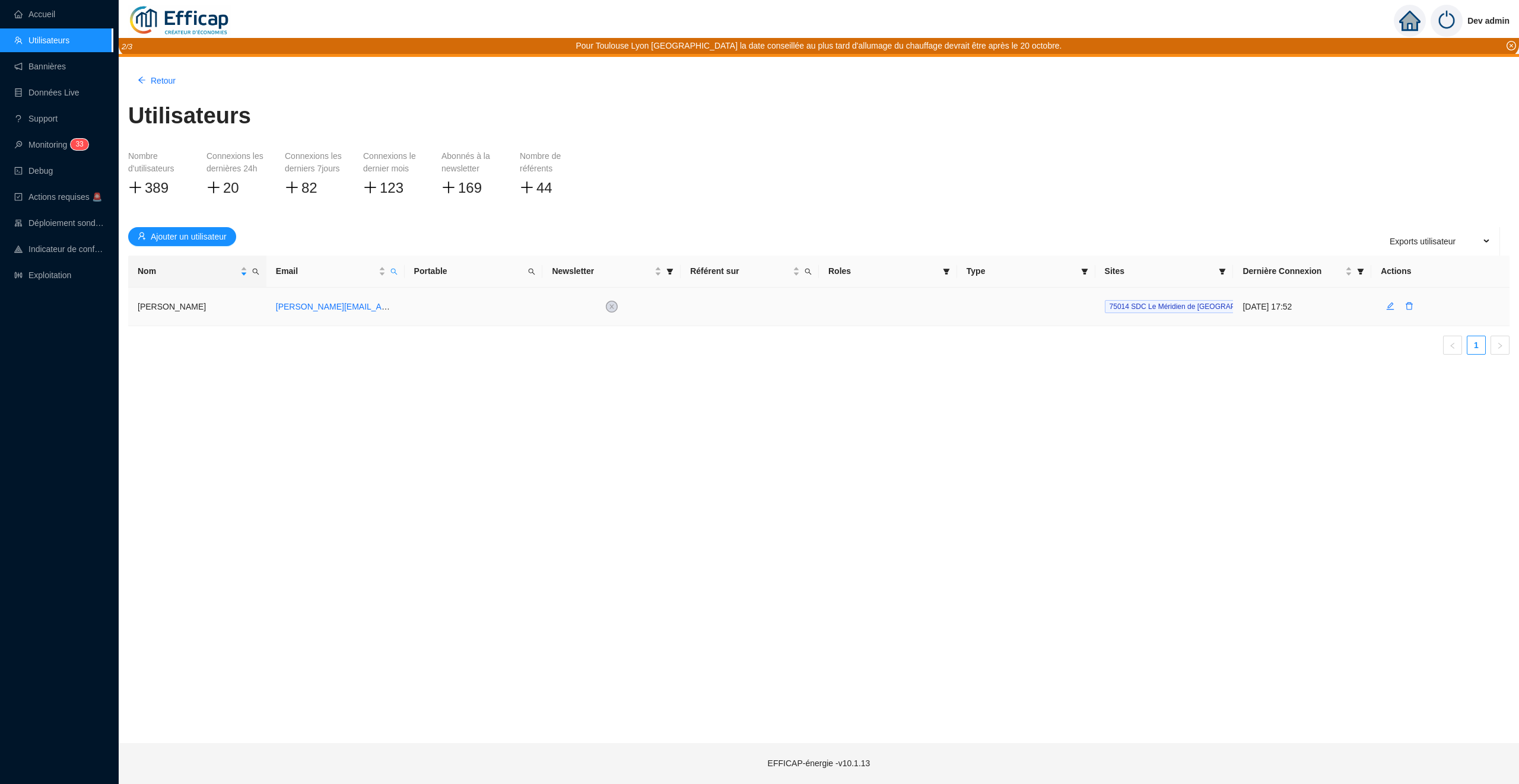
click at [1457, 311] on td at bounding box center [1440, 306] width 138 height 38
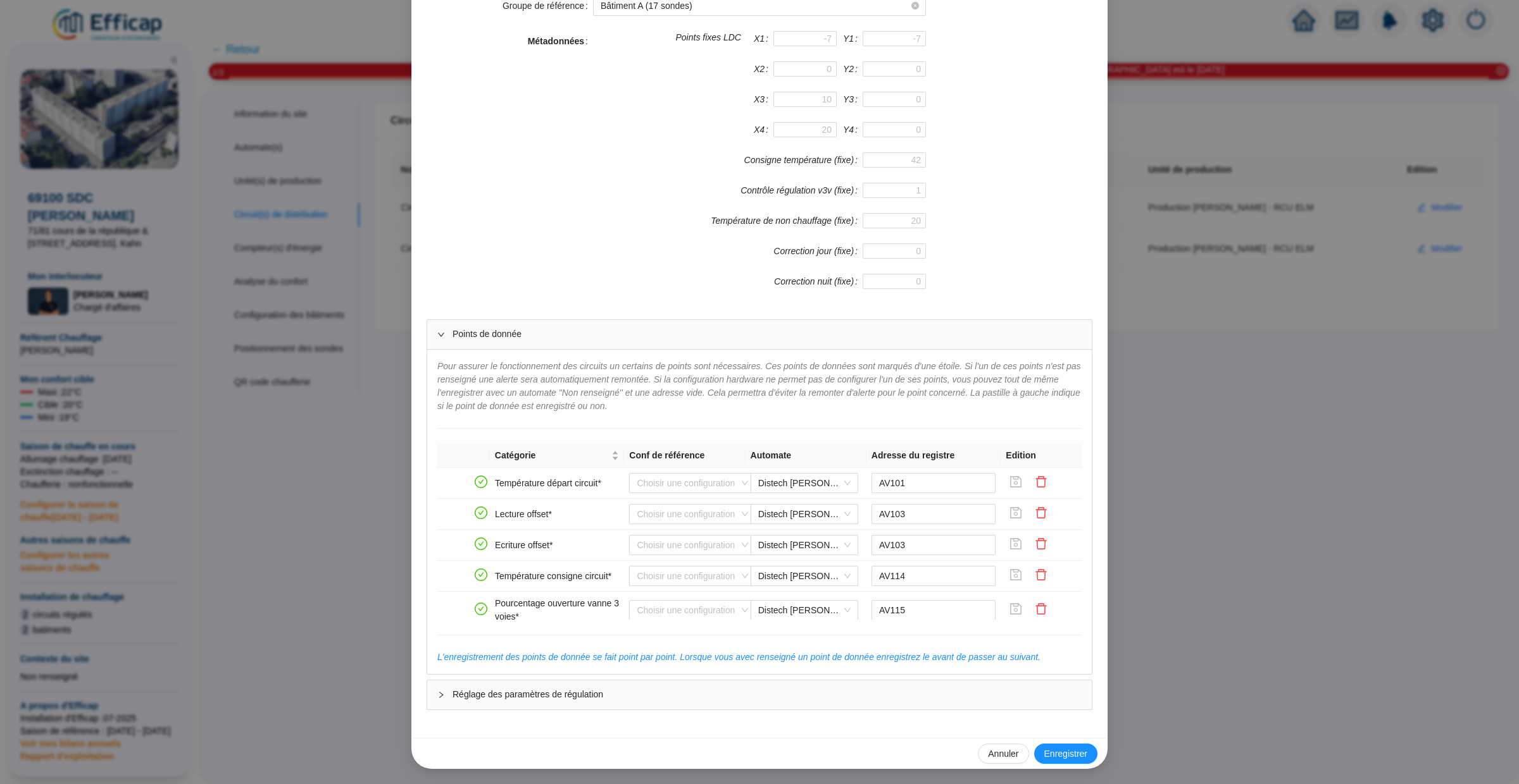
click at [1277, 232] on div "Enregistrer un circuit de distribution Nom du circuit de distribution Circuit A…" at bounding box center [760, 392] width 1519 height 784
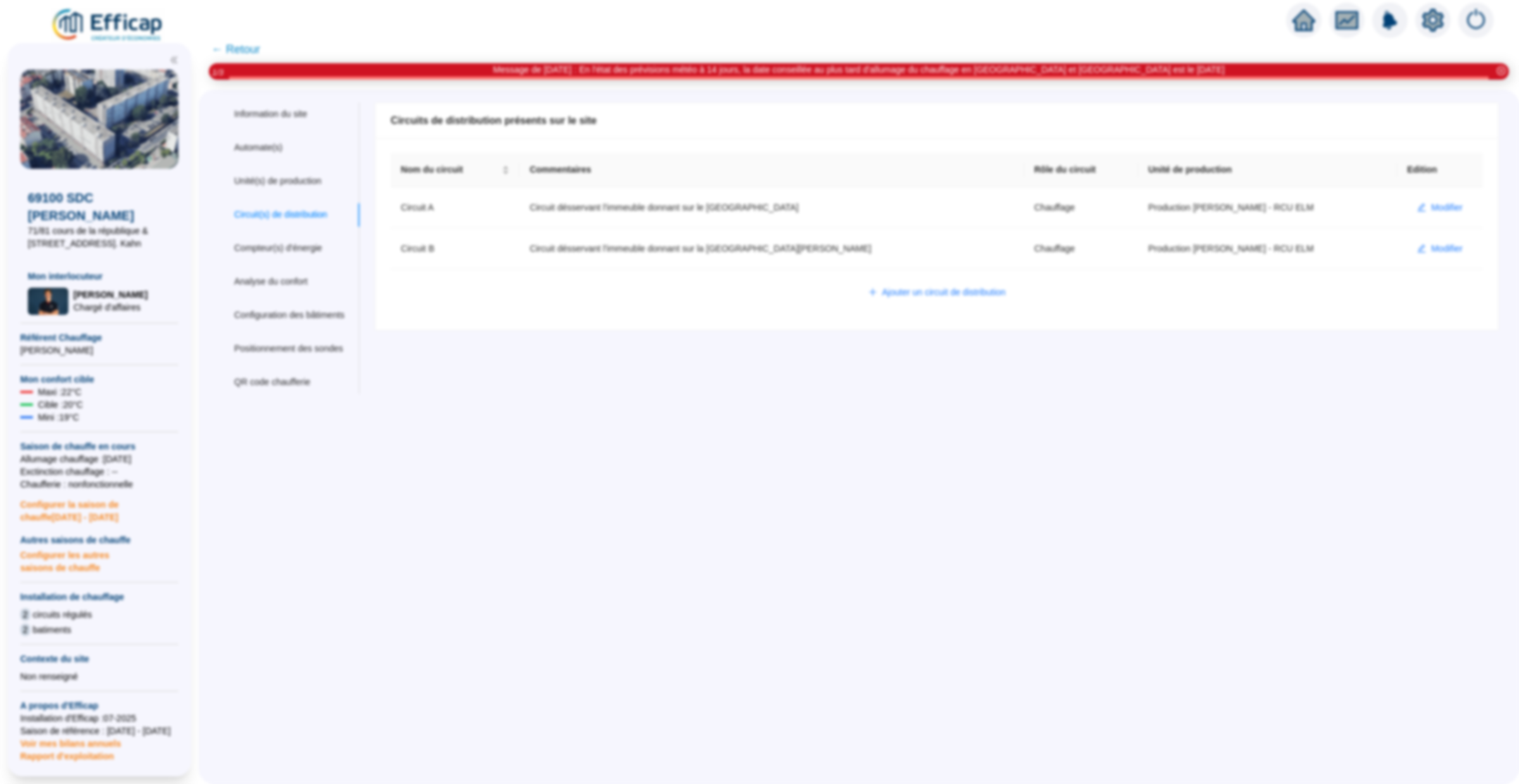
scroll to position [201, 0]
click at [1436, 249] on span "Modifier" at bounding box center [1446, 248] width 32 height 13
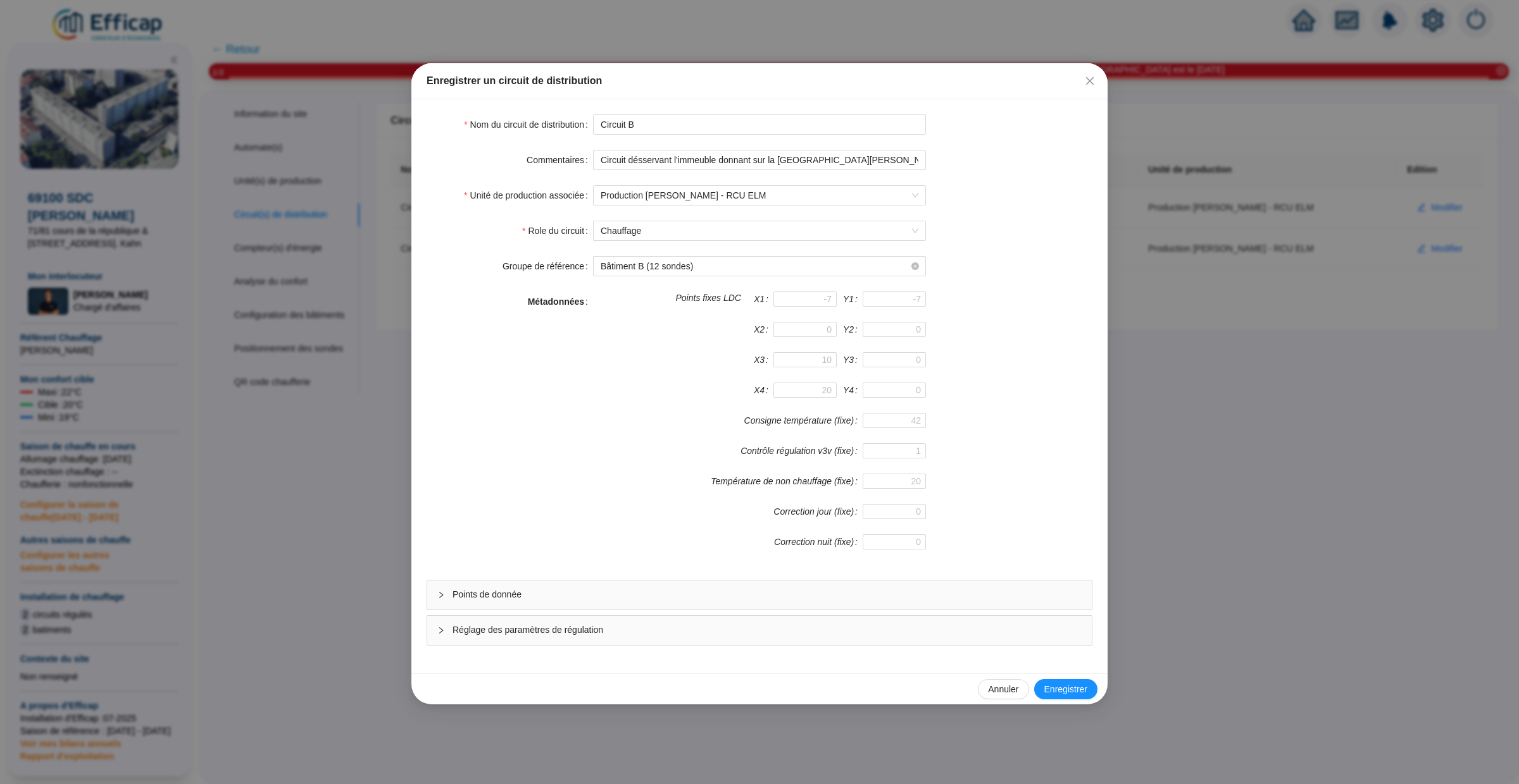
click at [838, 623] on div "Réglage des paramètres de régulation" at bounding box center [760, 630] width 665 height 29
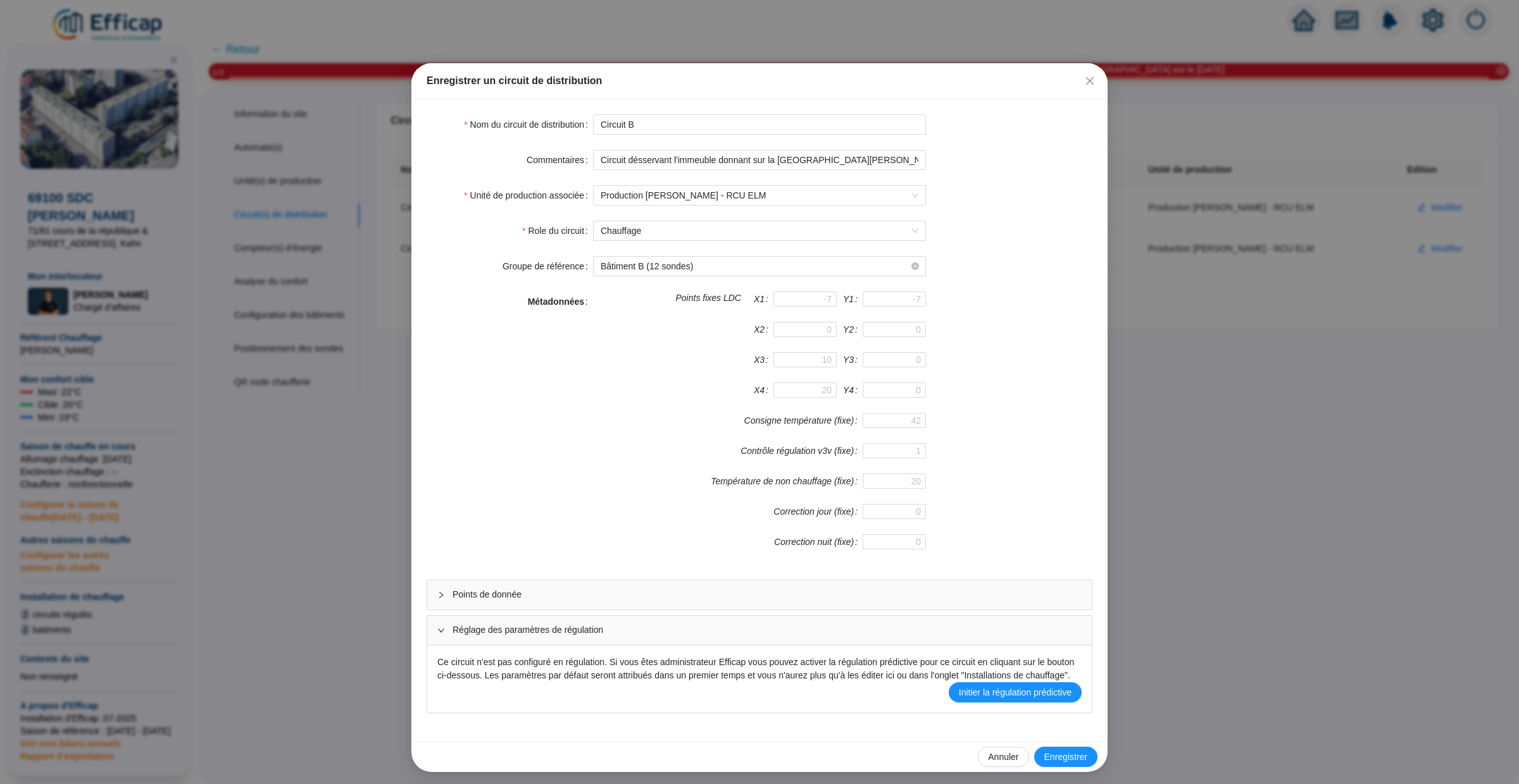
click at [840, 607] on div "Points de donnée" at bounding box center [760, 595] width 665 height 29
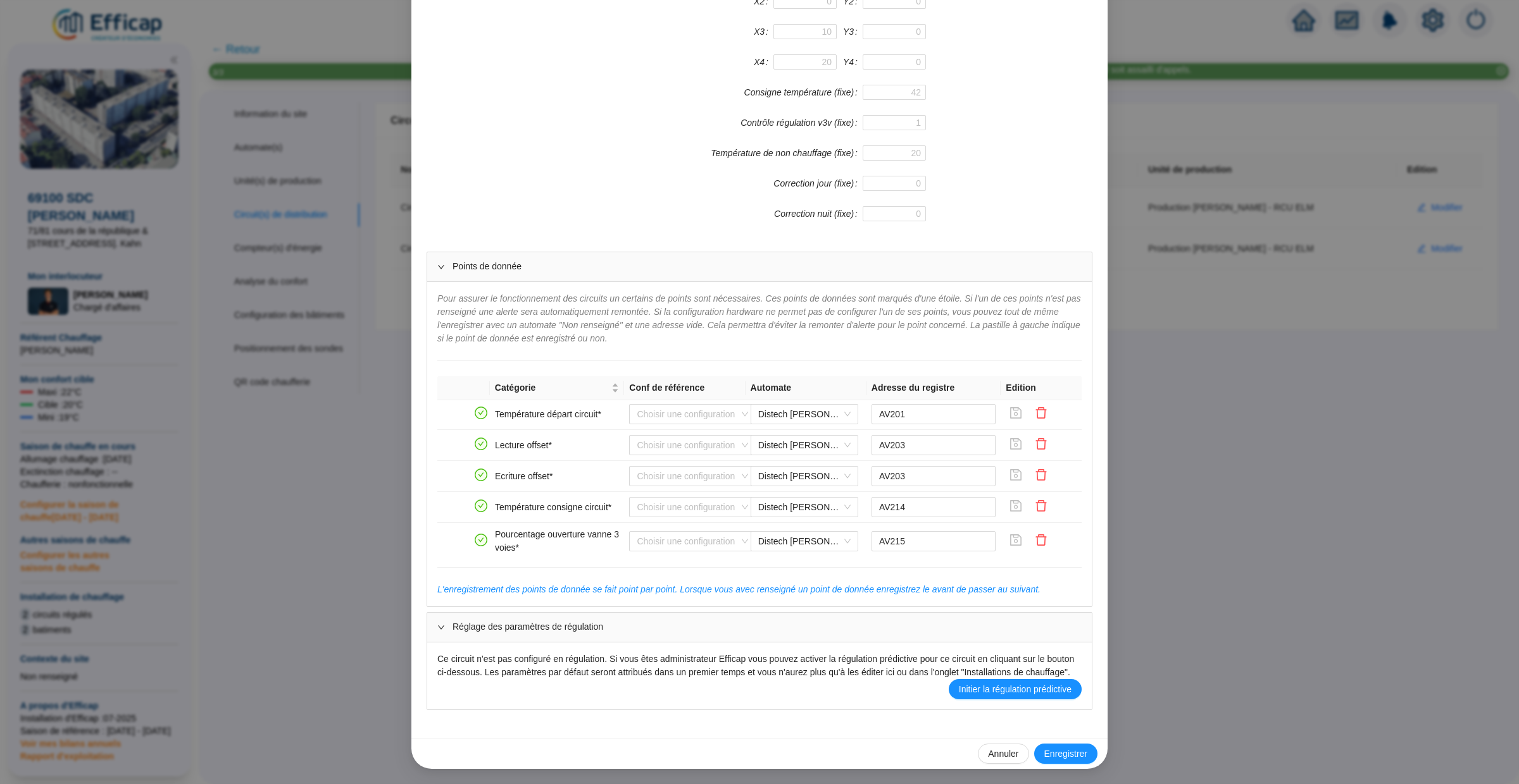
scroll to position [0, 0]
click at [1227, 461] on div "Enregistrer un circuit de distribution Nom du circuit de distribution Circuit B…" at bounding box center [760, 392] width 1519 height 784
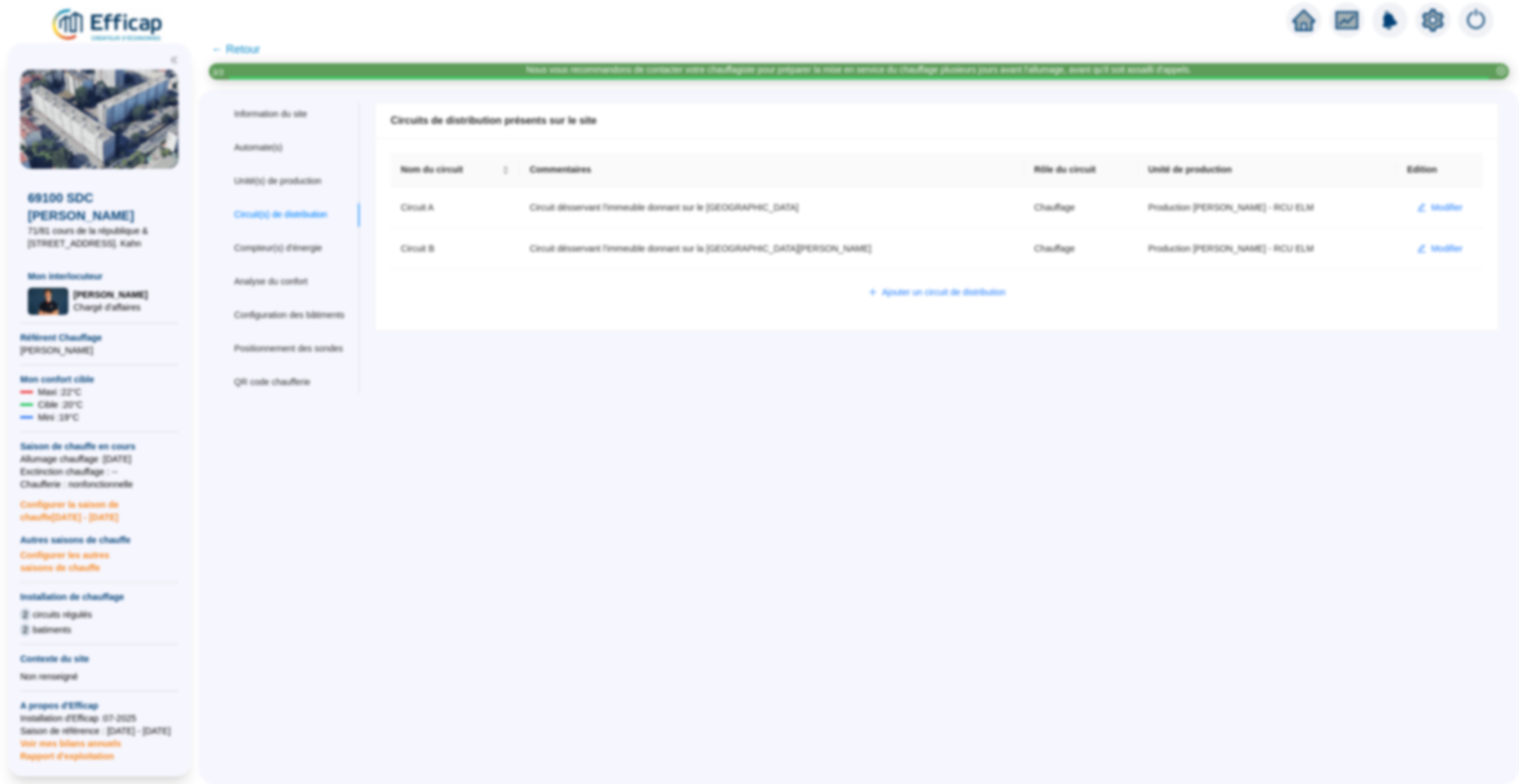
scroll to position [283, 0]
click at [249, 50] on span "← Retour" at bounding box center [235, 50] width 49 height 18
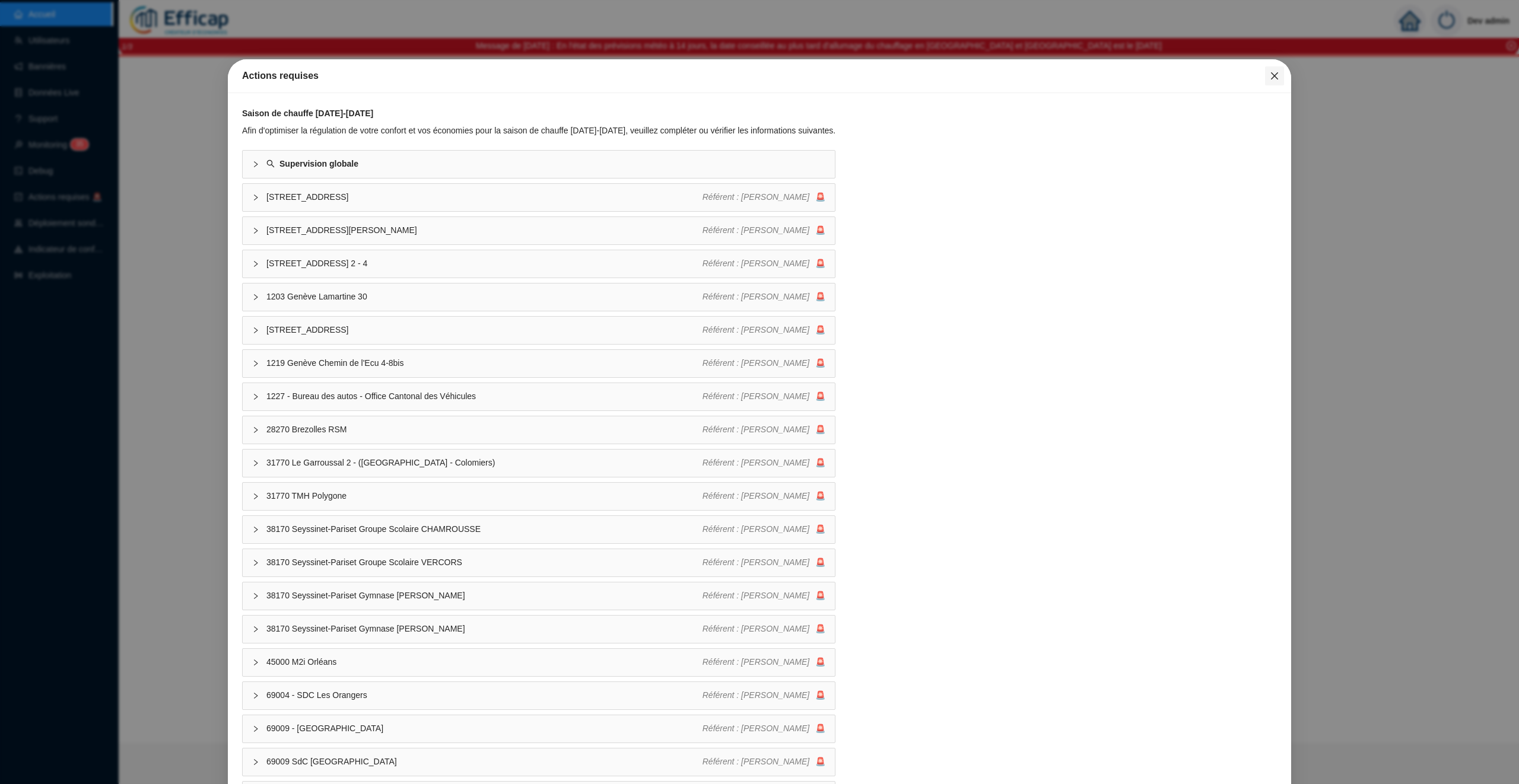
click at [1273, 74] on icon "close" at bounding box center [1275, 76] width 7 height 7
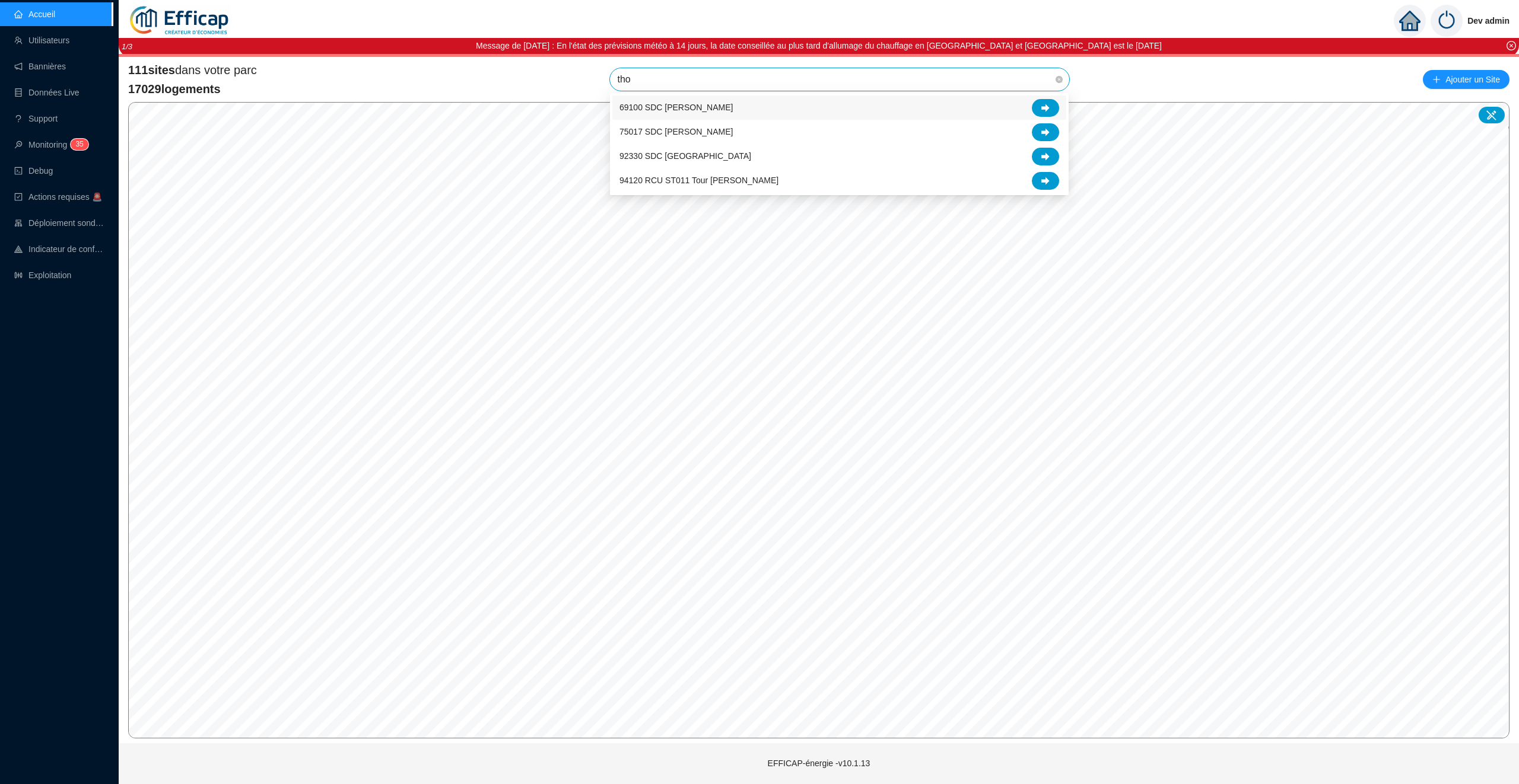
type input "[PERSON_NAME]"
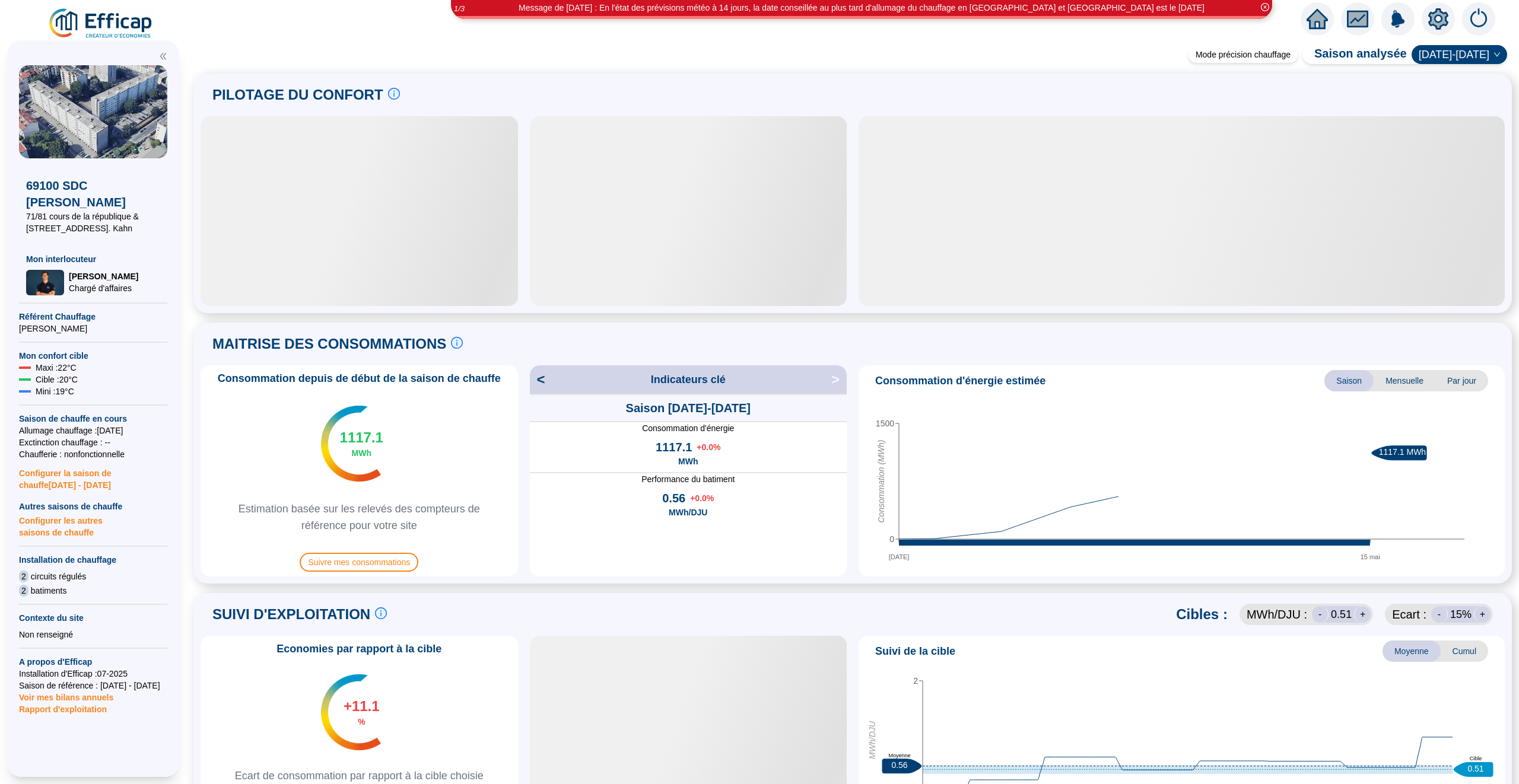
scroll to position [518, 0]
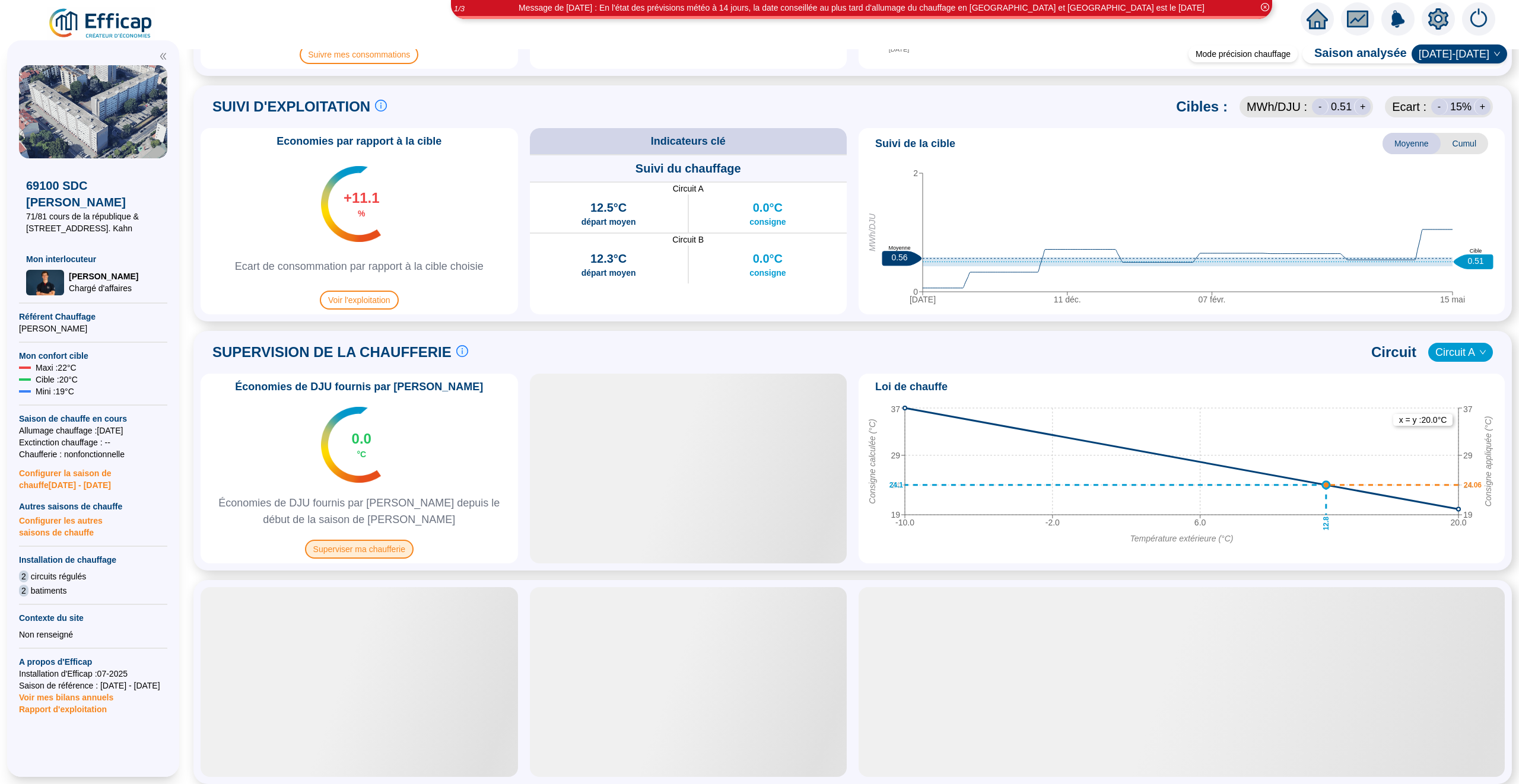
click at [385, 550] on span "Superviser ma chaufferie" at bounding box center [359, 549] width 108 height 19
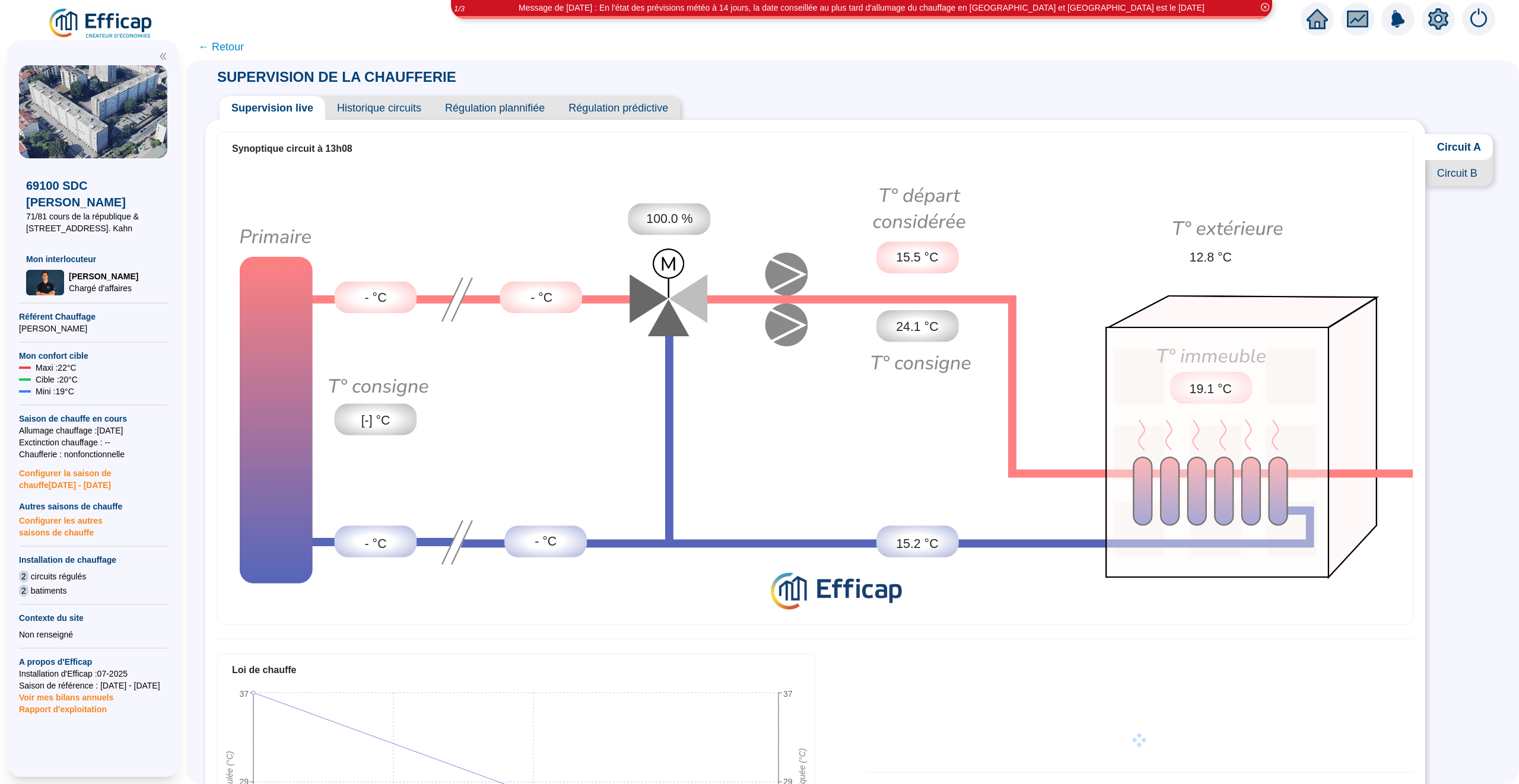
click at [400, 108] on span "Historique circuits" at bounding box center [380, 107] width 108 height 23
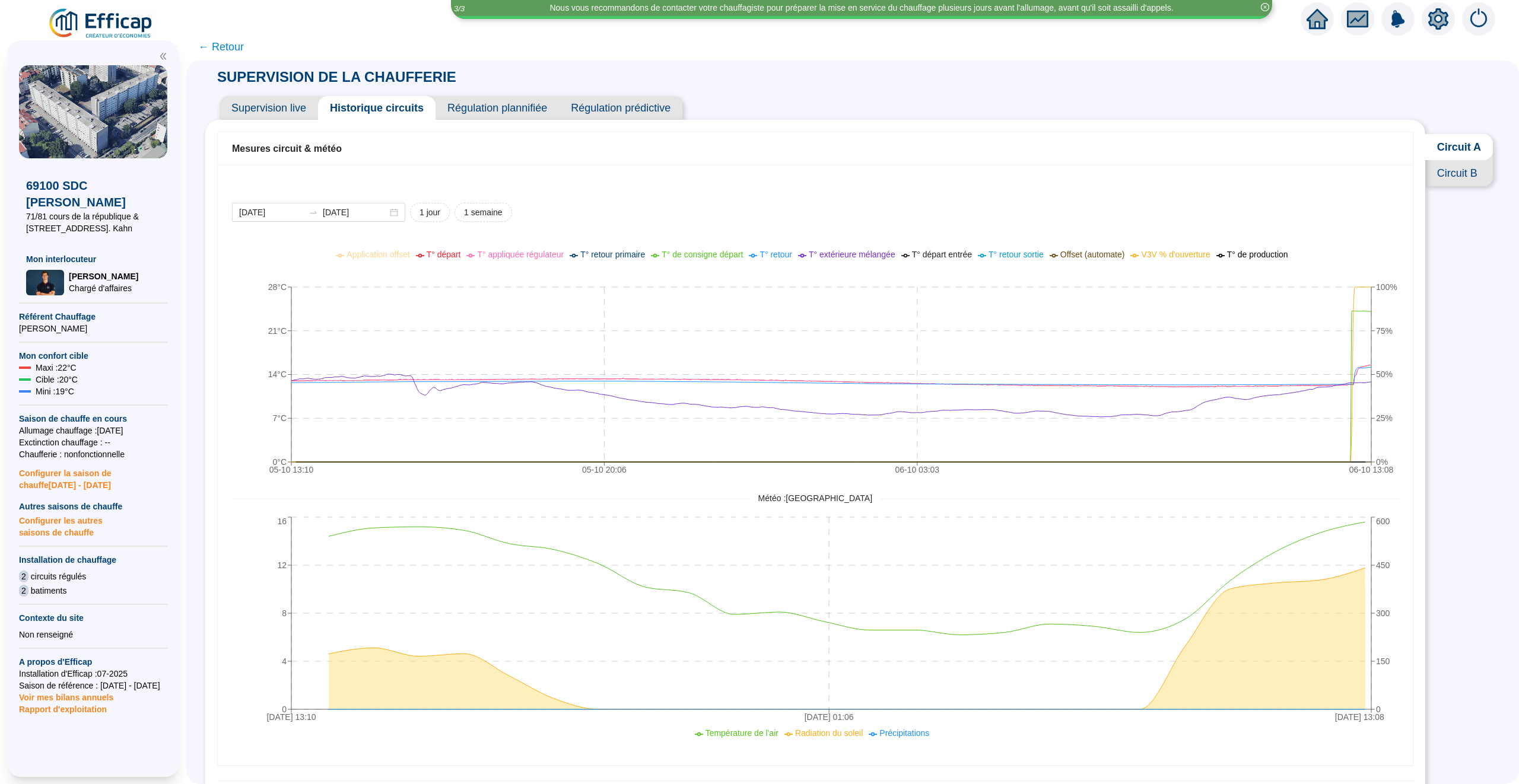
click at [1460, 175] on span "Circuit B" at bounding box center [1459, 173] width 67 height 26
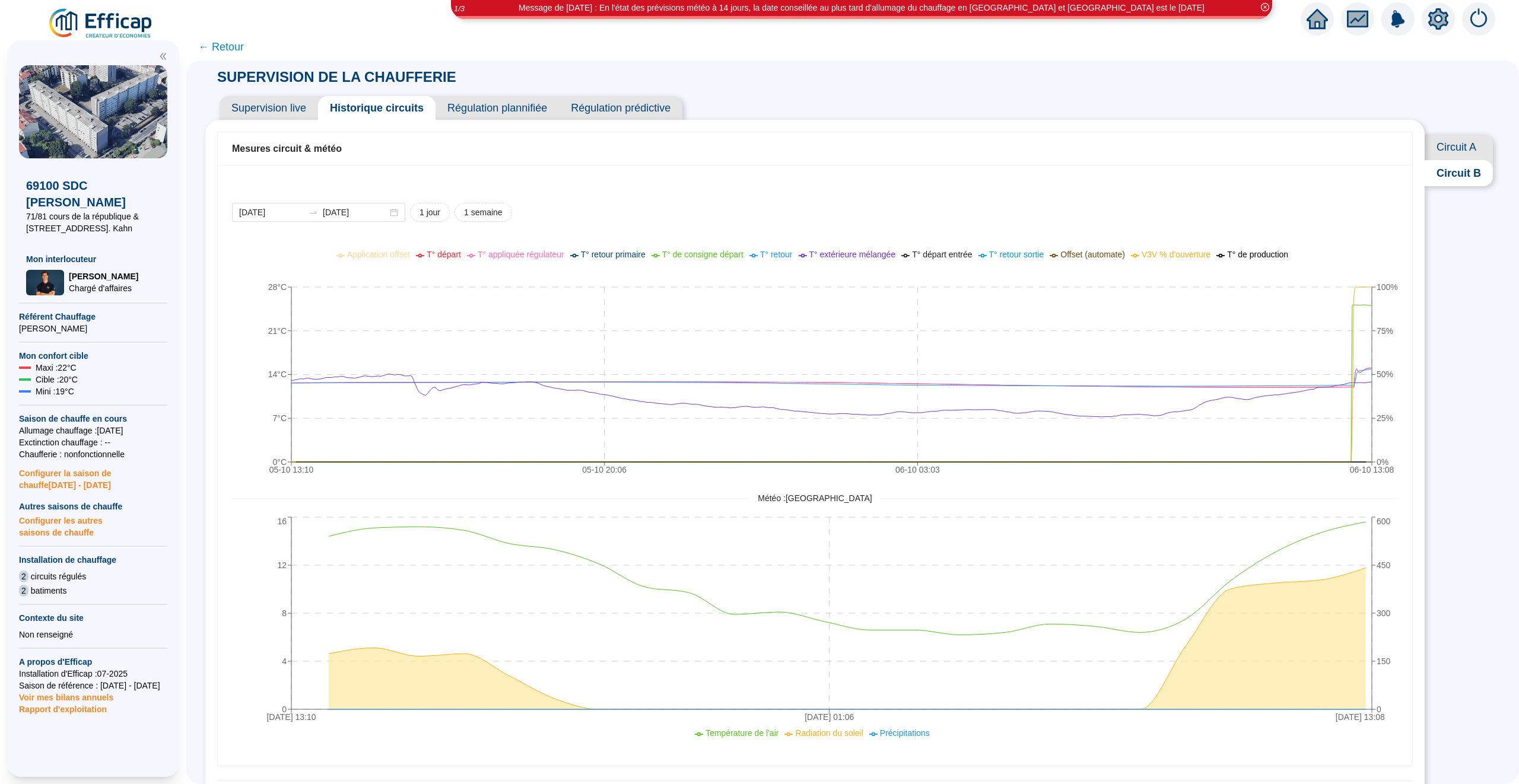
click at [1326, 23] on icon "home" at bounding box center [1317, 19] width 21 height 21
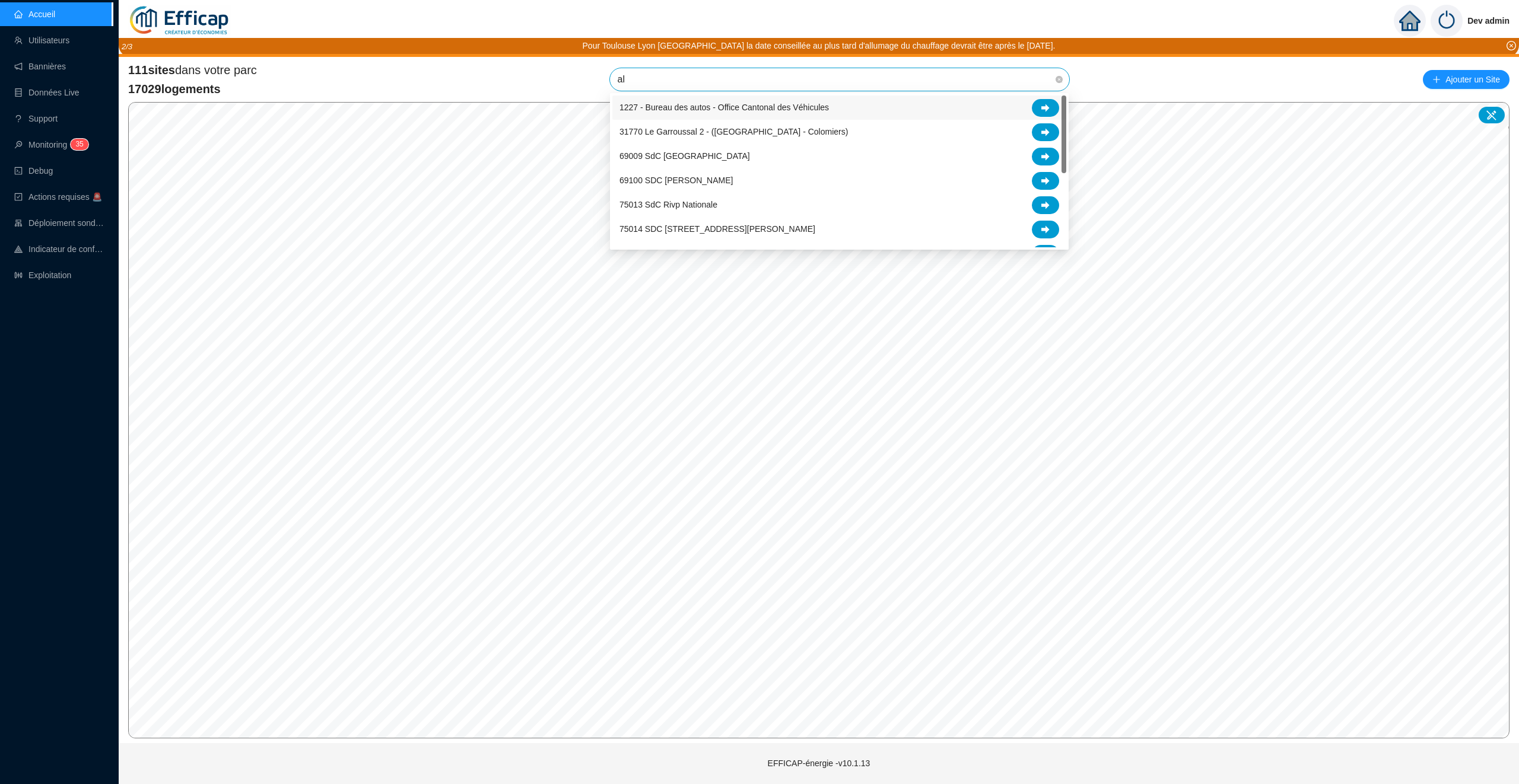
type input "alb"
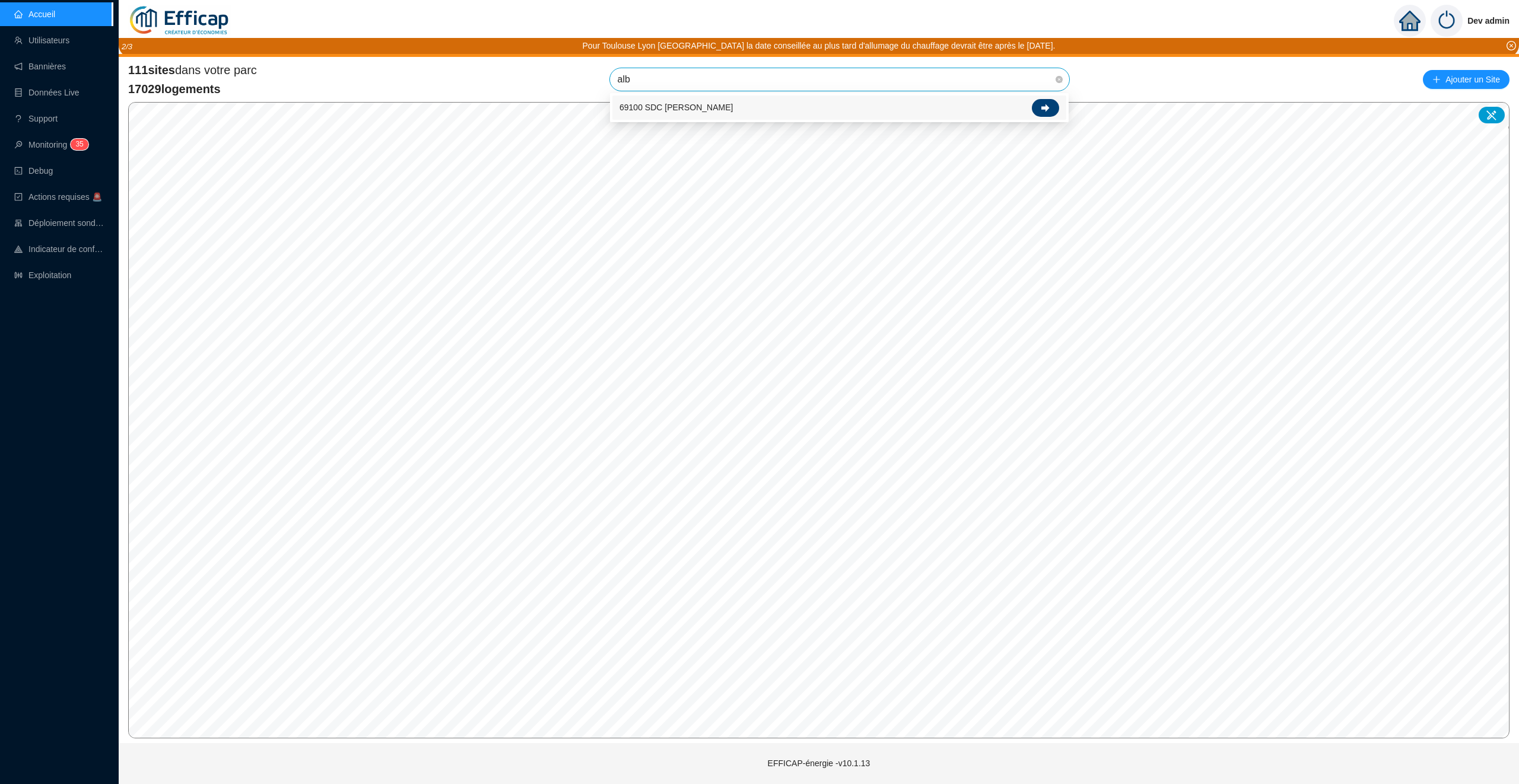
click at [1054, 104] on div at bounding box center [1045, 107] width 27 height 18
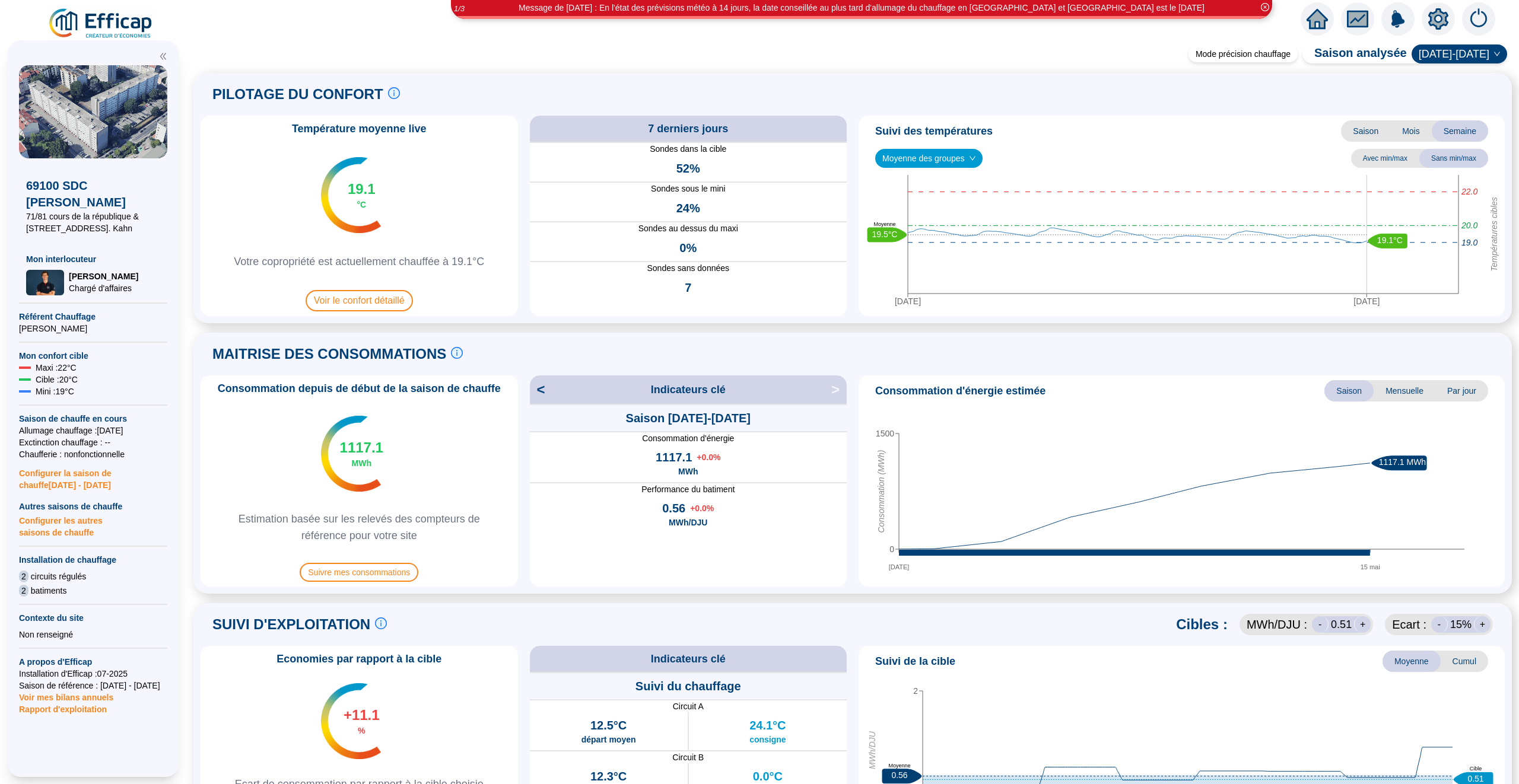
click at [72, 530] on span "Configurer les autres saisons de chauffe" at bounding box center [93, 526] width 149 height 26
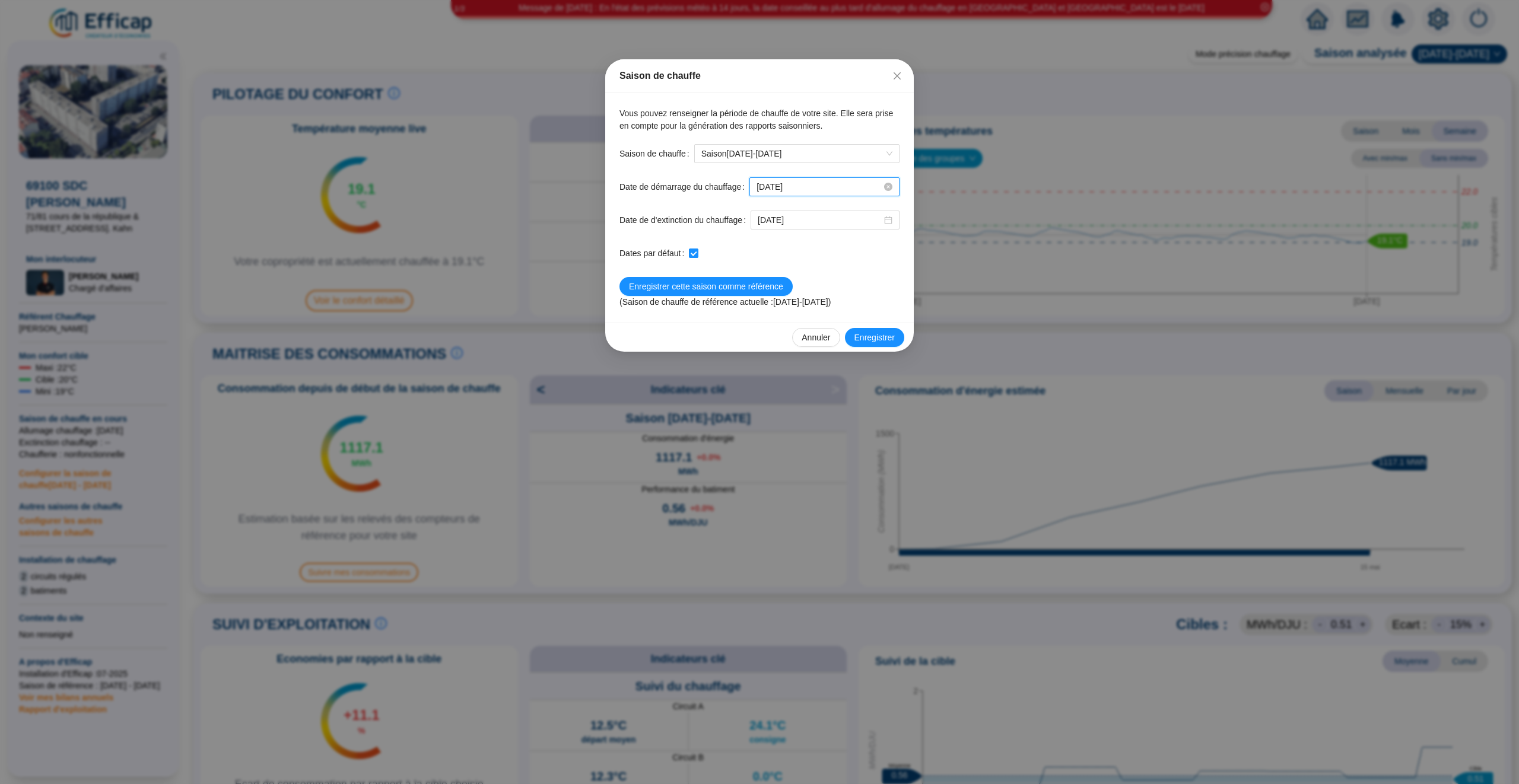
click at [830, 186] on input "[DATE]" at bounding box center [819, 187] width 125 height 12
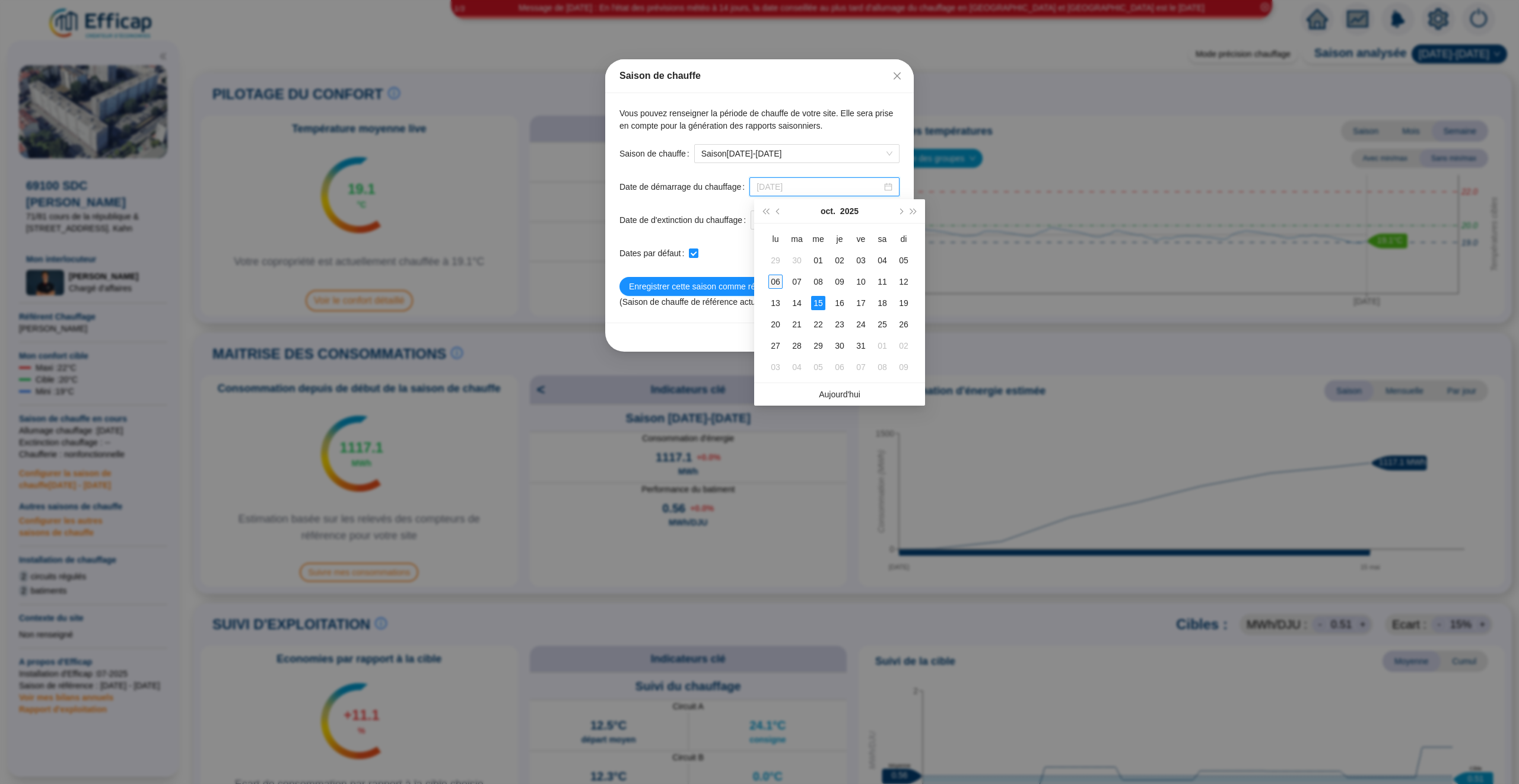
type input "[DATE]"
click at [777, 283] on div "06" at bounding box center [775, 281] width 14 height 14
checkbox input "false"
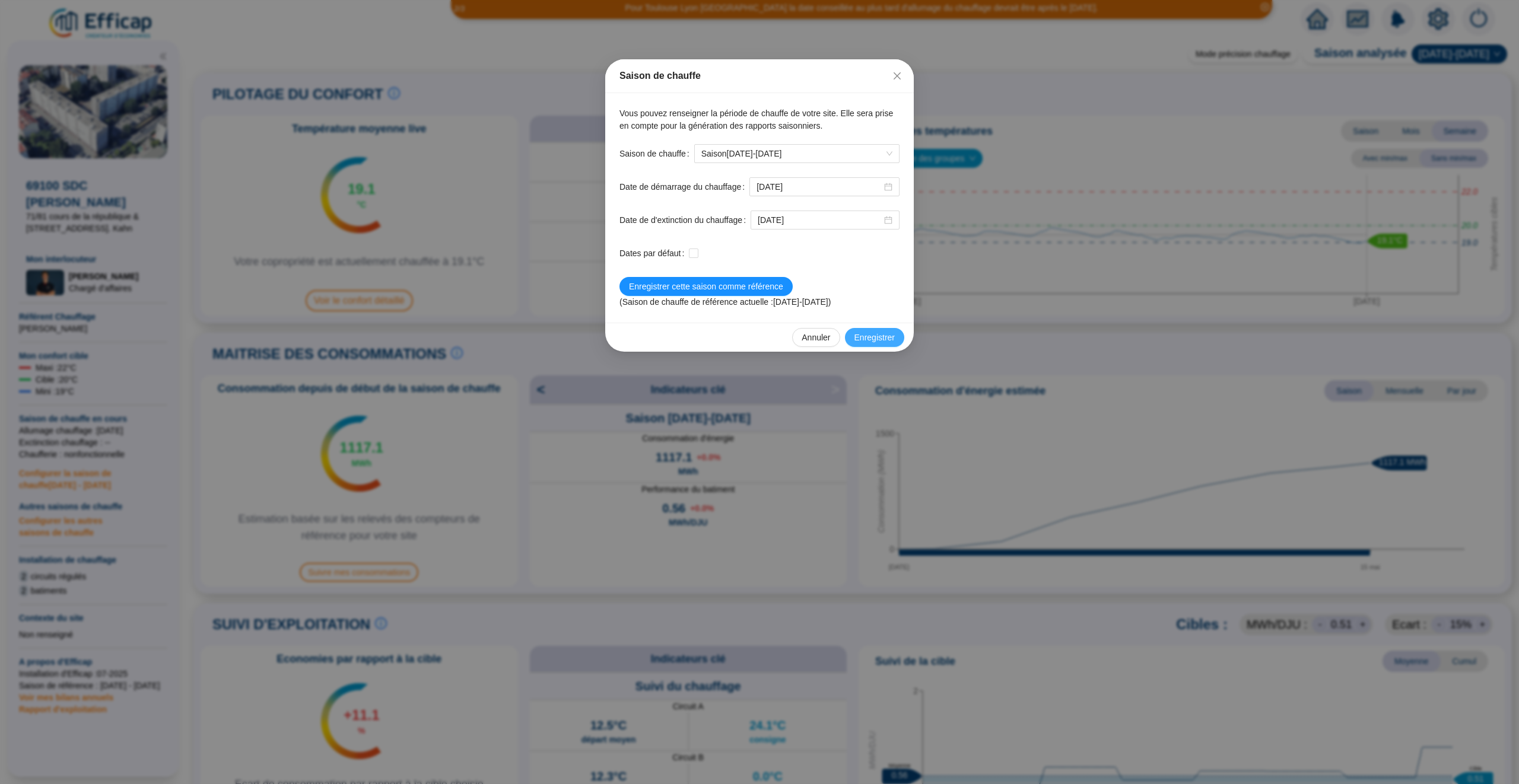
click at [870, 335] on span "Enregistrer" at bounding box center [874, 337] width 40 height 12
